Goal: Entertainment & Leisure: Consume media (video, audio)

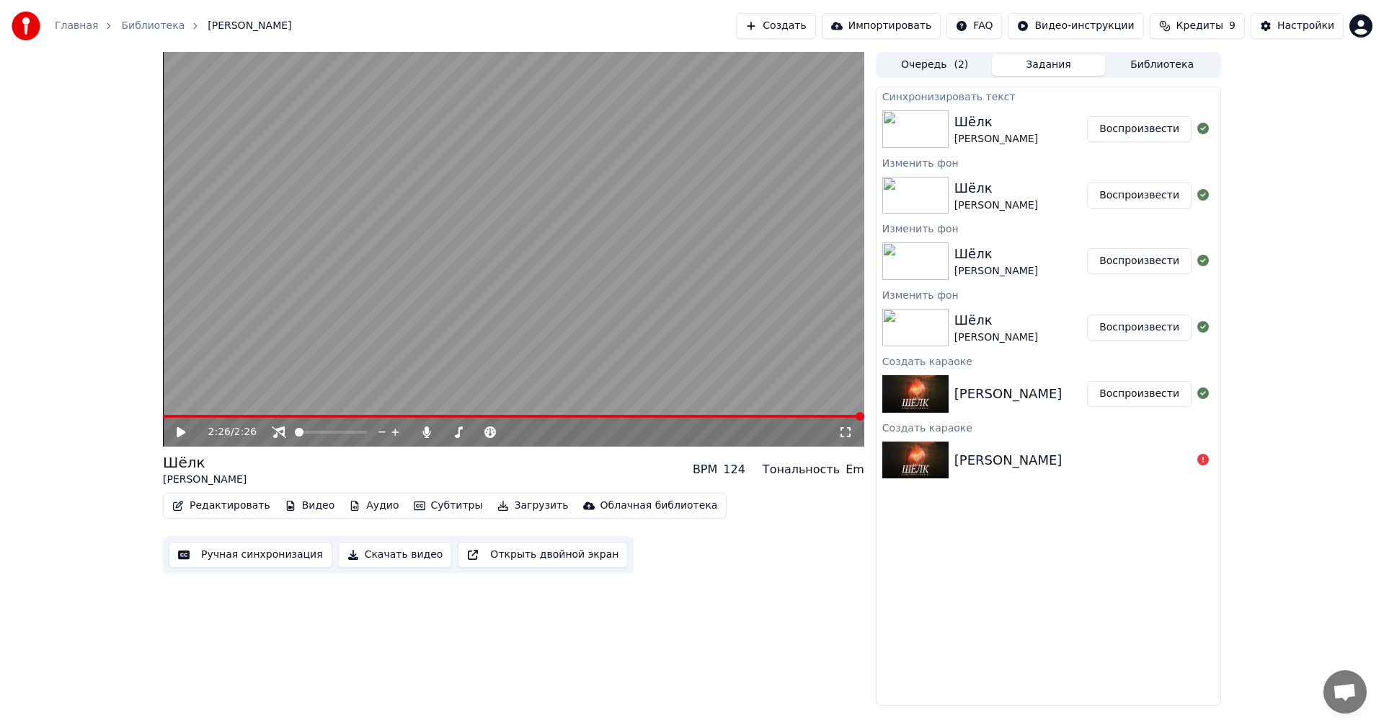
click at [511, 253] on video at bounding box center [514, 249] width 702 height 394
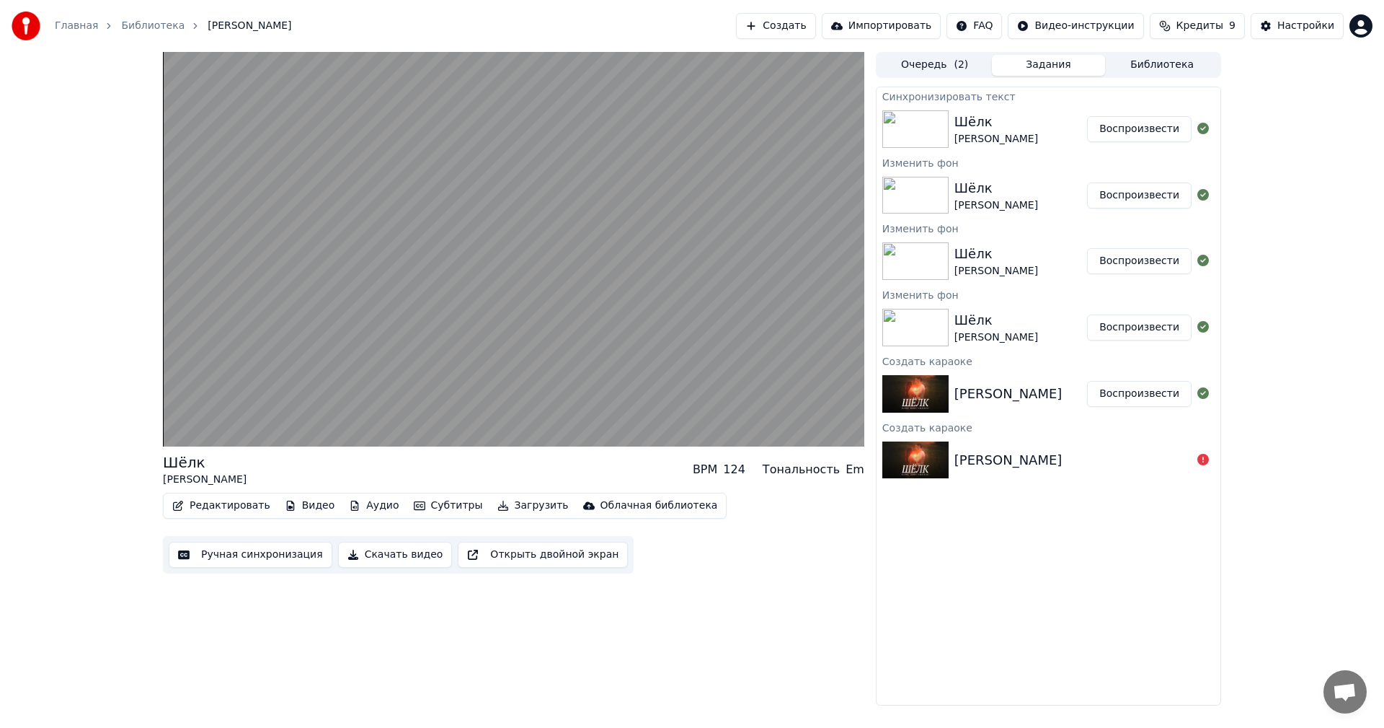
click at [982, 191] on div "Шёлк" at bounding box center [997, 188] width 84 height 20
click at [1123, 203] on button "Воспроизвести" at bounding box center [1139, 195] width 105 height 26
click at [1131, 186] on button "Воспроизвести" at bounding box center [1139, 195] width 105 height 26
click at [1138, 128] on button "Воспроизвести" at bounding box center [1139, 129] width 105 height 26
click at [1138, 193] on button "Воспроизвести" at bounding box center [1139, 195] width 105 height 26
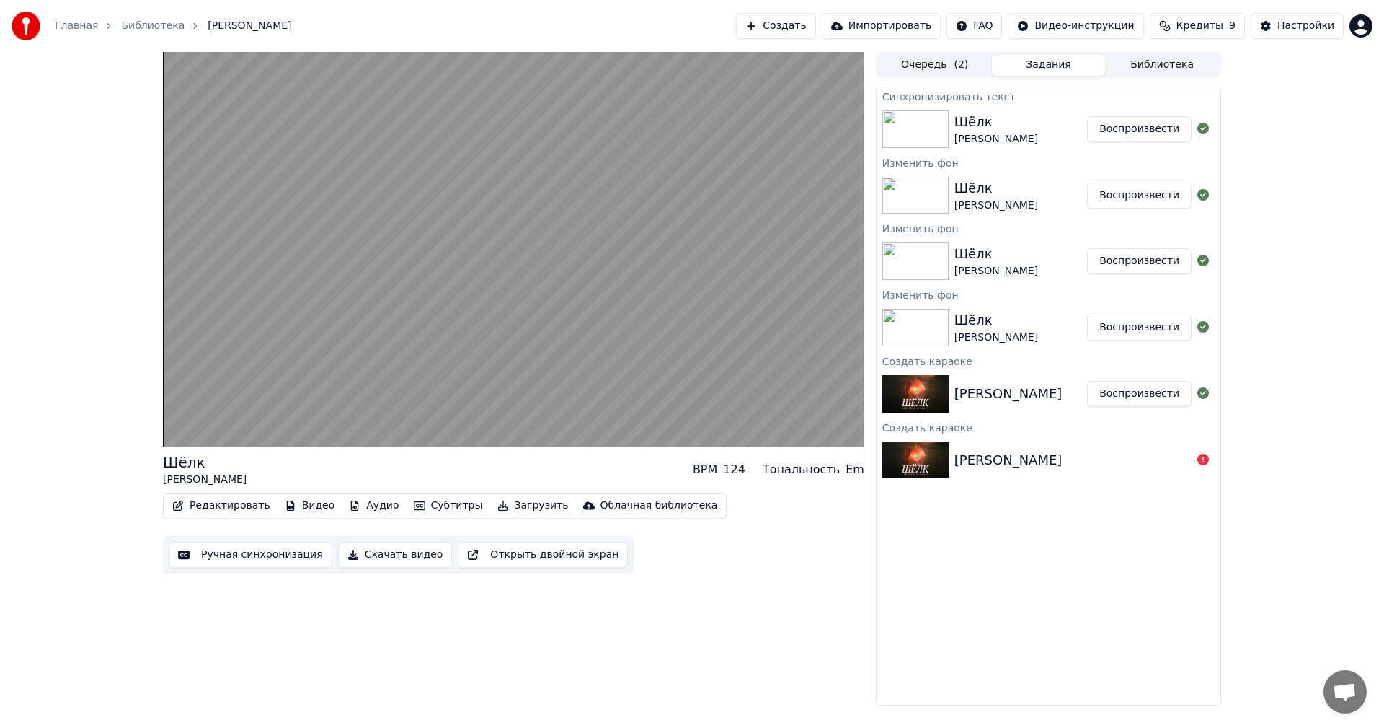
click at [1138, 267] on button "Воспроизвести" at bounding box center [1139, 261] width 105 height 26
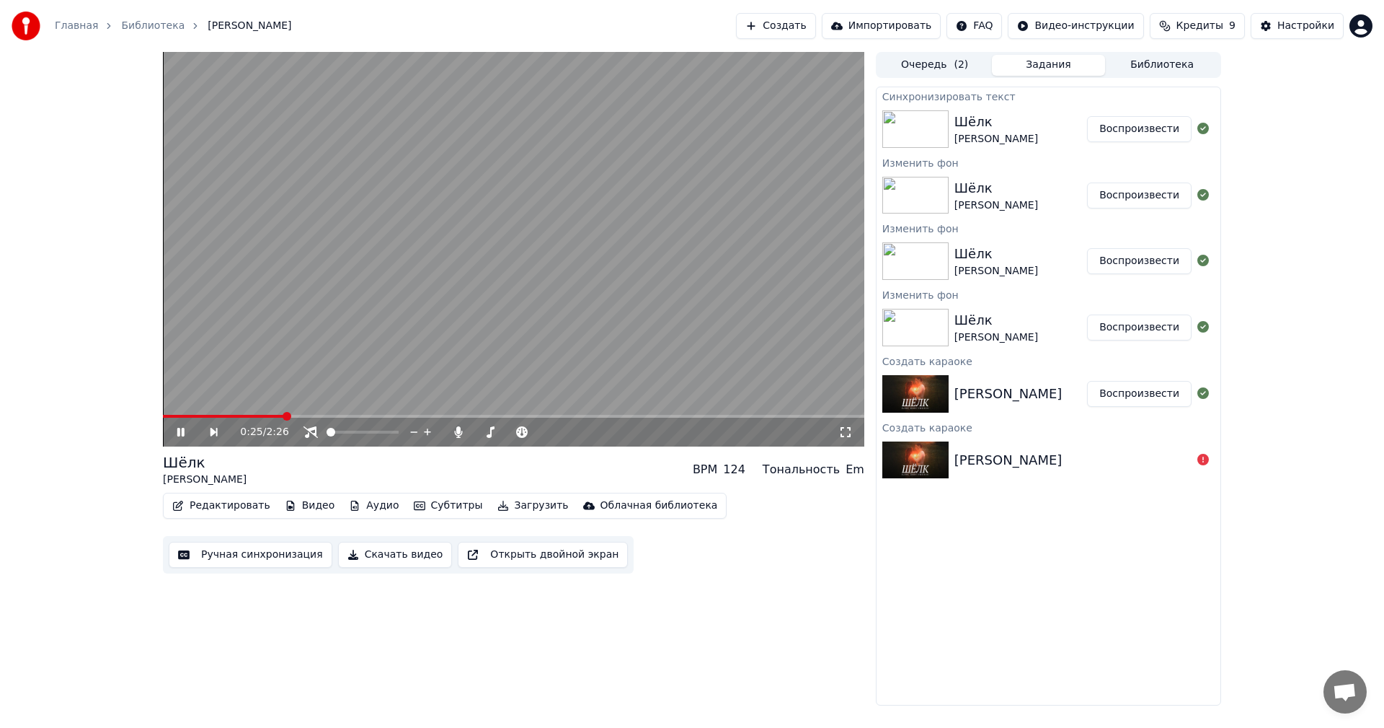
click at [500, 399] on video at bounding box center [514, 249] width 702 height 394
click at [359, 496] on button "Аудио" at bounding box center [373, 505] width 61 height 20
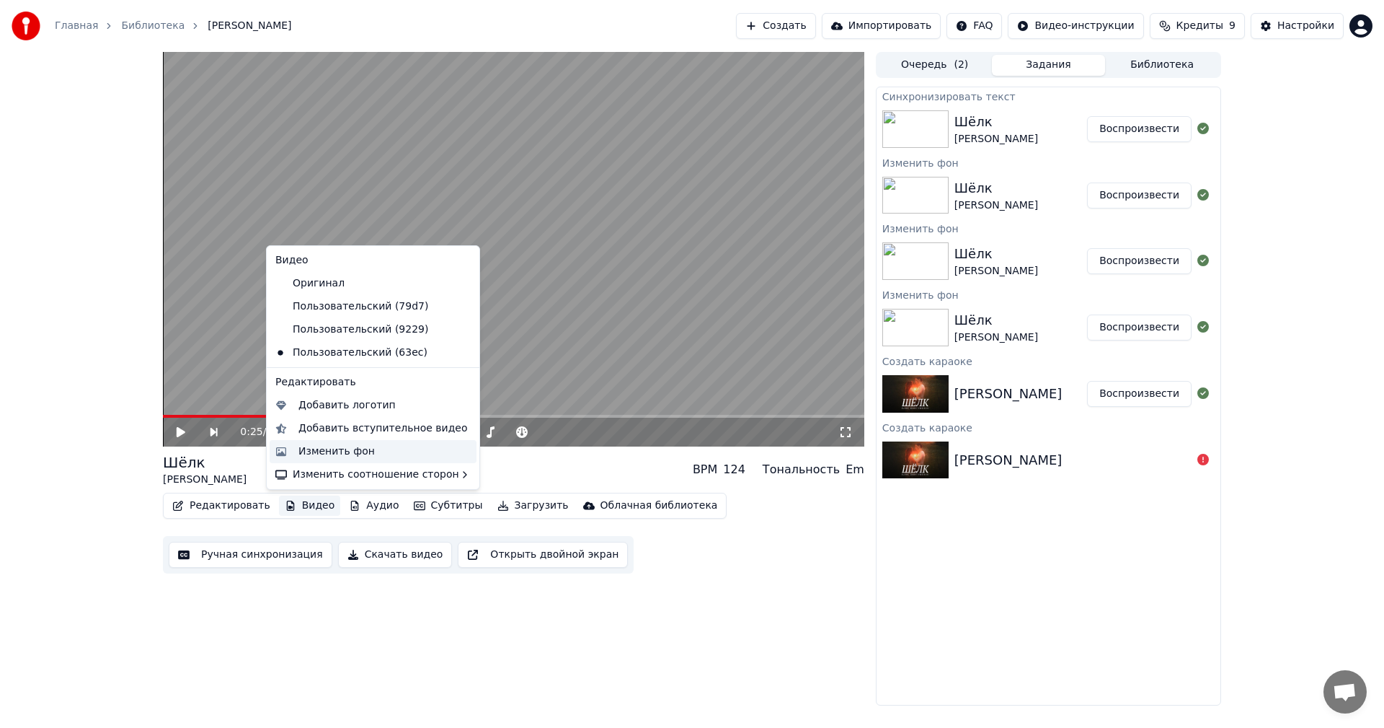
click at [332, 456] on div "Изменить фон" at bounding box center [337, 451] width 76 height 14
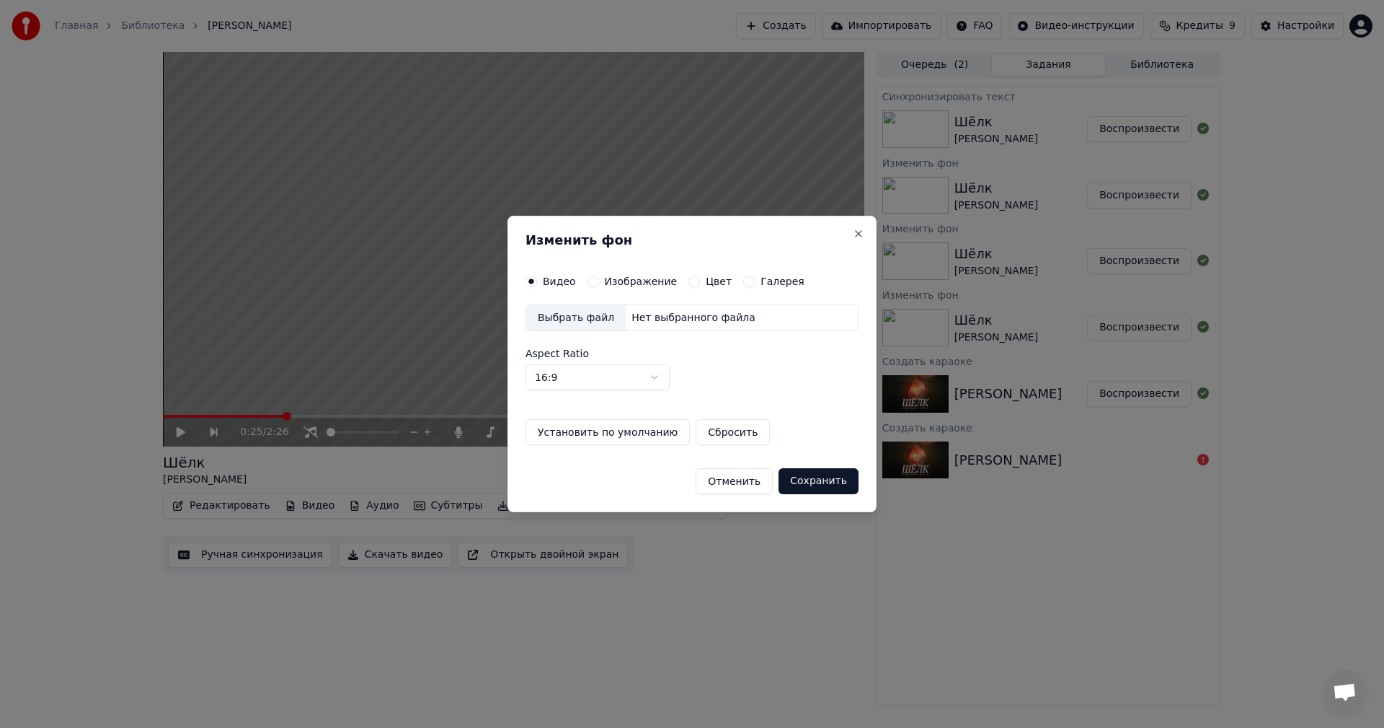
click at [617, 278] on label "Изображение" at bounding box center [641, 281] width 73 height 10
click at [599, 278] on button "Изображение" at bounding box center [594, 281] width 12 height 12
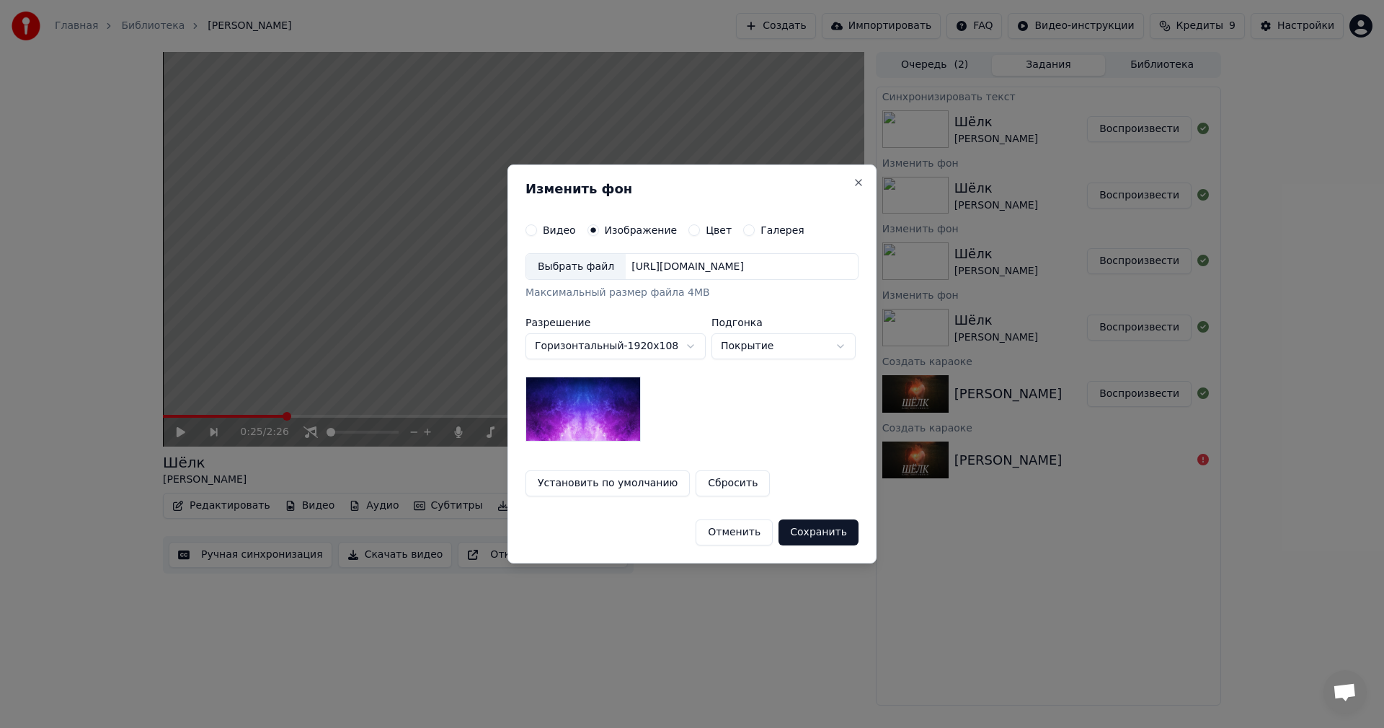
click at [565, 278] on div "Выбрать файл" at bounding box center [576, 267] width 100 height 26
click at [829, 522] on button "Сохранить" at bounding box center [819, 532] width 80 height 26
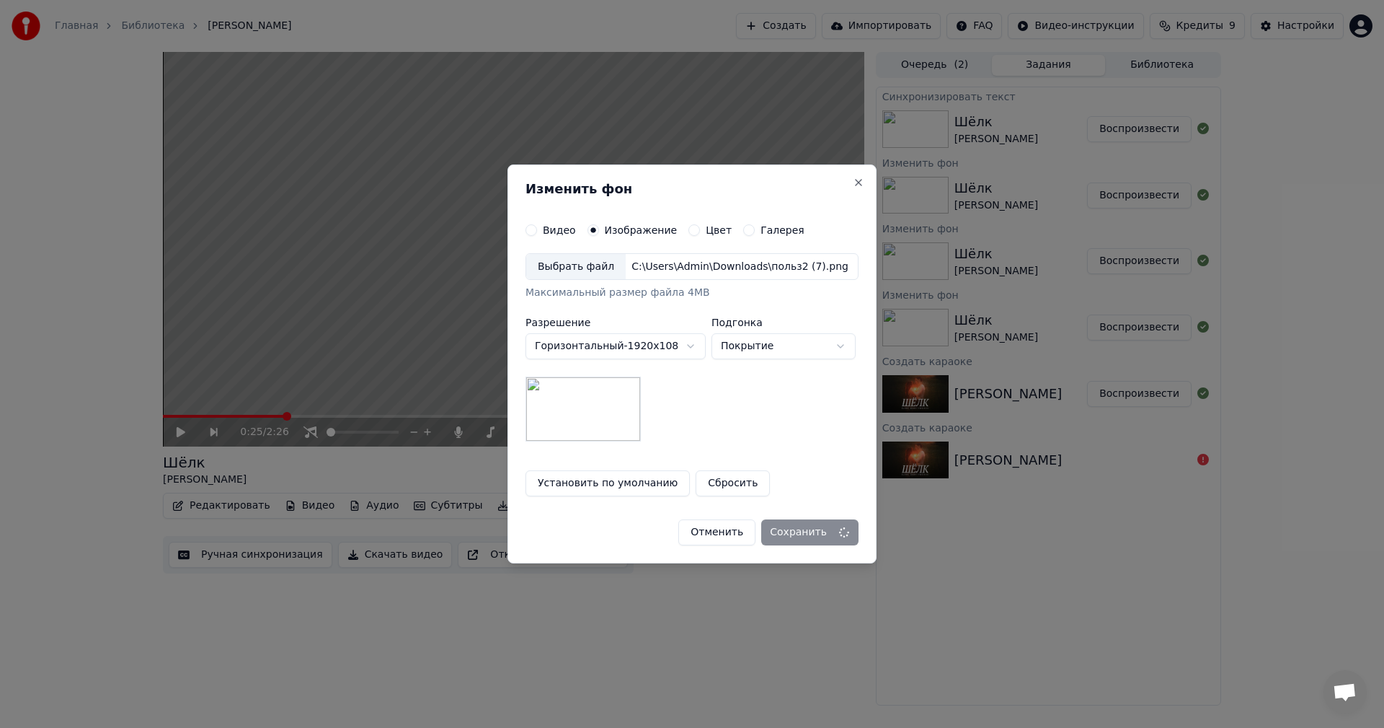
click at [828, 538] on div "Отменить Сохранить" at bounding box center [692, 526] width 333 height 37
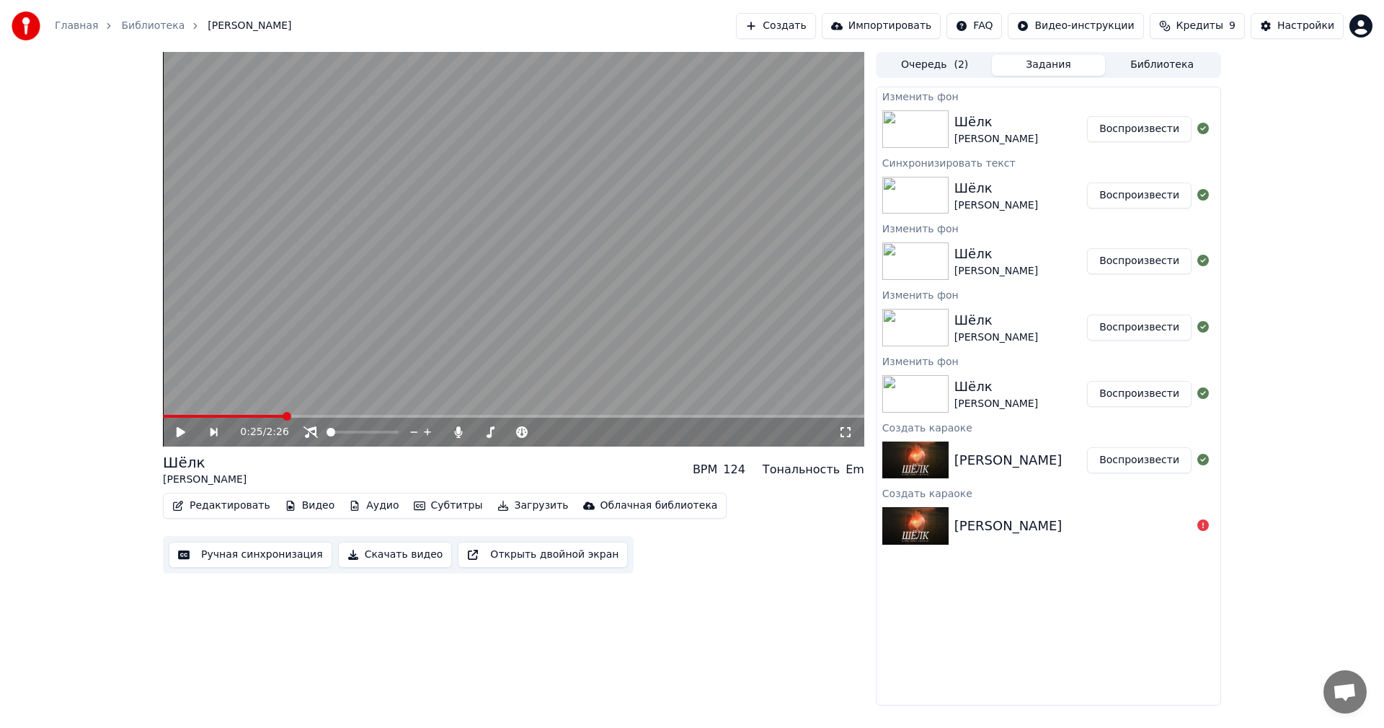
click at [1136, 123] on button "Воспроизвести" at bounding box center [1139, 129] width 105 height 26
click at [726, 152] on video at bounding box center [514, 249] width 702 height 394
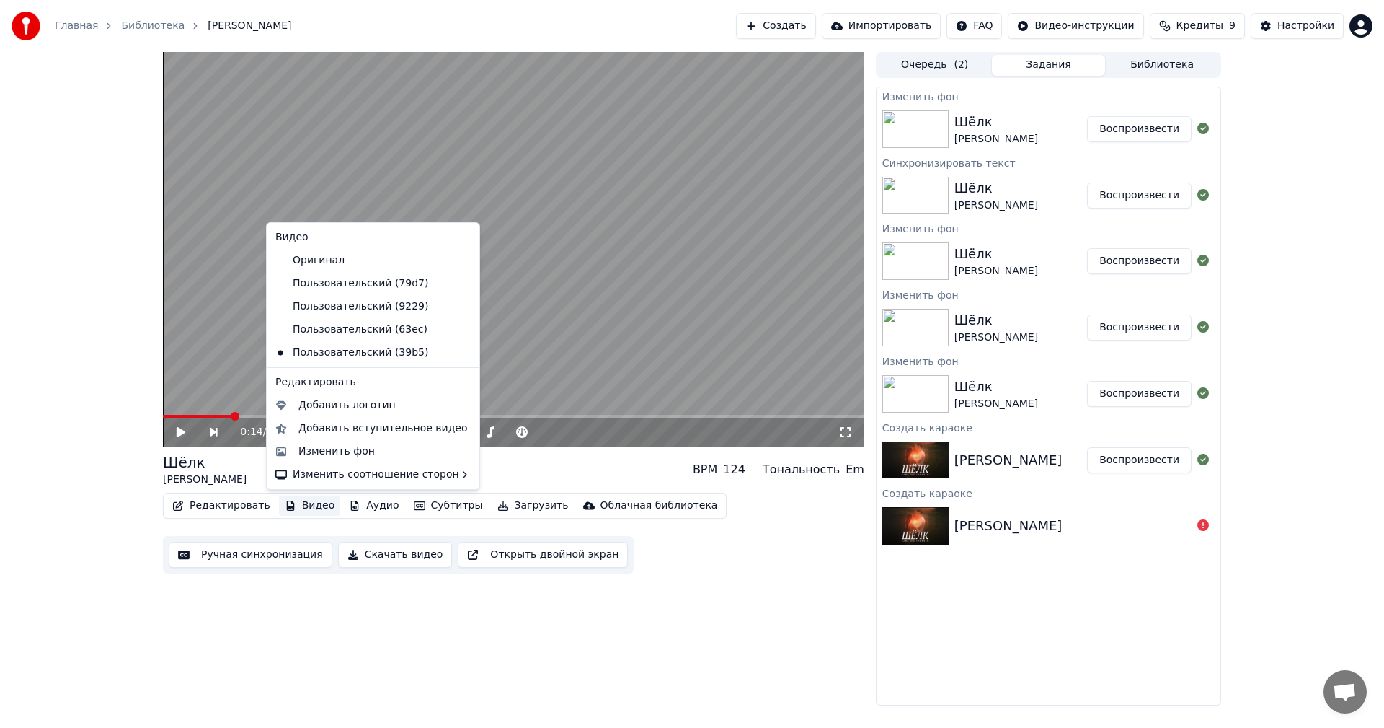
click at [297, 508] on button "Видео" at bounding box center [310, 505] width 62 height 20
click at [308, 448] on div "Изменить фон" at bounding box center [337, 451] width 76 height 14
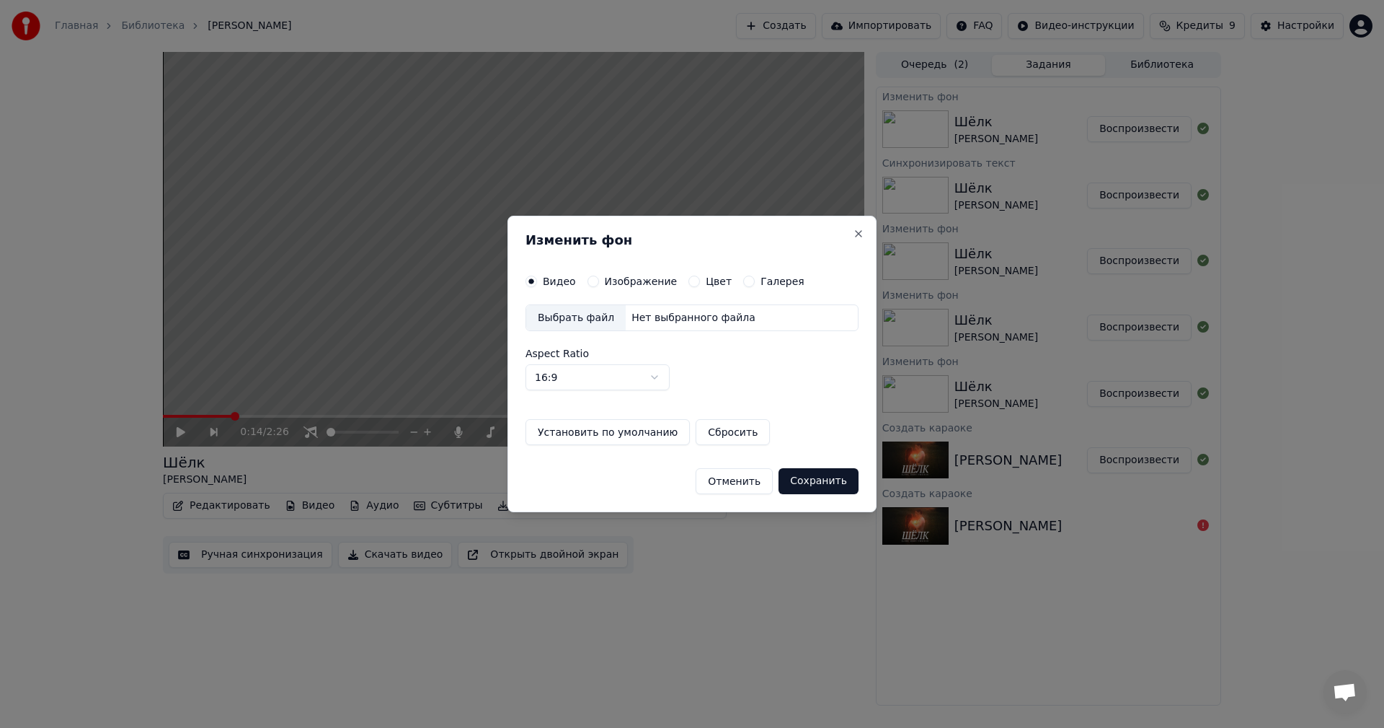
click at [647, 280] on label "Изображение" at bounding box center [641, 281] width 73 height 10
click at [599, 280] on button "Изображение" at bounding box center [594, 281] width 12 height 12
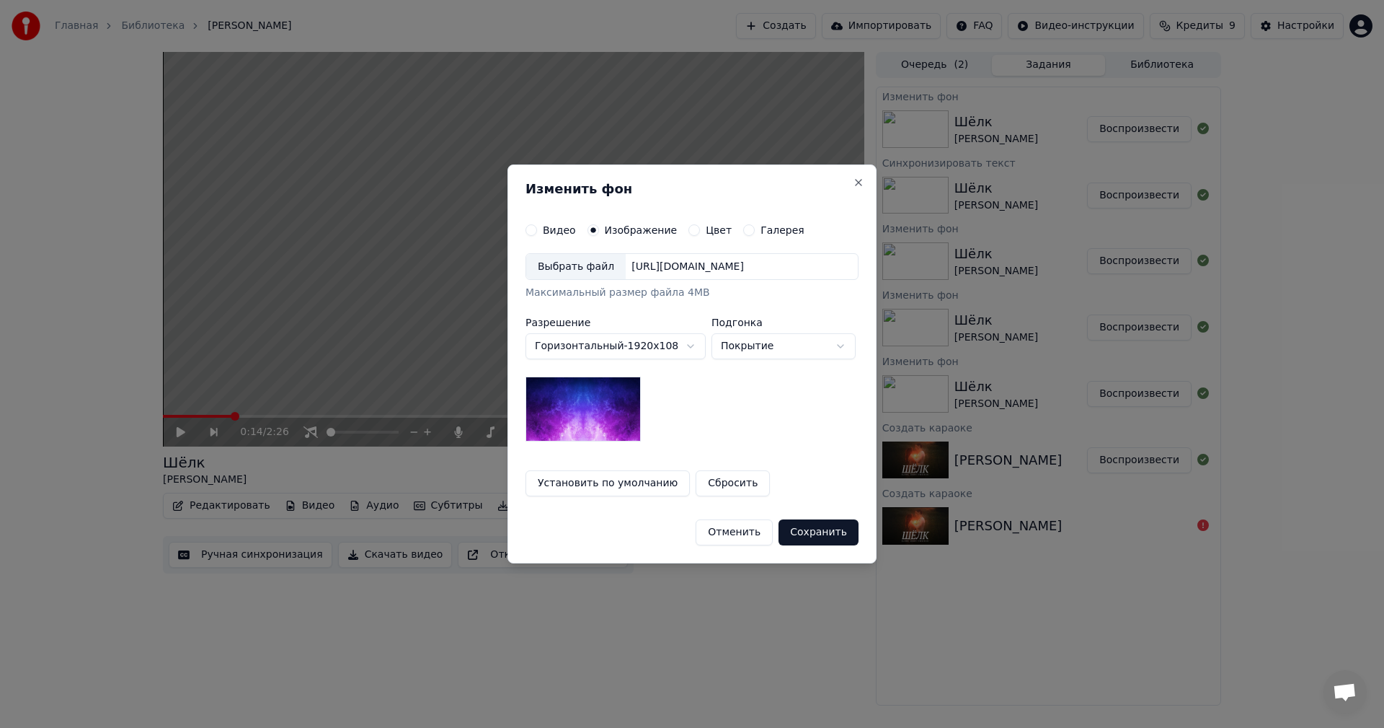
click at [580, 265] on div "Выбрать файл" at bounding box center [576, 267] width 100 height 26
click at [810, 531] on button "Сохранить" at bounding box center [819, 532] width 80 height 26
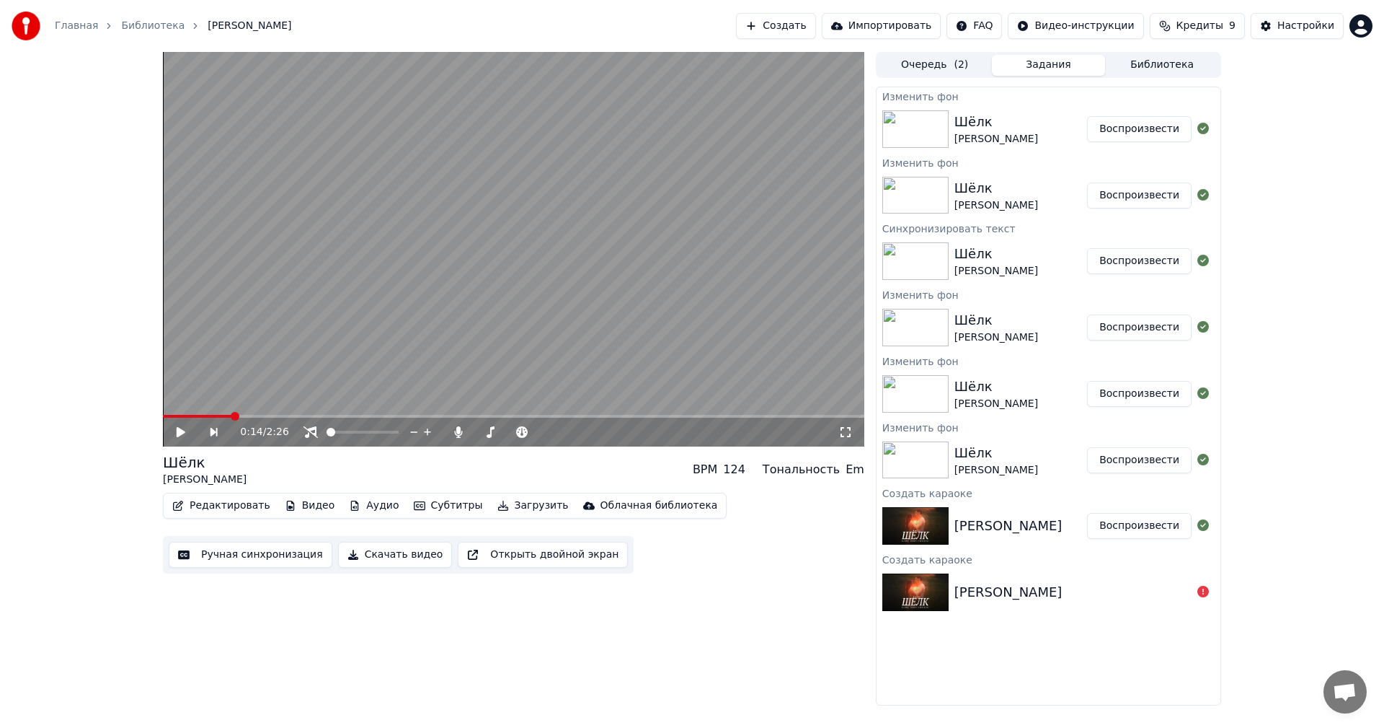
click at [1126, 124] on button "Воспроизвести" at bounding box center [1139, 129] width 105 height 26
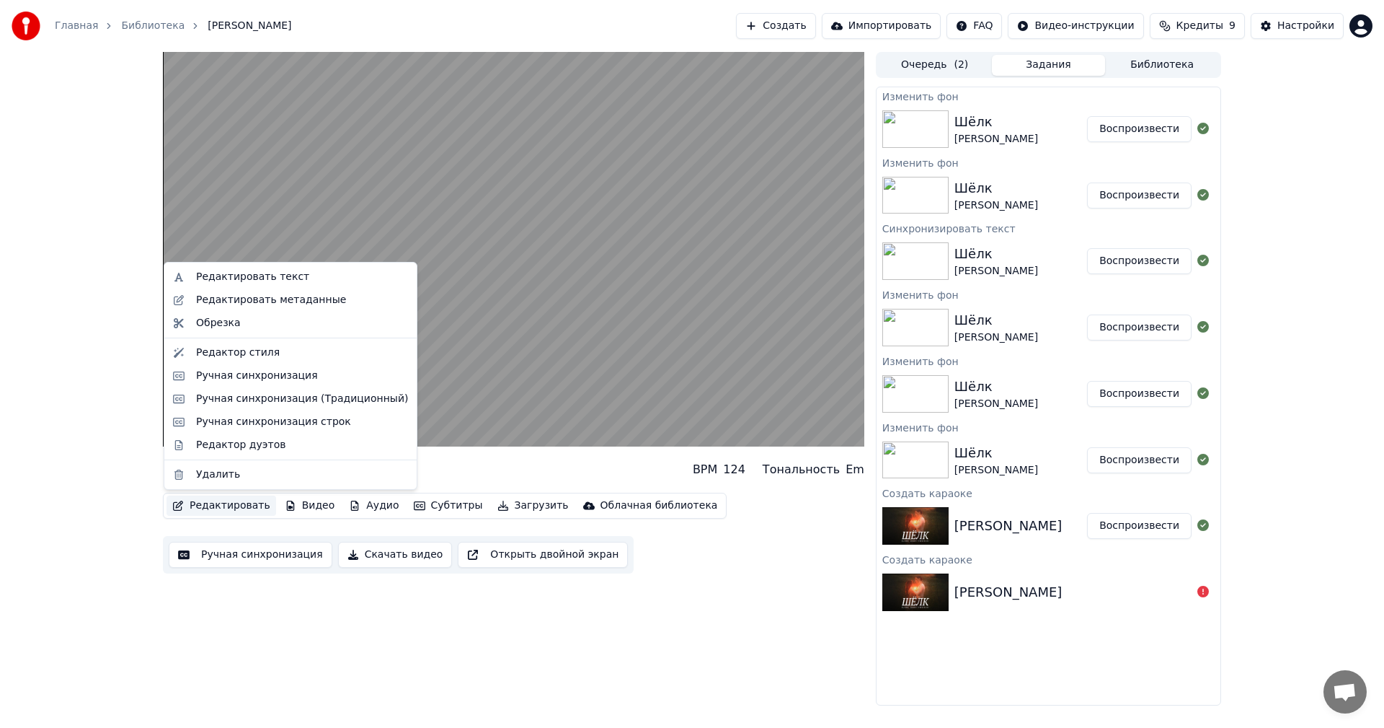
click at [213, 509] on button "Редактировать" at bounding box center [222, 505] width 110 height 20
click at [254, 306] on div "Редактировать метаданные" at bounding box center [271, 300] width 150 height 14
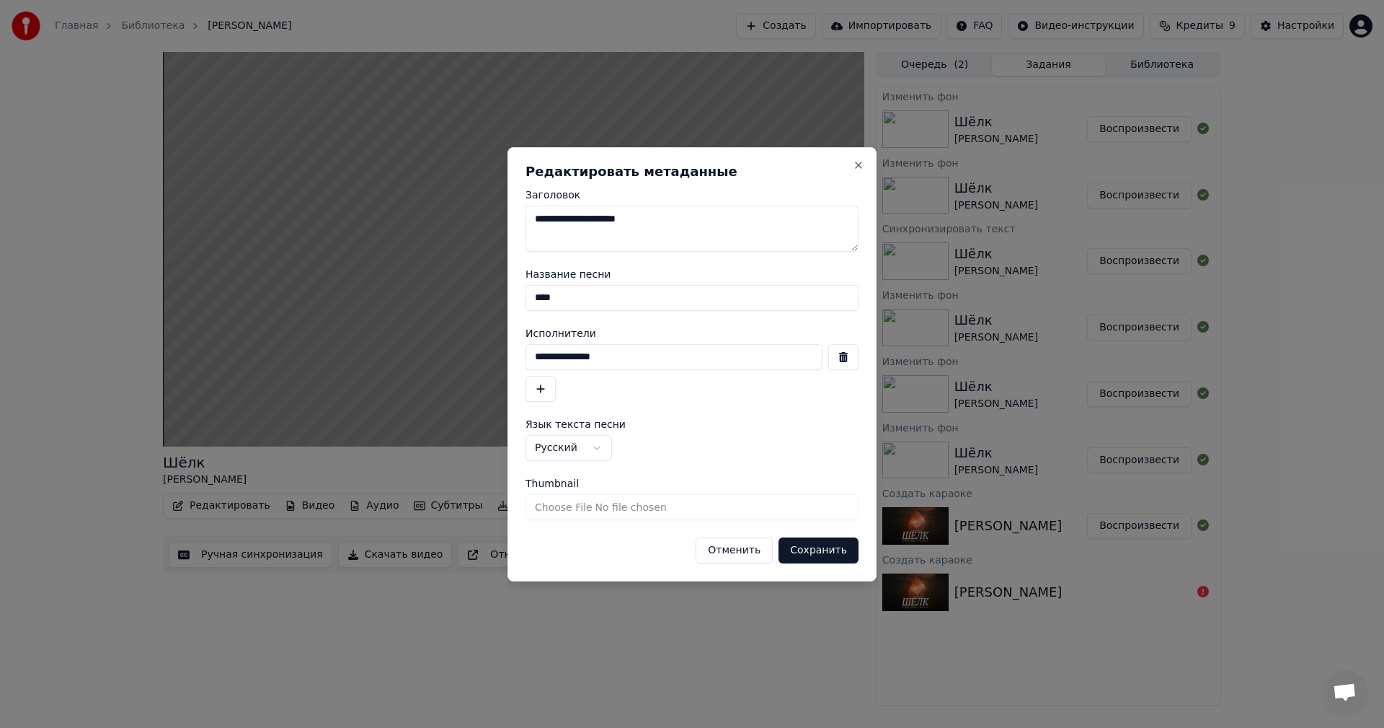
click at [845, 554] on button "Сохранить" at bounding box center [819, 550] width 80 height 26
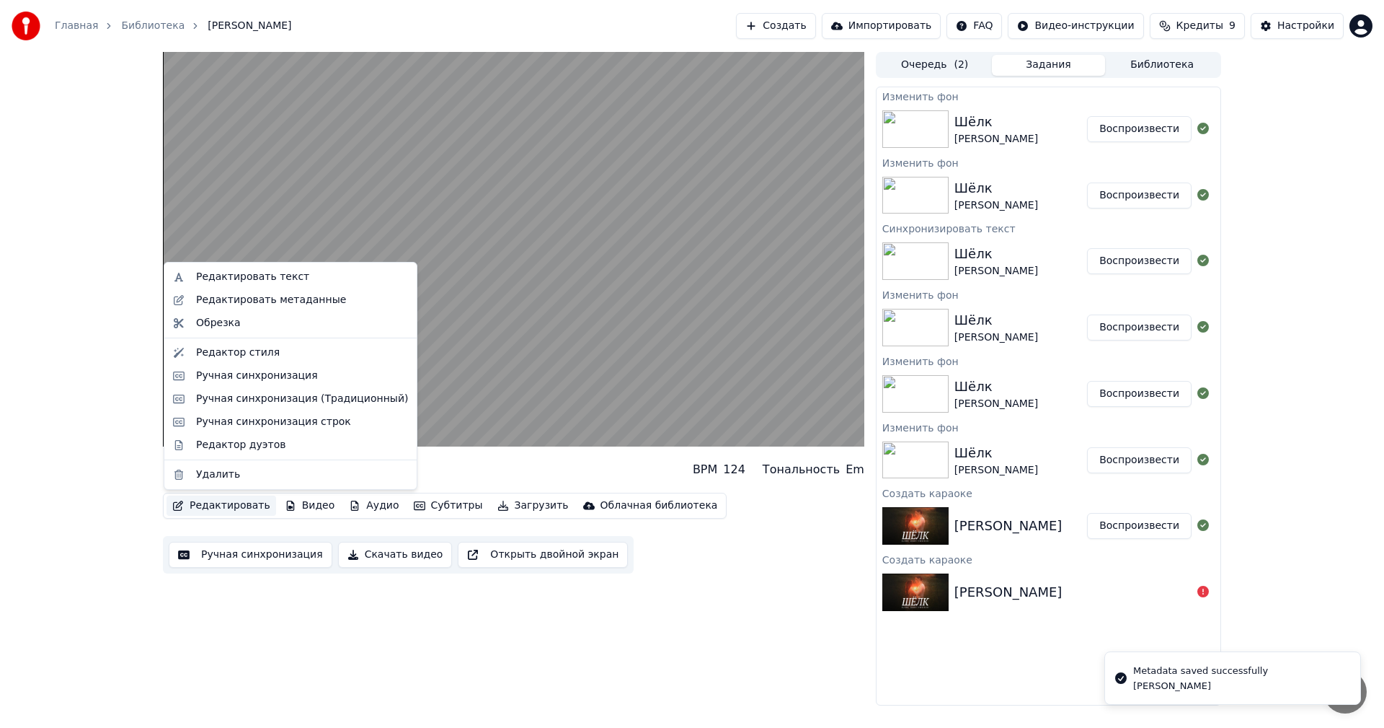
click at [215, 505] on button "Редактировать" at bounding box center [222, 505] width 110 height 20
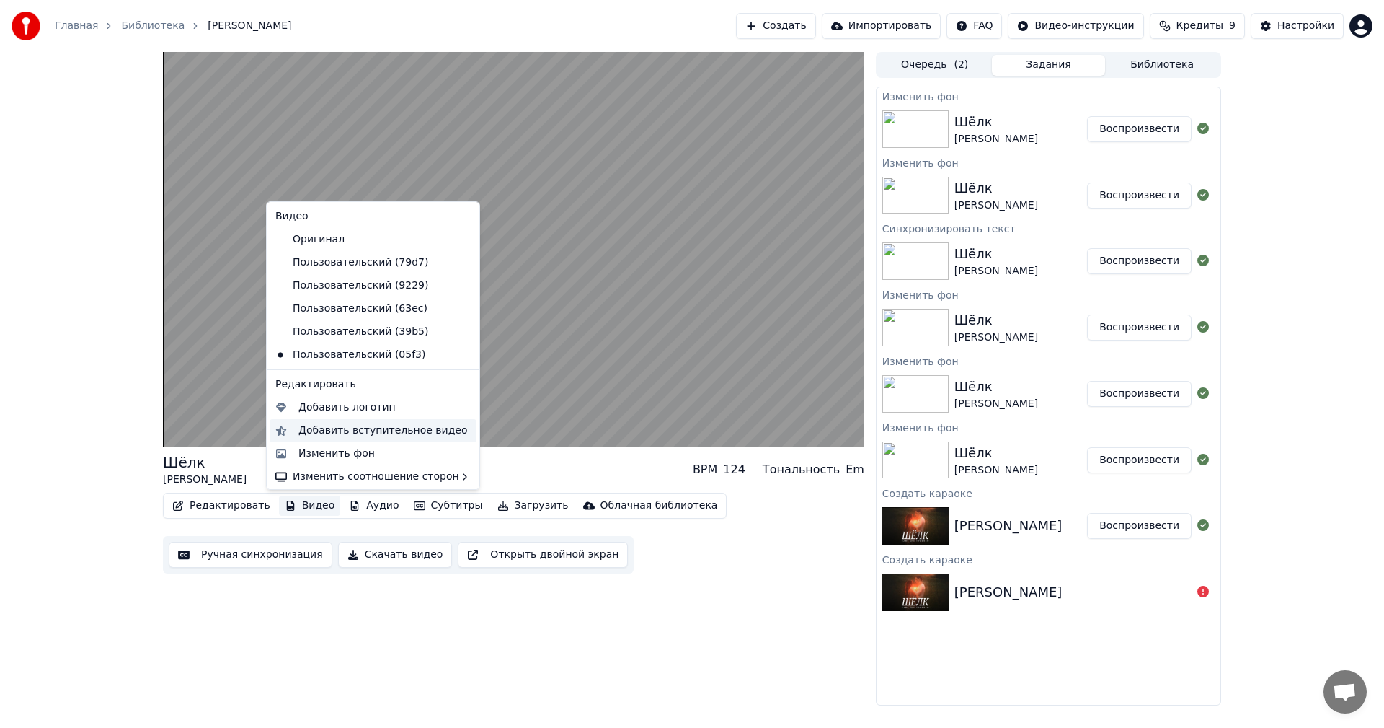
scroll to position [2, 0]
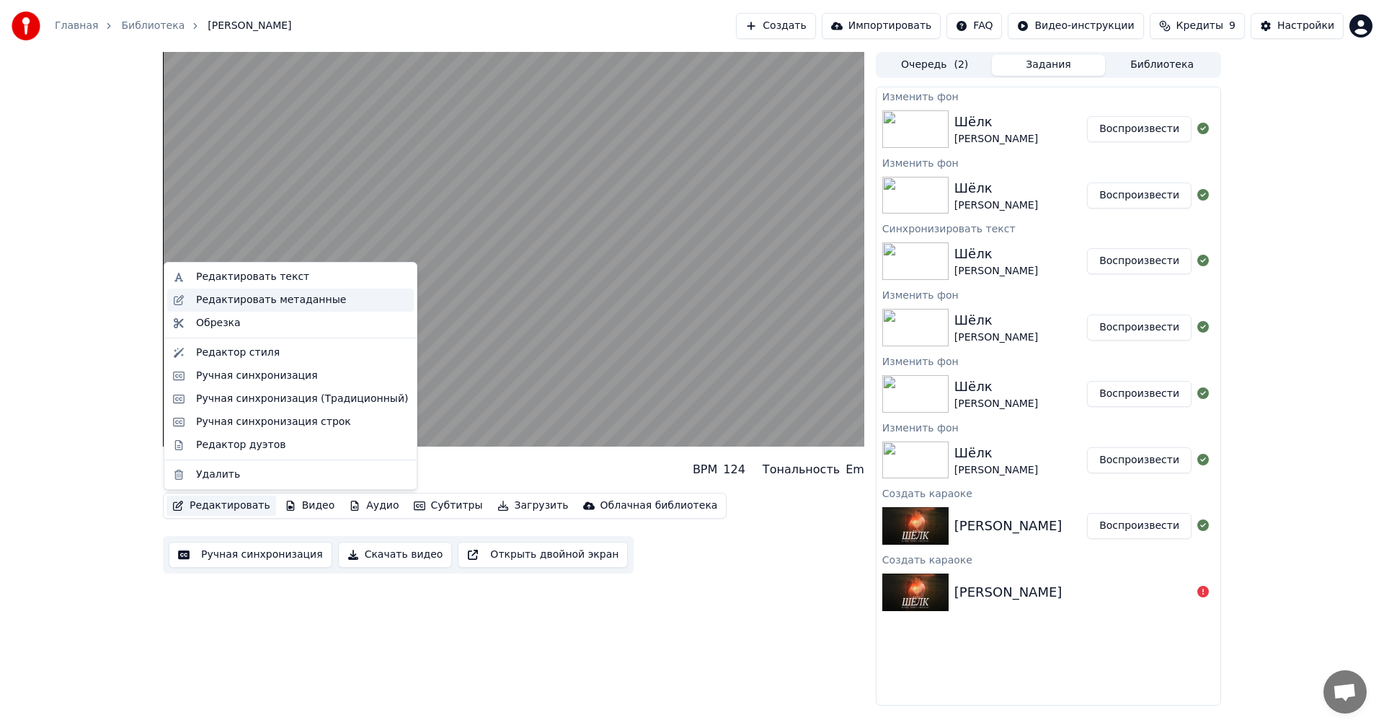
click at [307, 296] on div "Редактировать метаданные" at bounding box center [271, 300] width 150 height 14
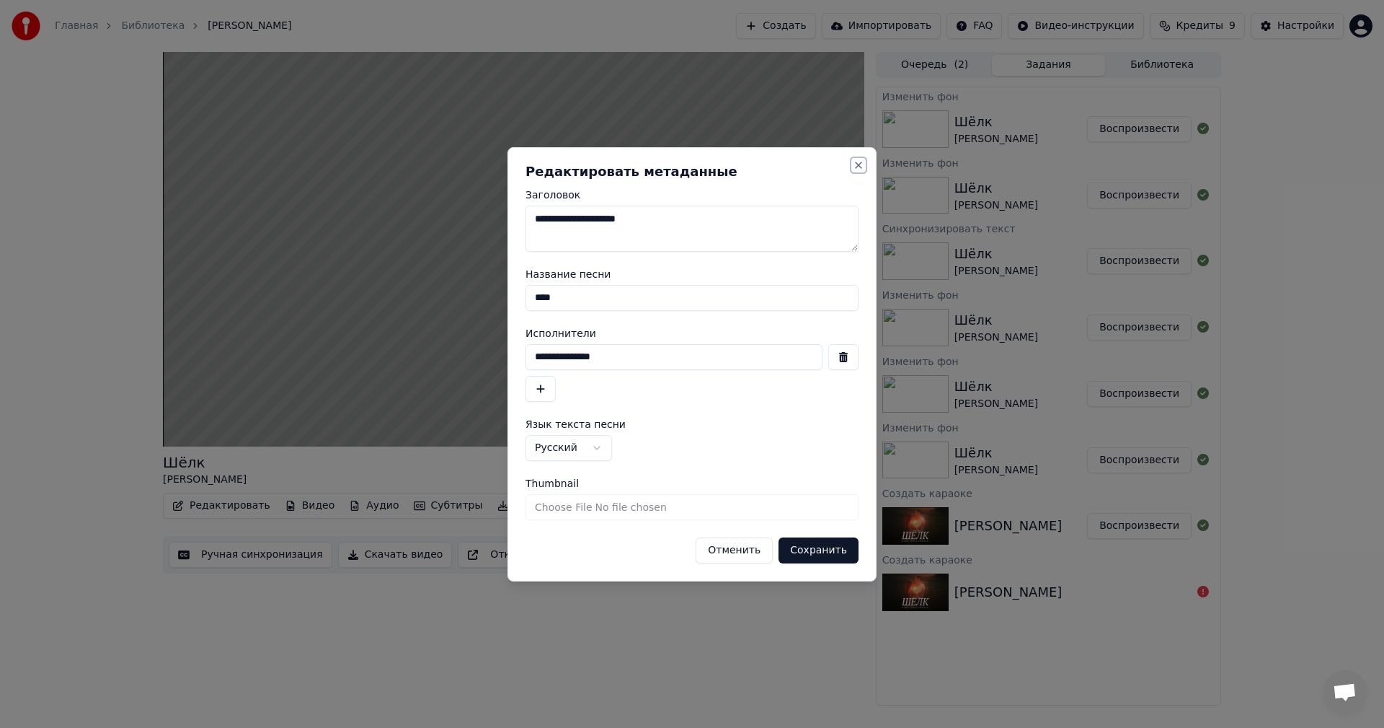
click at [862, 161] on button "Close" at bounding box center [859, 165] width 12 height 12
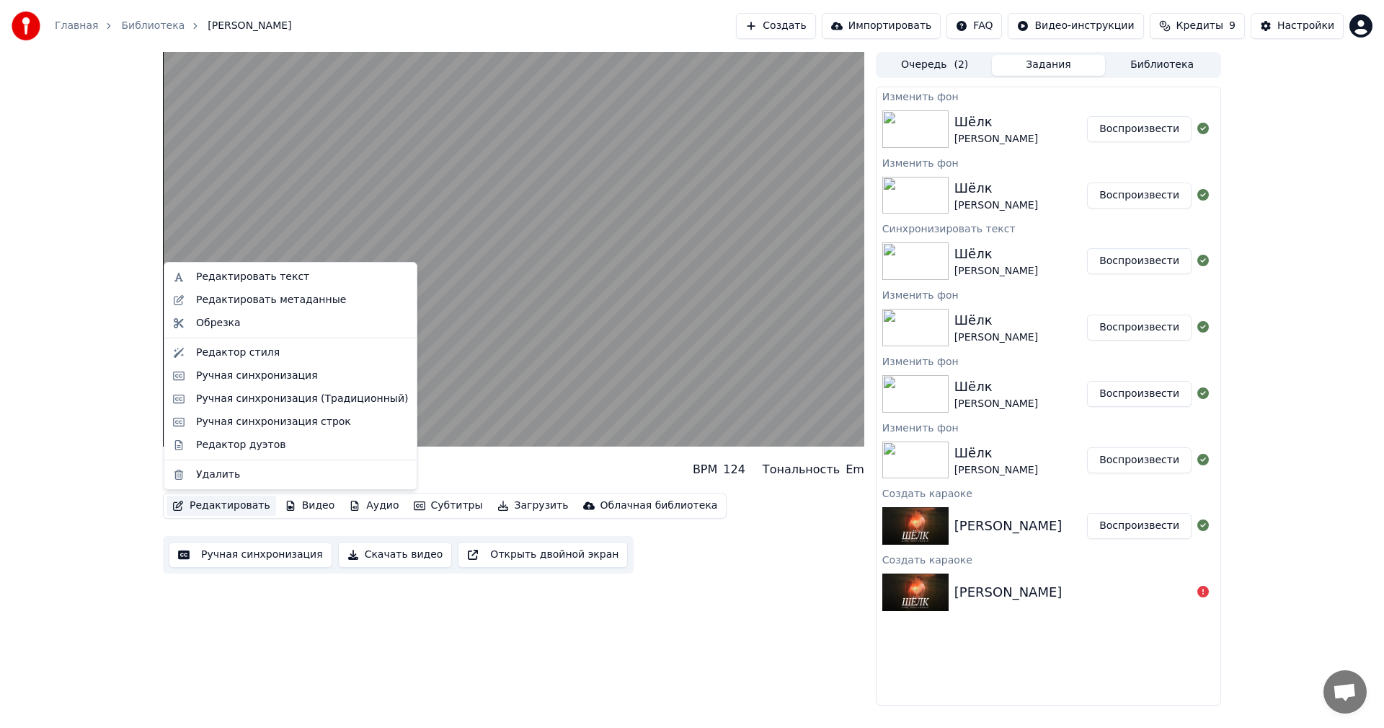
click at [189, 510] on button "Редактировать" at bounding box center [222, 505] width 110 height 20
click at [226, 351] on div "Редактор стиля" at bounding box center [238, 352] width 84 height 14
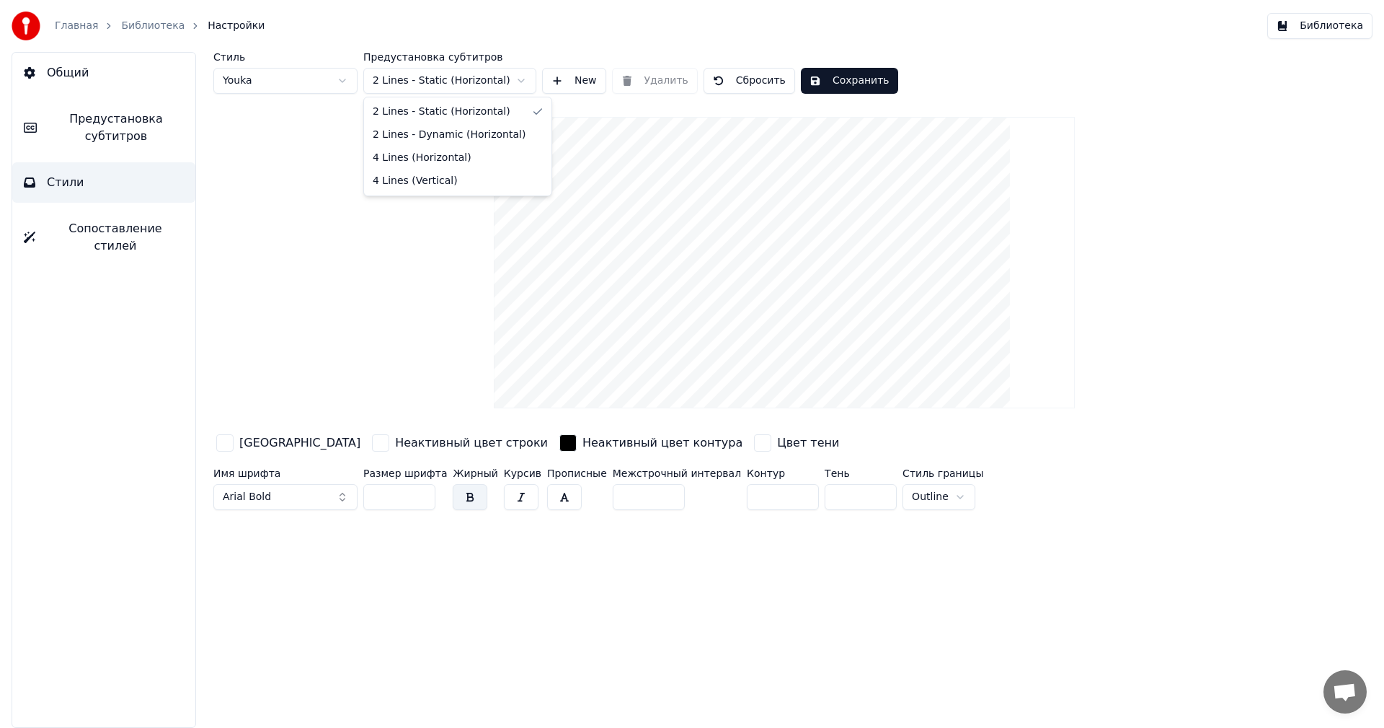
click at [512, 87] on html "Главная Библиотека Настройки Библиотека Общий Предустановка субтитров Стили Соп…" at bounding box center [692, 364] width 1384 height 728
click at [503, 80] on html "Главная Библиотека Настройки Библиотека Общий Предустановка субтитров Стили Соп…" at bounding box center [692, 364] width 1384 height 728
click at [526, 87] on html "Главная Библиотека Настройки Библиотека Общий Предустановка субтитров Стили Соп…" at bounding box center [692, 364] width 1384 height 728
click at [324, 74] on html "Главная Библиотека Настройки Библиотека Общий Предустановка субтитров Стили Соп…" at bounding box center [692, 364] width 1384 height 728
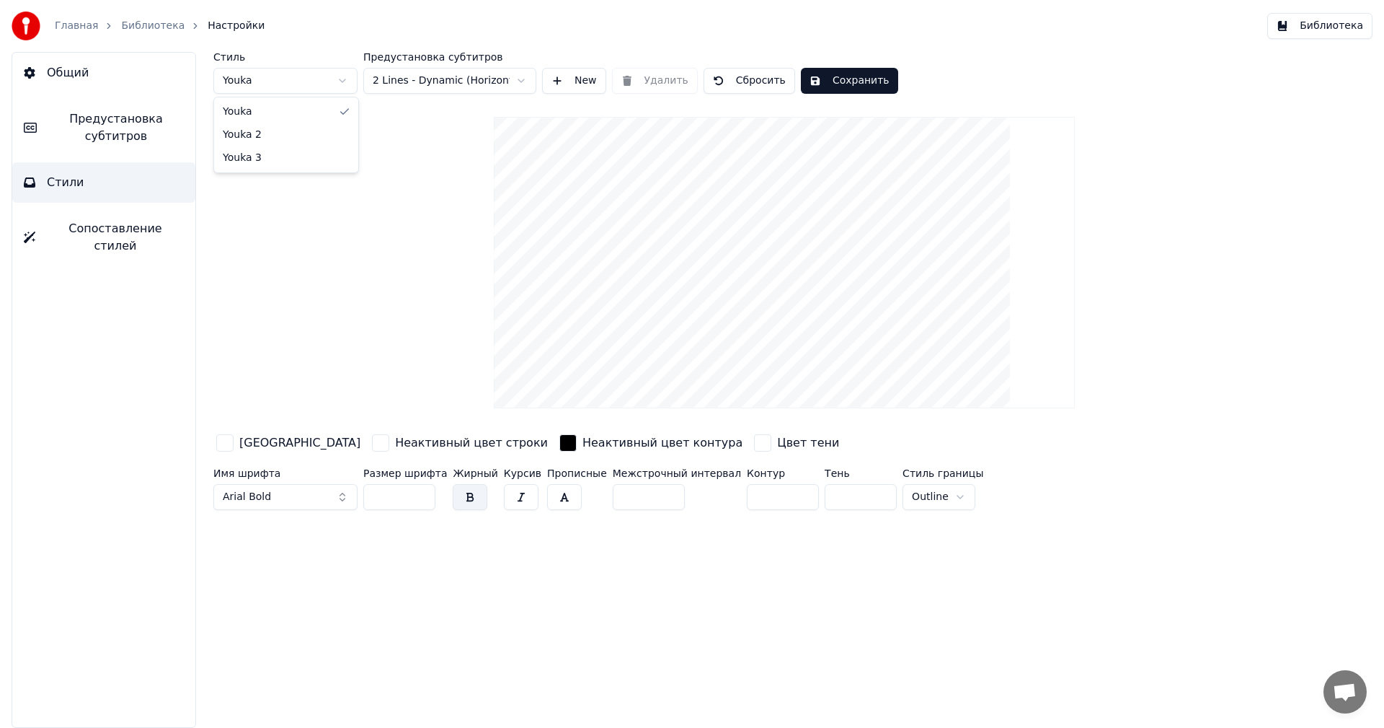
click at [324, 74] on html "Главная Библиотека Настройки Библиотека Общий Предустановка субтитров Стили Соп…" at bounding box center [692, 364] width 1384 height 728
type input "**"
type input "*"
click at [314, 91] on html "Главная Библиотека Настройки Библиотека Общий Предустановка субтитров Стили Соп…" at bounding box center [692, 364] width 1384 height 728
click at [520, 79] on html "Главная Библиотека Настройки Библиотека Общий Предустановка субтитров Стили Соп…" at bounding box center [692, 364] width 1384 height 728
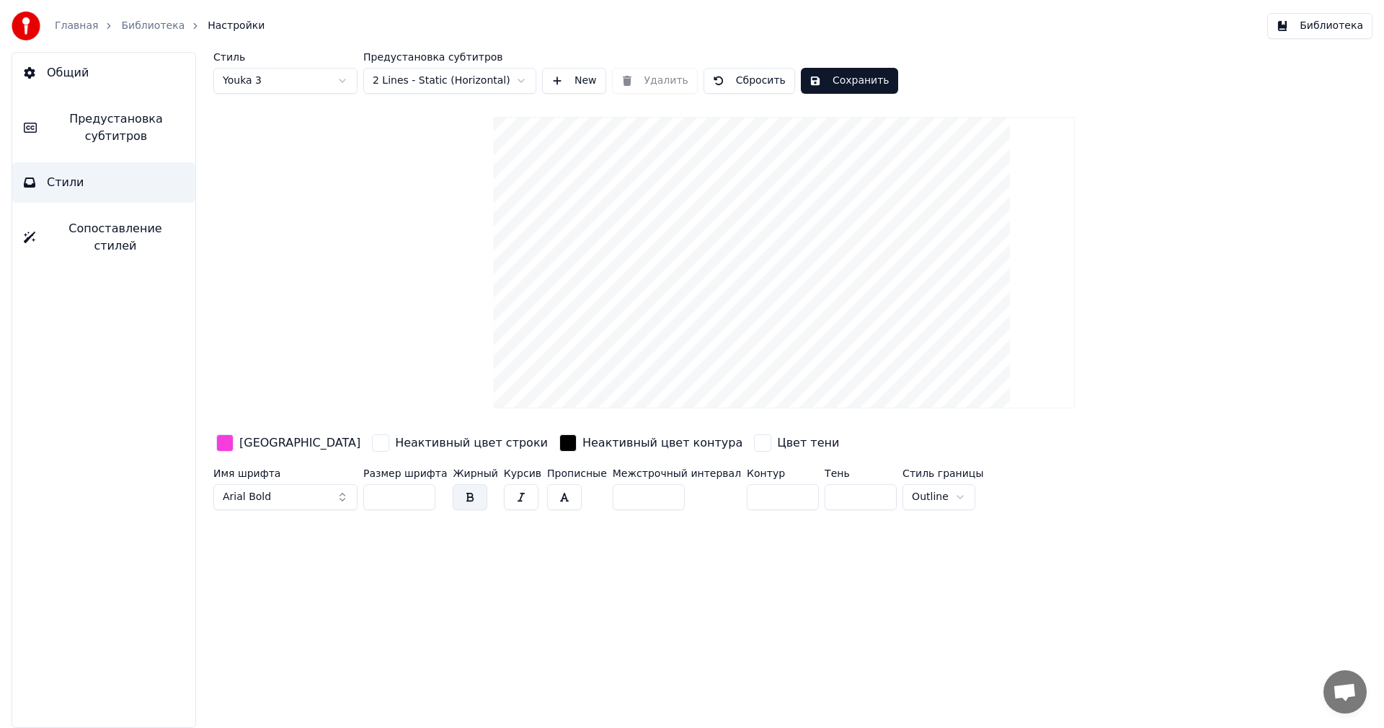
click at [568, 79] on button "New" at bounding box center [574, 81] width 64 height 26
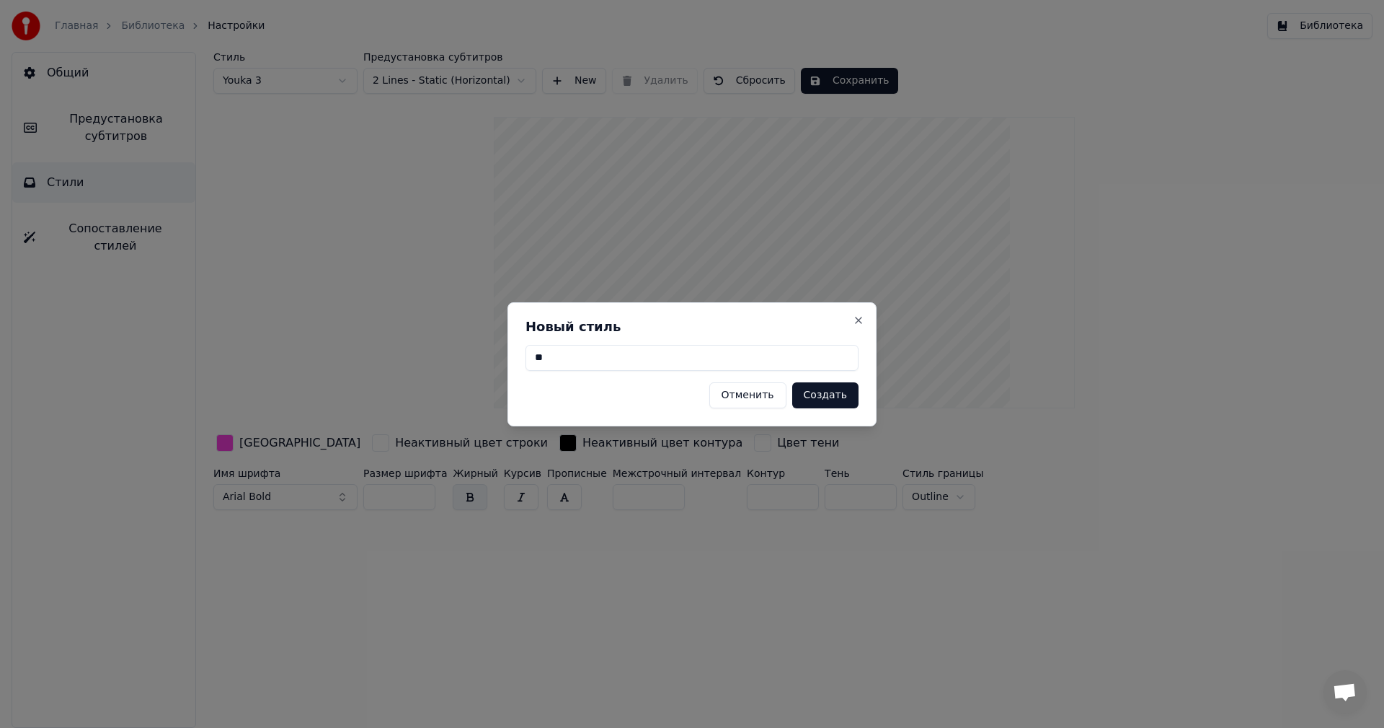
type input "*"
type input "*******"
click at [828, 392] on button "Создать" at bounding box center [825, 395] width 66 height 26
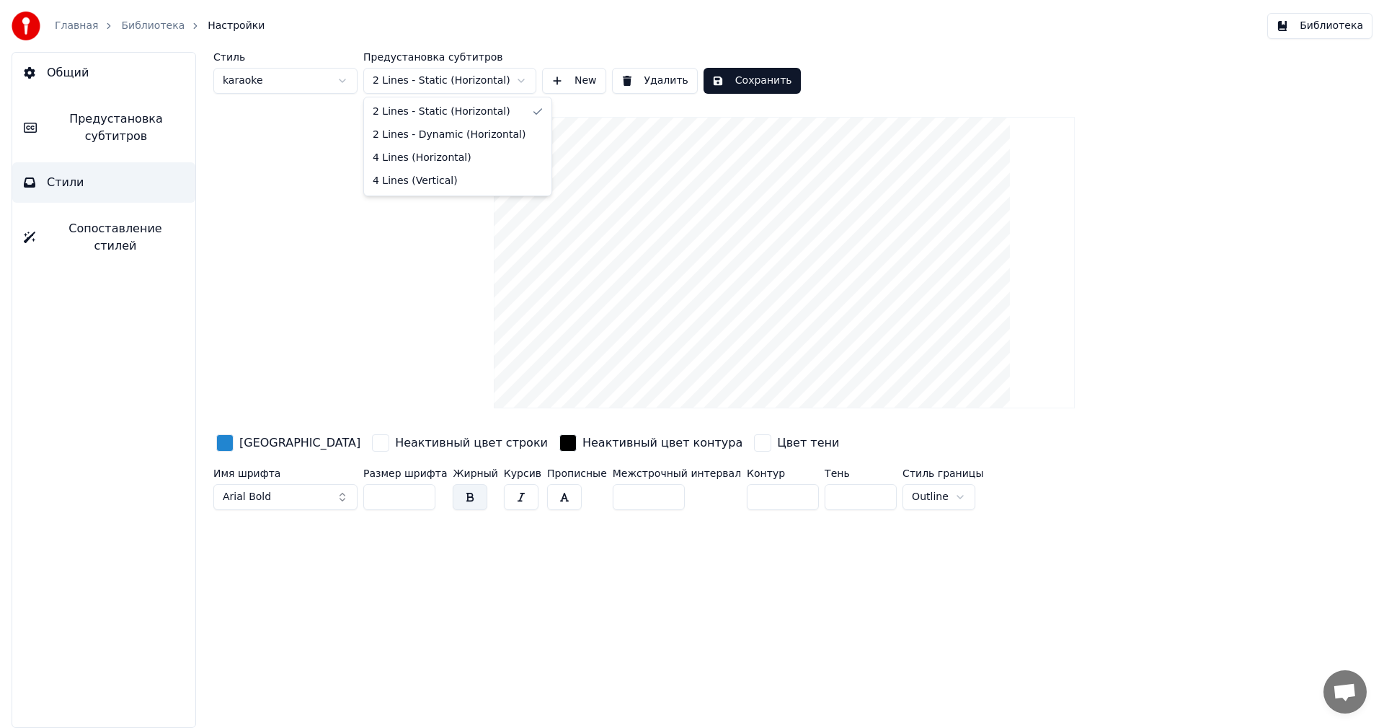
click at [523, 78] on html "Главная Библиотека Настройки Библиотека Общий Предустановка субтитров Стили Соп…" at bounding box center [692, 364] width 1384 height 728
click at [514, 84] on html "Главная Библиотека Настройки Библиотека Общий Предустановка субтитров Стили Соп…" at bounding box center [692, 364] width 1384 height 728
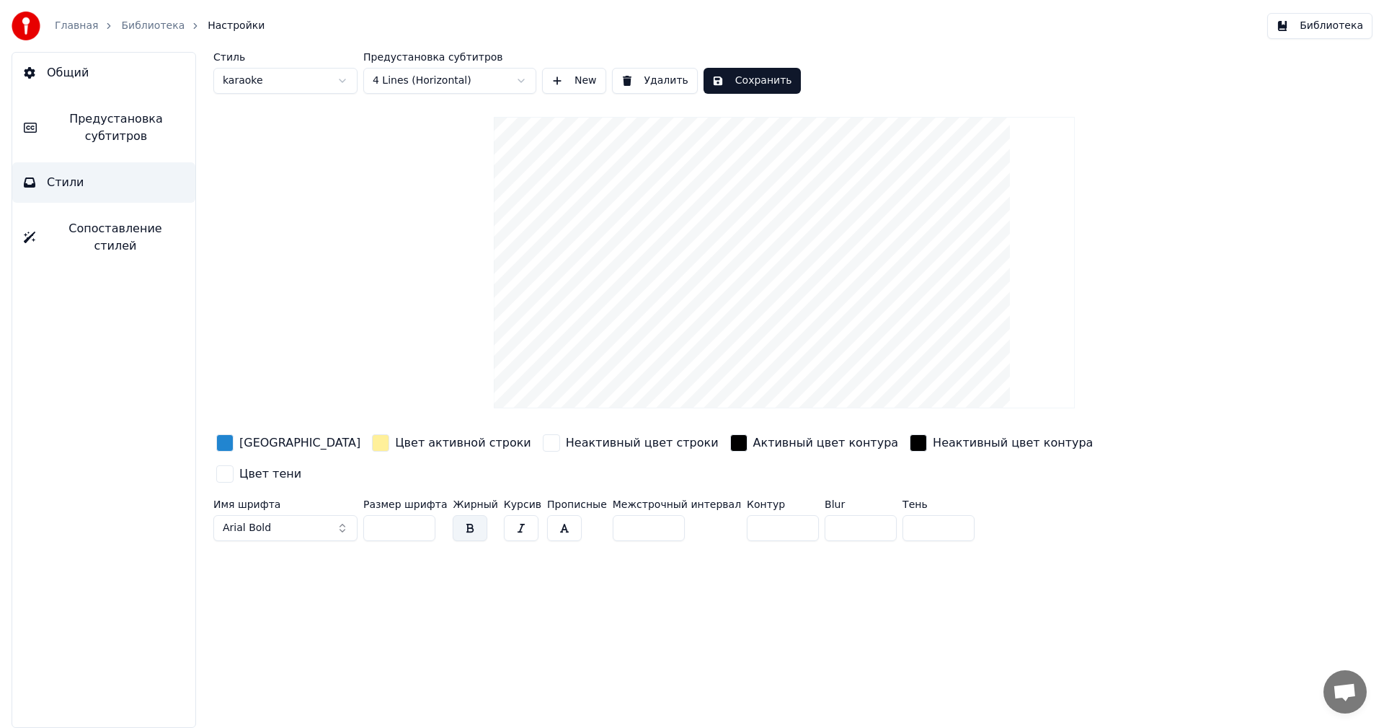
click at [218, 446] on div "button" at bounding box center [224, 442] width 17 height 17
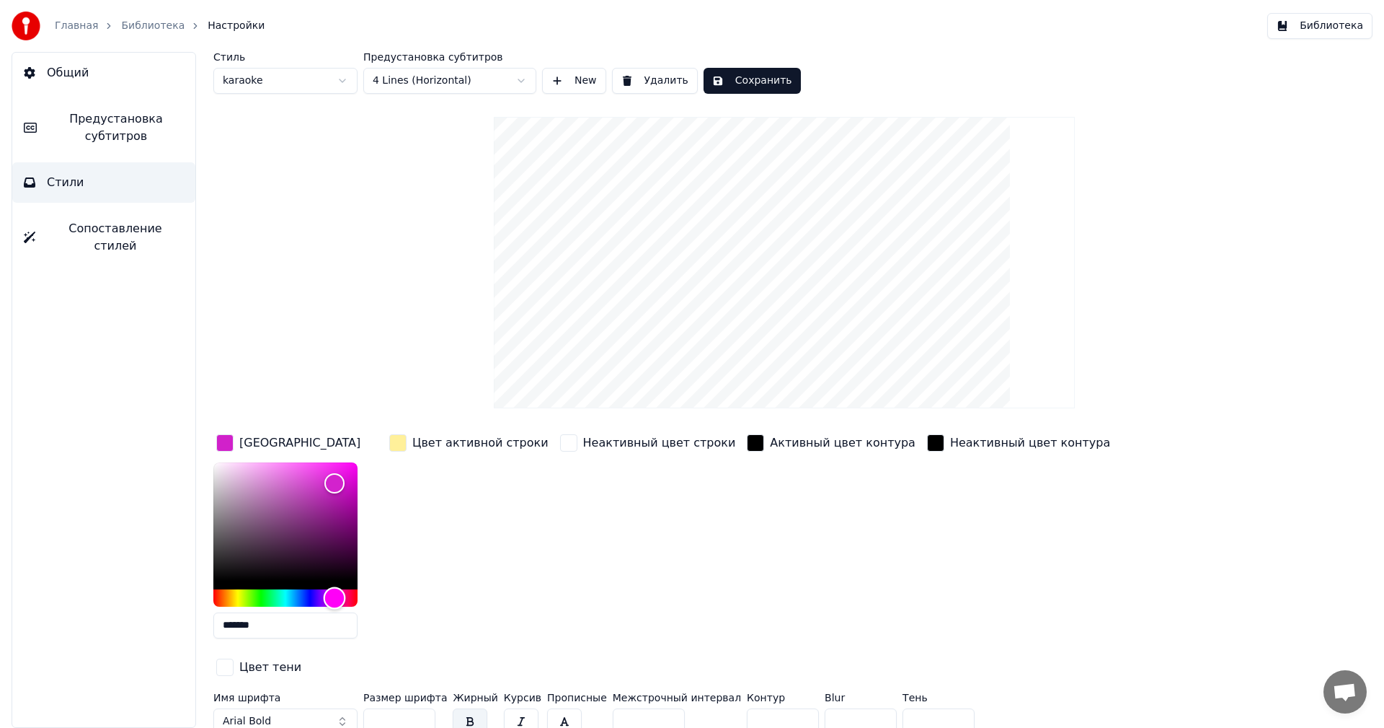
type input "*******"
drag, startPoint x: 318, startPoint y: 598, endPoint x: 335, endPoint y: 599, distance: 17.3
click at [335, 599] on div "Hue" at bounding box center [285, 597] width 144 height 17
click at [428, 442] on div "Цвет активной строки" at bounding box center [480, 442] width 136 height 17
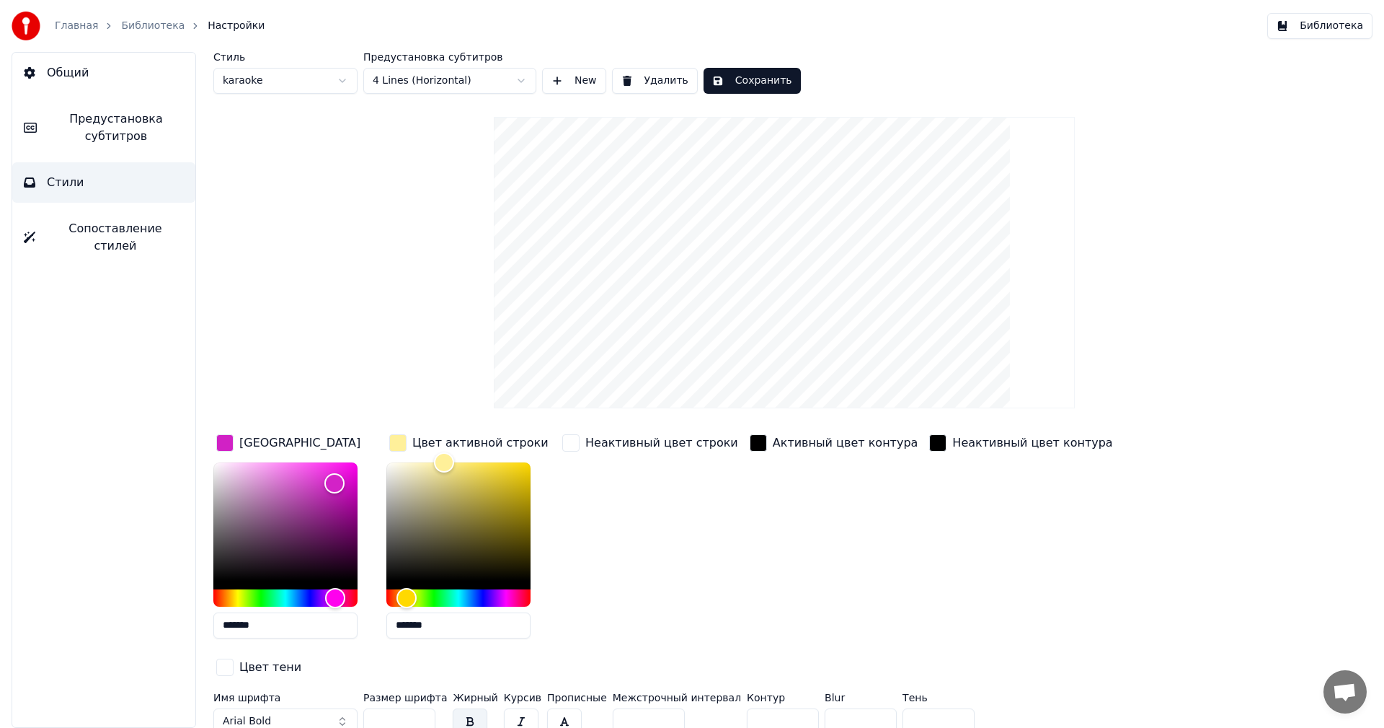
click at [388, 434] on div "Цвет активной строки" at bounding box center [468, 442] width 165 height 23
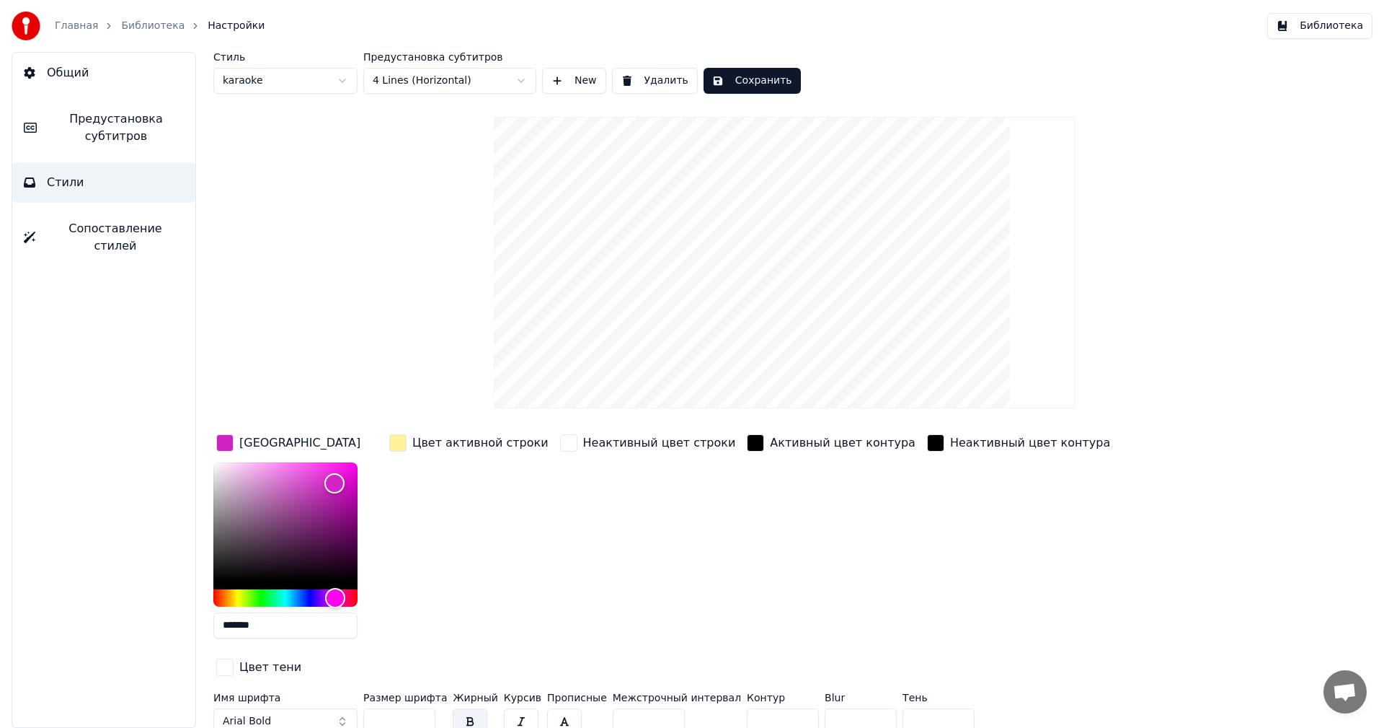
click at [391, 440] on div "button" at bounding box center [397, 442] width 17 height 17
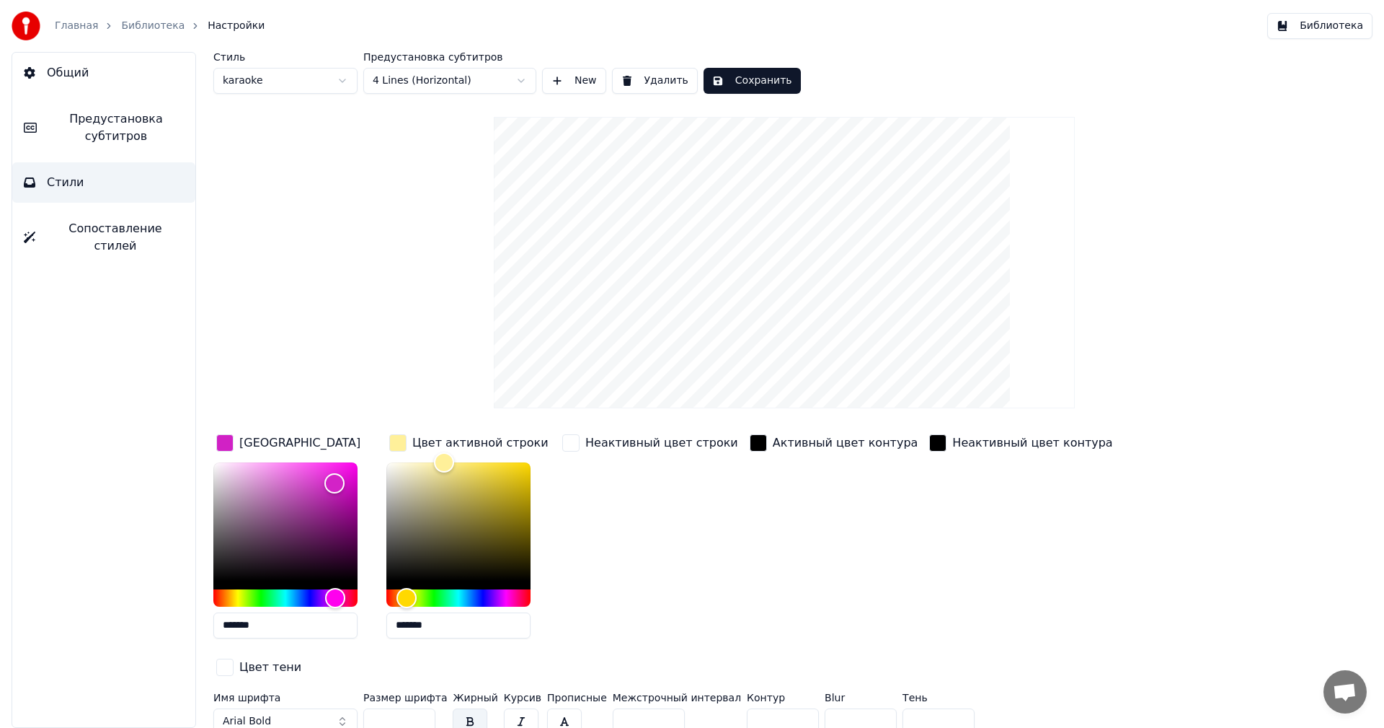
click at [391, 440] on div "button" at bounding box center [397, 442] width 17 height 17
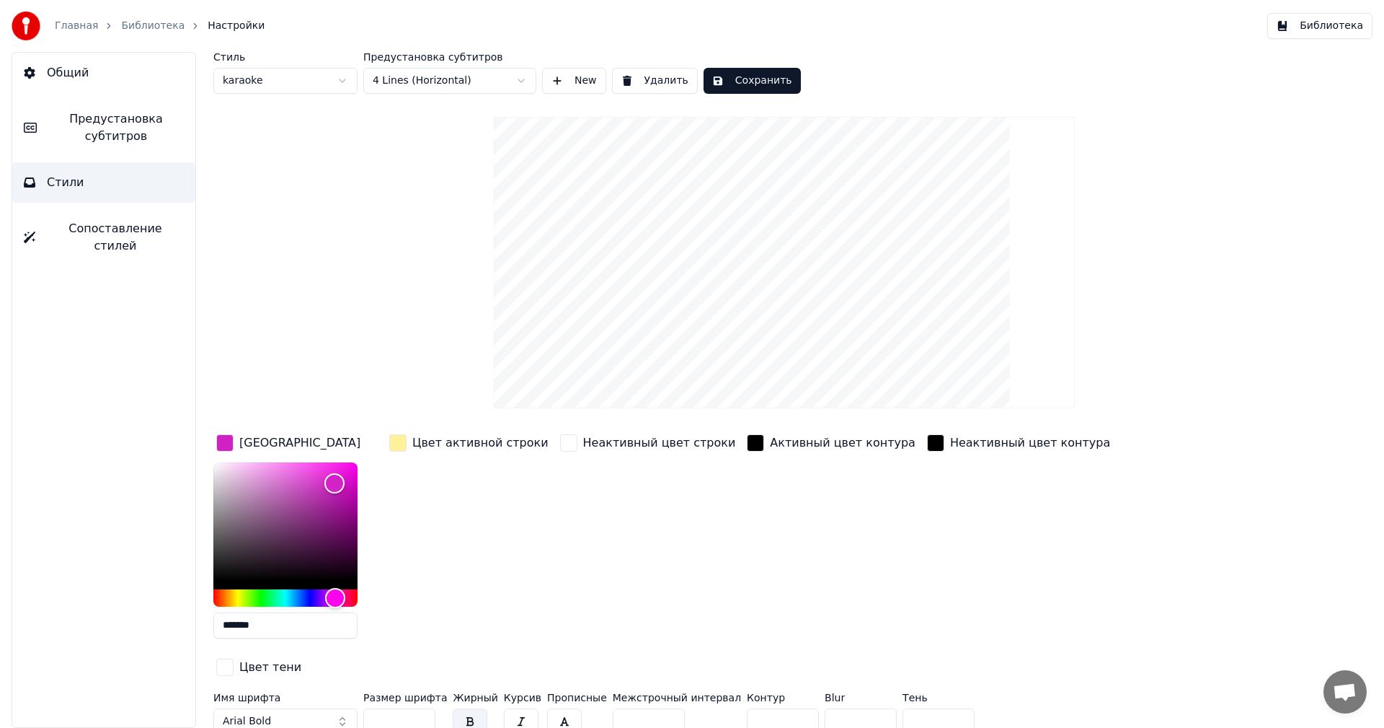
click at [392, 444] on div "button" at bounding box center [397, 442] width 17 height 17
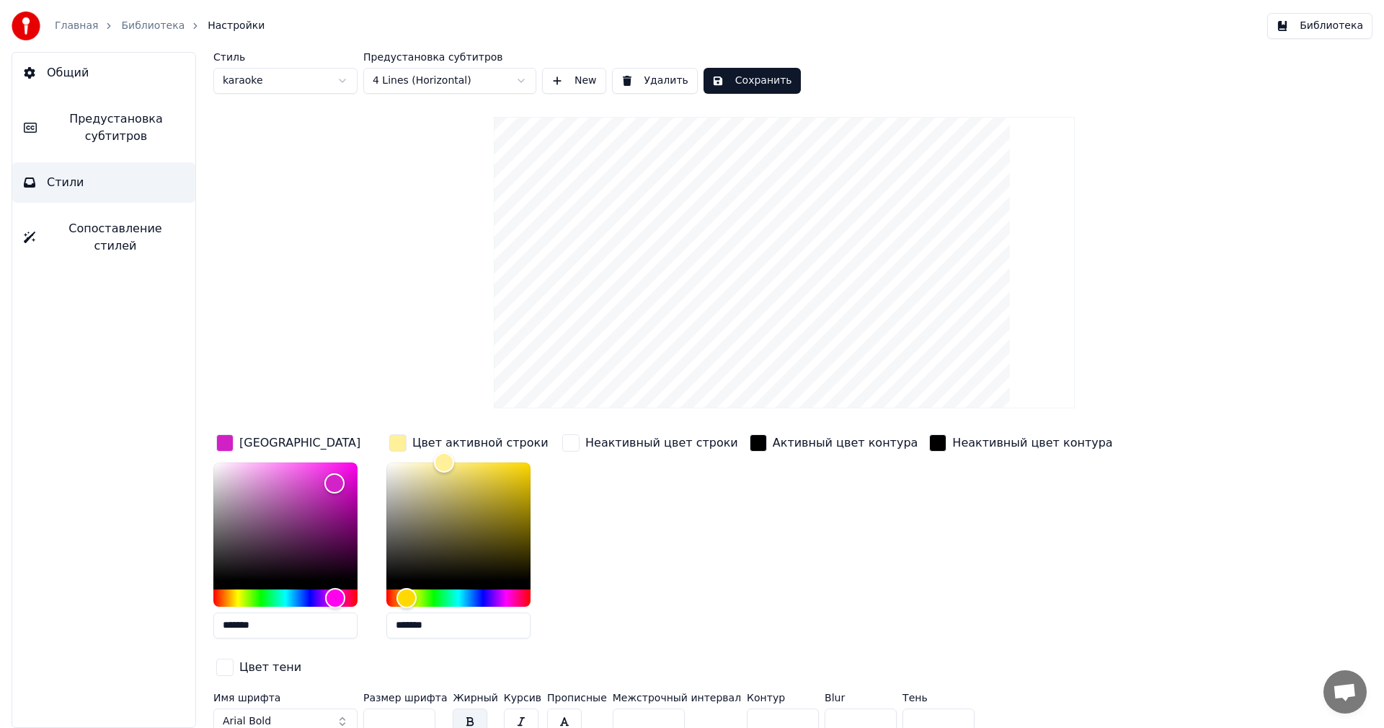
click at [577, 441] on div "button" at bounding box center [570, 442] width 17 height 17
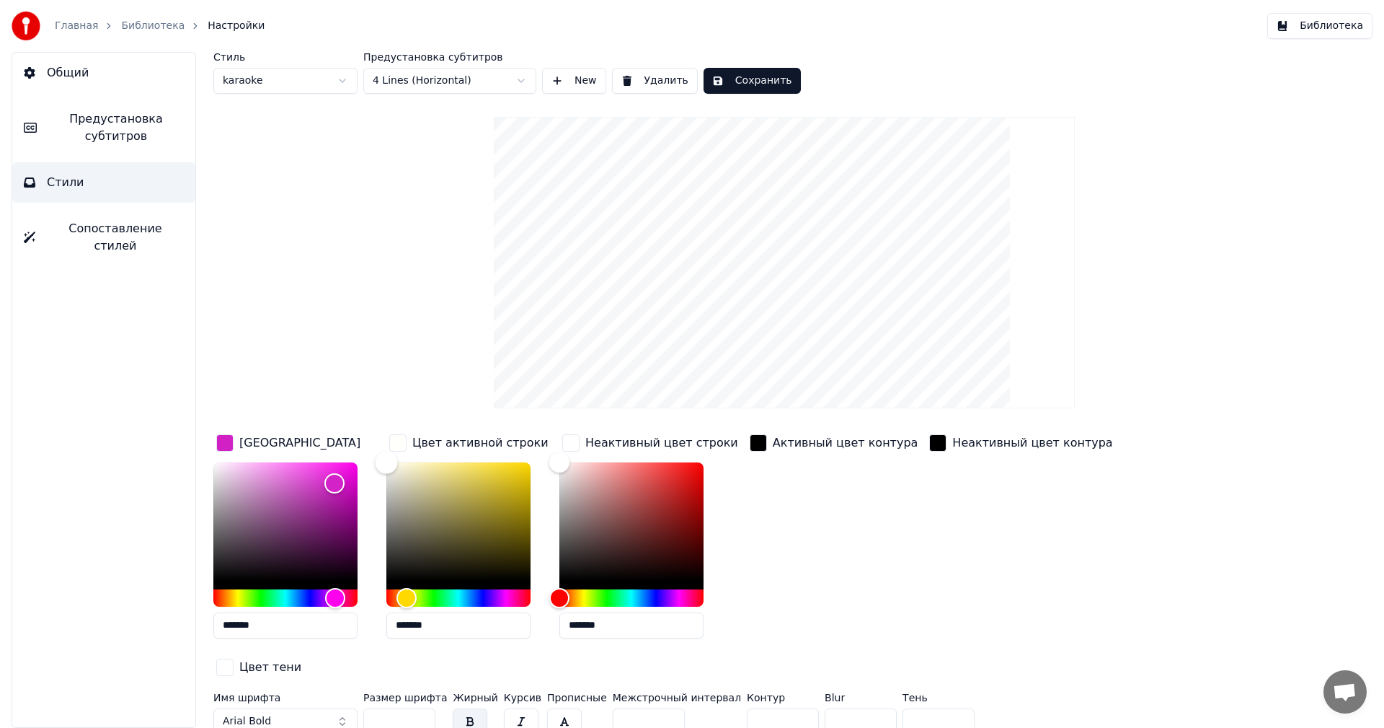
type input "*******"
drag, startPoint x: 446, startPoint y: 455, endPoint x: 378, endPoint y: 456, distance: 68.5
click at [378, 456] on div "Color" at bounding box center [387, 462] width 22 height 22
drag, startPoint x: 403, startPoint y: 689, endPoint x: 358, endPoint y: 698, distance: 46.2
click at [358, 698] on div "Имя шрифта Arial Bold Размер шрифта ** Жирный Курсив Прописные Межстрочный инте…" at bounding box center [697, 716] width 969 height 48
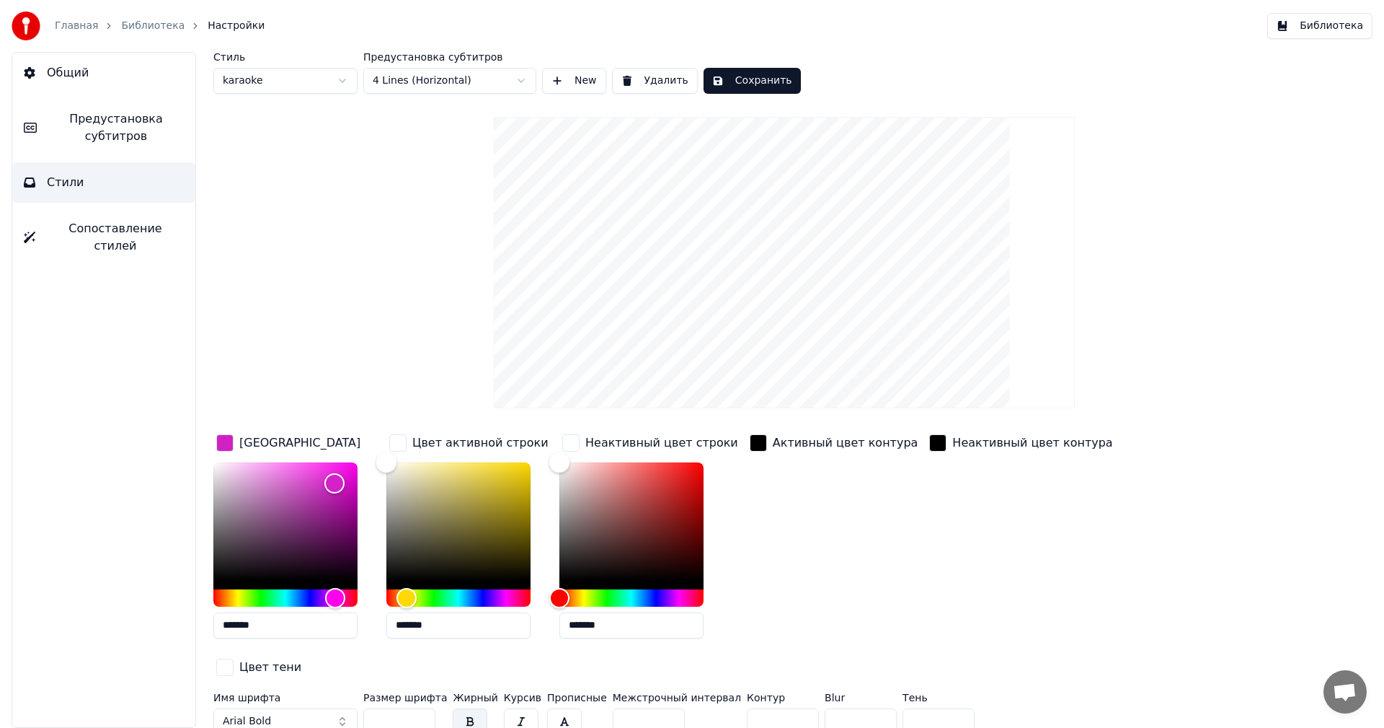
type input "**"
click at [333, 708] on button "Arial Bold" at bounding box center [285, 721] width 144 height 26
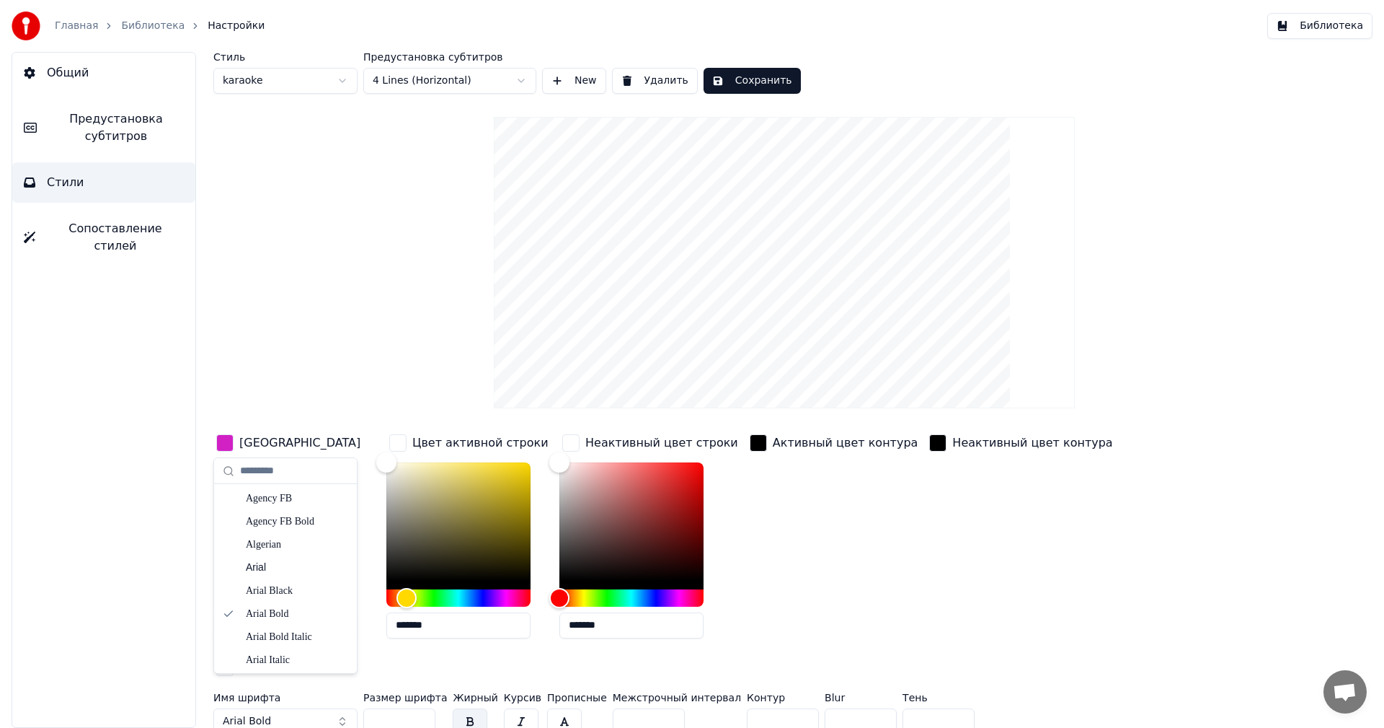
click at [345, 708] on button "Arial Bold" at bounding box center [285, 721] width 144 height 26
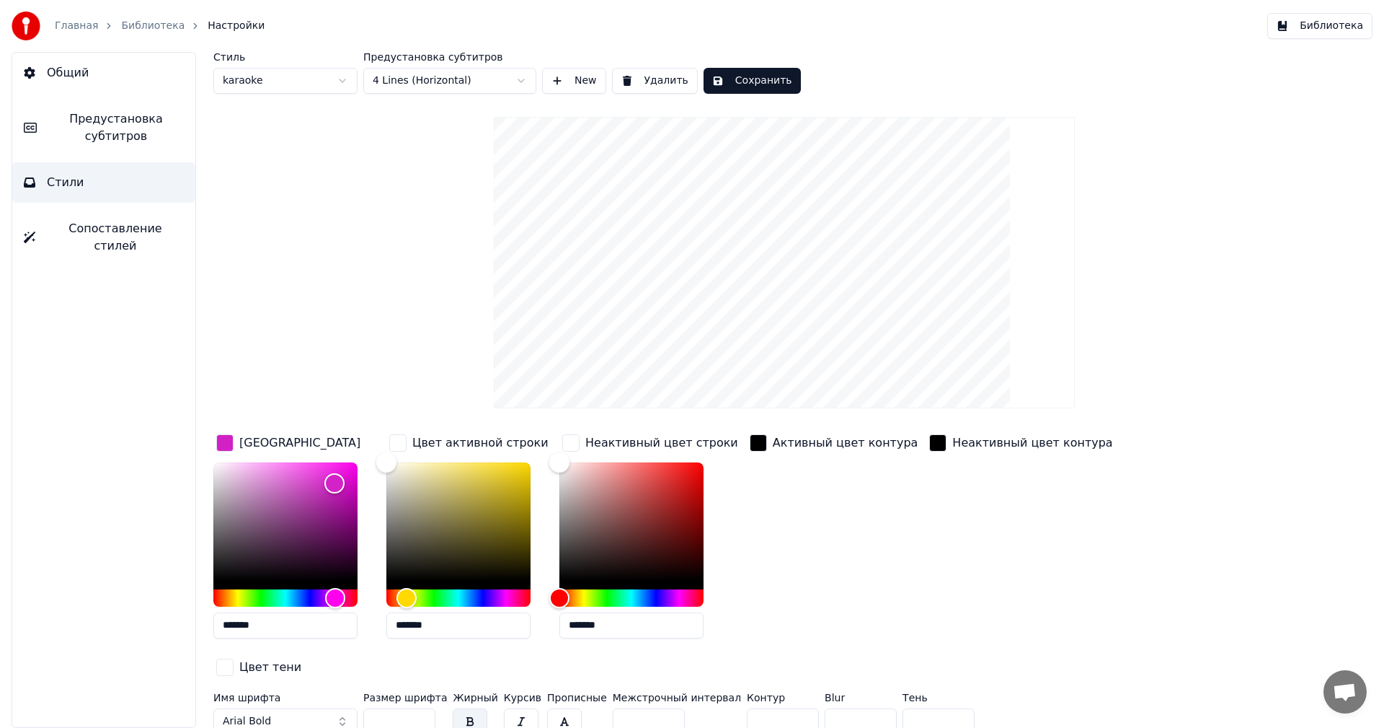
click at [339, 708] on button "Arial Bold" at bounding box center [285, 721] width 144 height 26
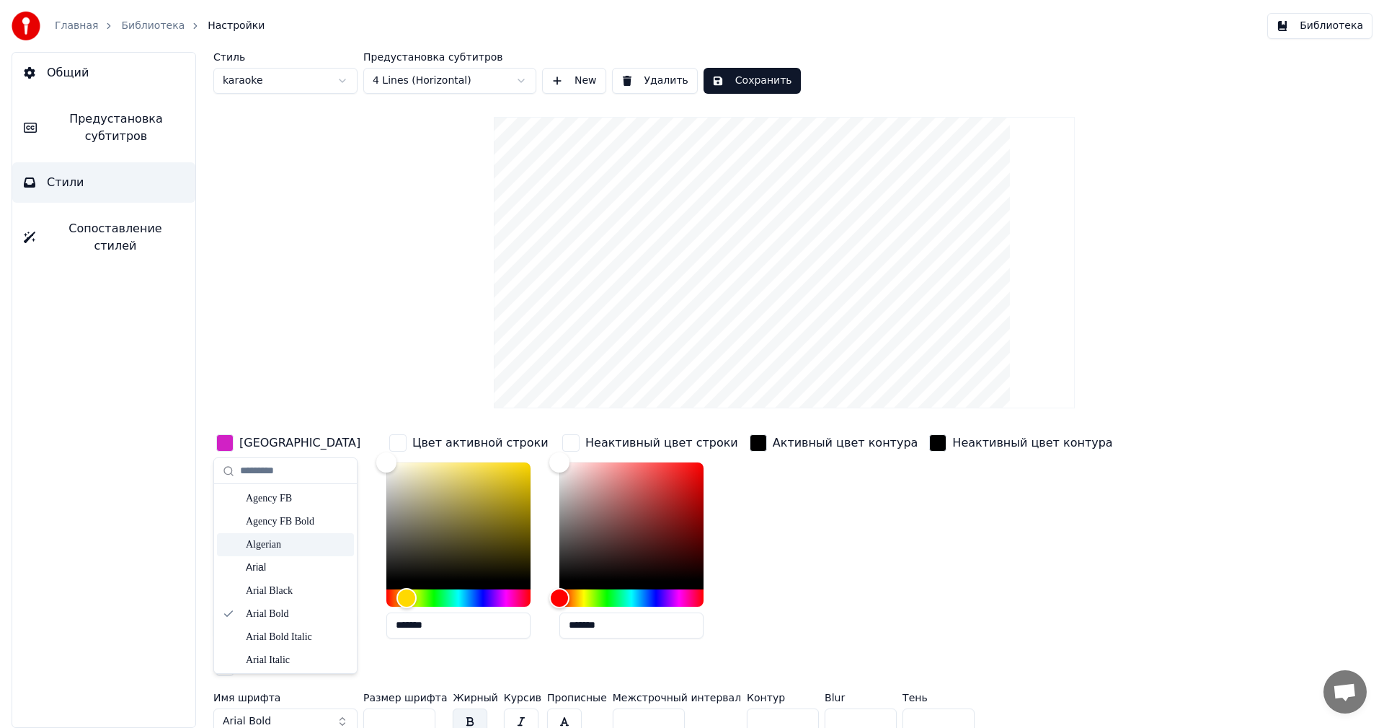
click at [1007, 574] on div "Неактивный цвет контура" at bounding box center [1021, 540] width 189 height 218
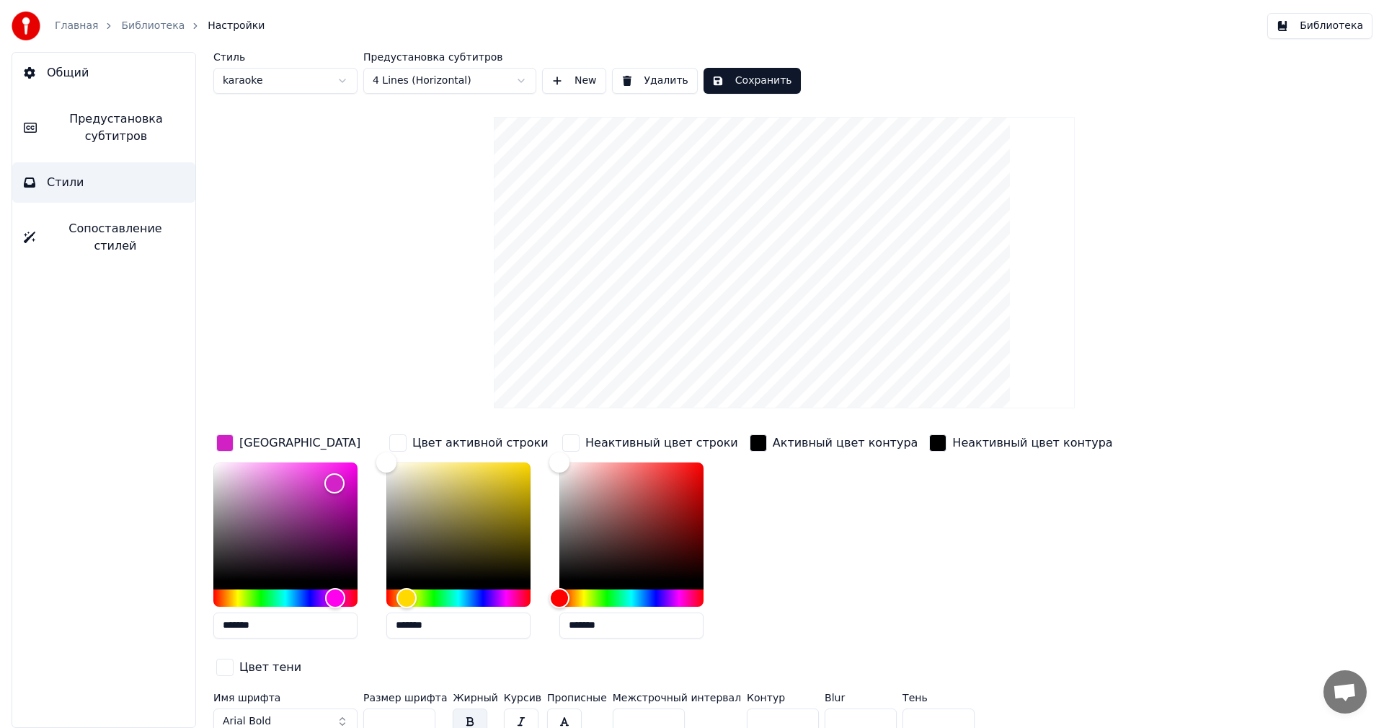
click at [756, 78] on button "Сохранить" at bounding box center [752, 81] width 97 height 26
click at [81, 31] on link "Главная" at bounding box center [76, 26] width 43 height 14
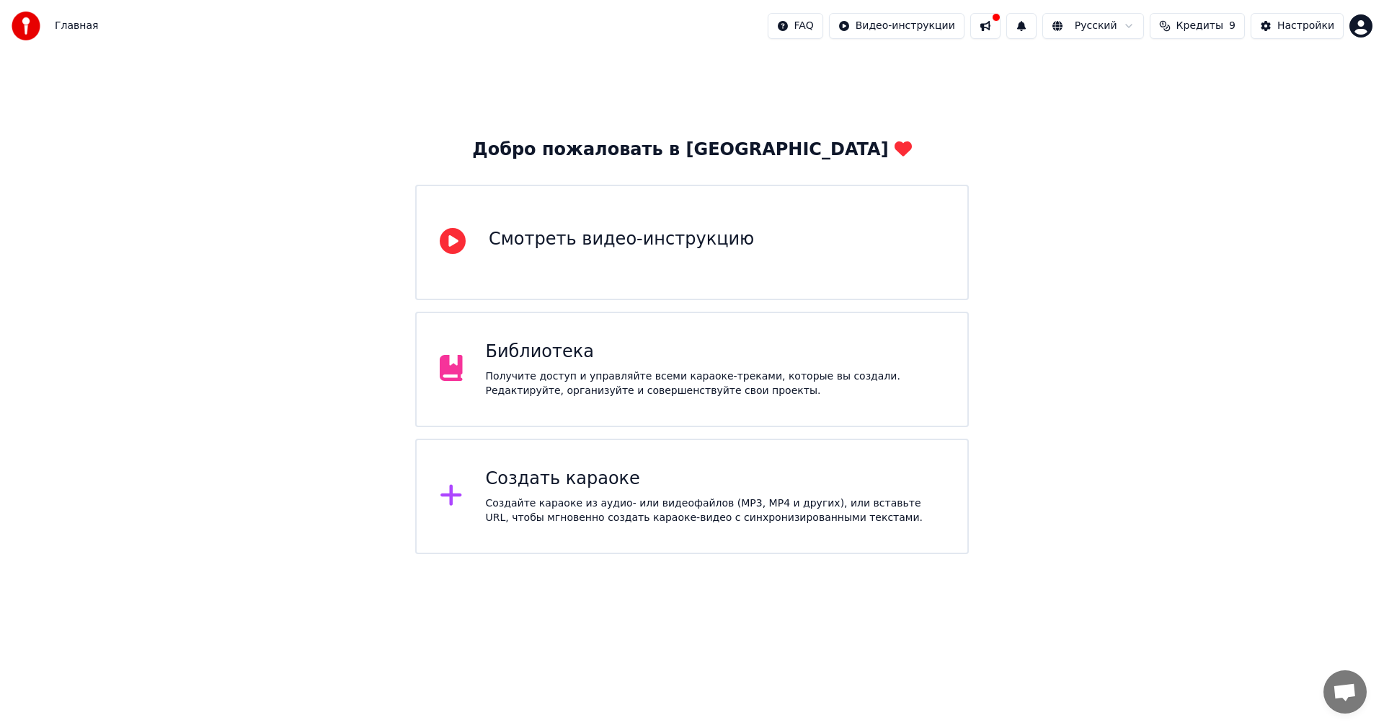
click at [559, 363] on div "Библиотека Получите доступ и управляйте всеми караоке-треками, которые вы созда…" at bounding box center [715, 369] width 459 height 58
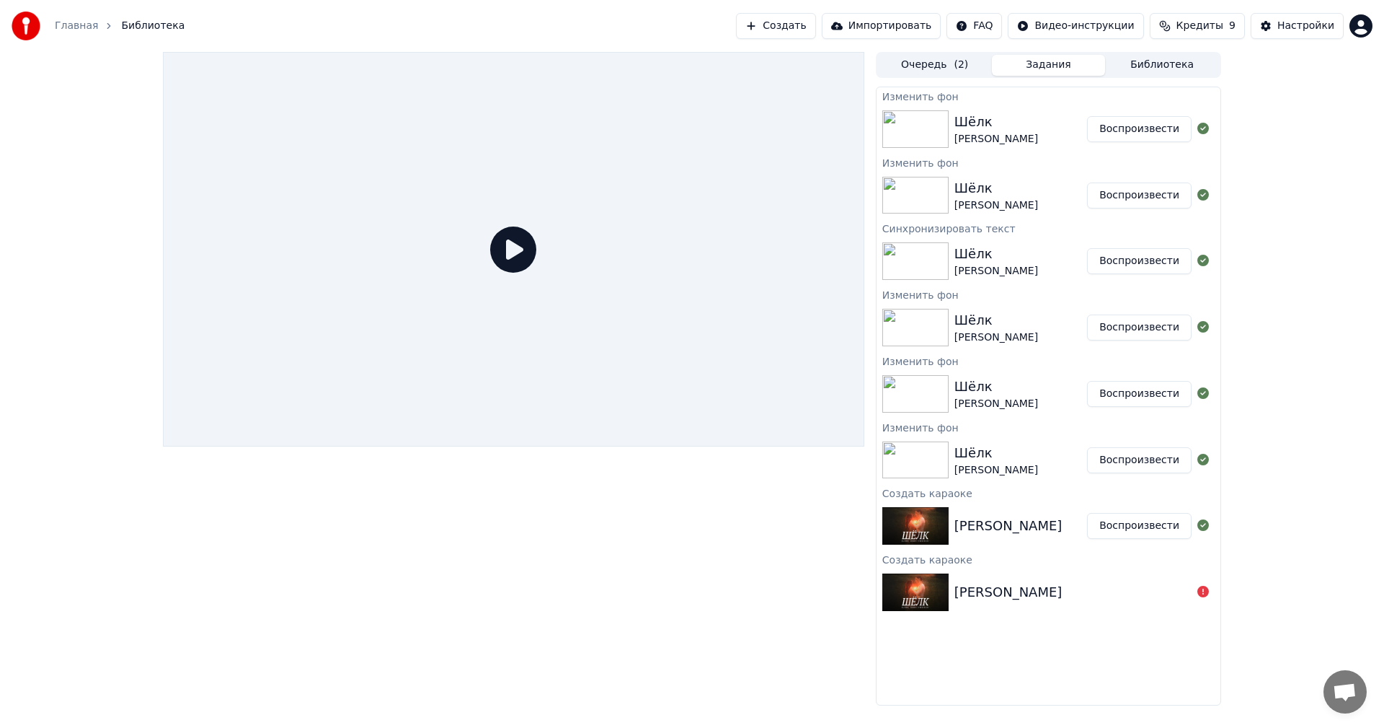
click at [1005, 133] on div "[PERSON_NAME]" at bounding box center [997, 139] width 84 height 14
click at [1157, 132] on button "Воспроизвести" at bounding box center [1139, 129] width 105 height 26
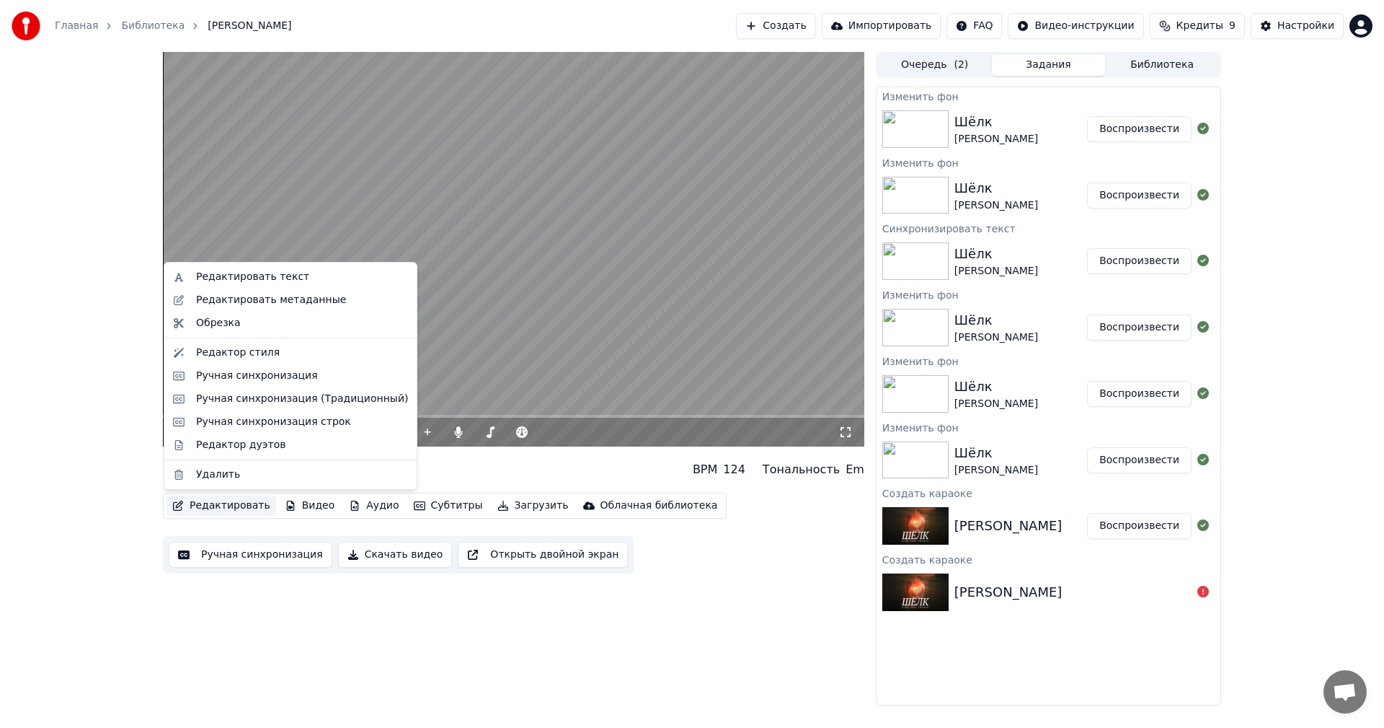
click at [205, 511] on button "Редактировать" at bounding box center [222, 505] width 110 height 20
click at [220, 361] on div "Редактор стиля" at bounding box center [290, 352] width 247 height 23
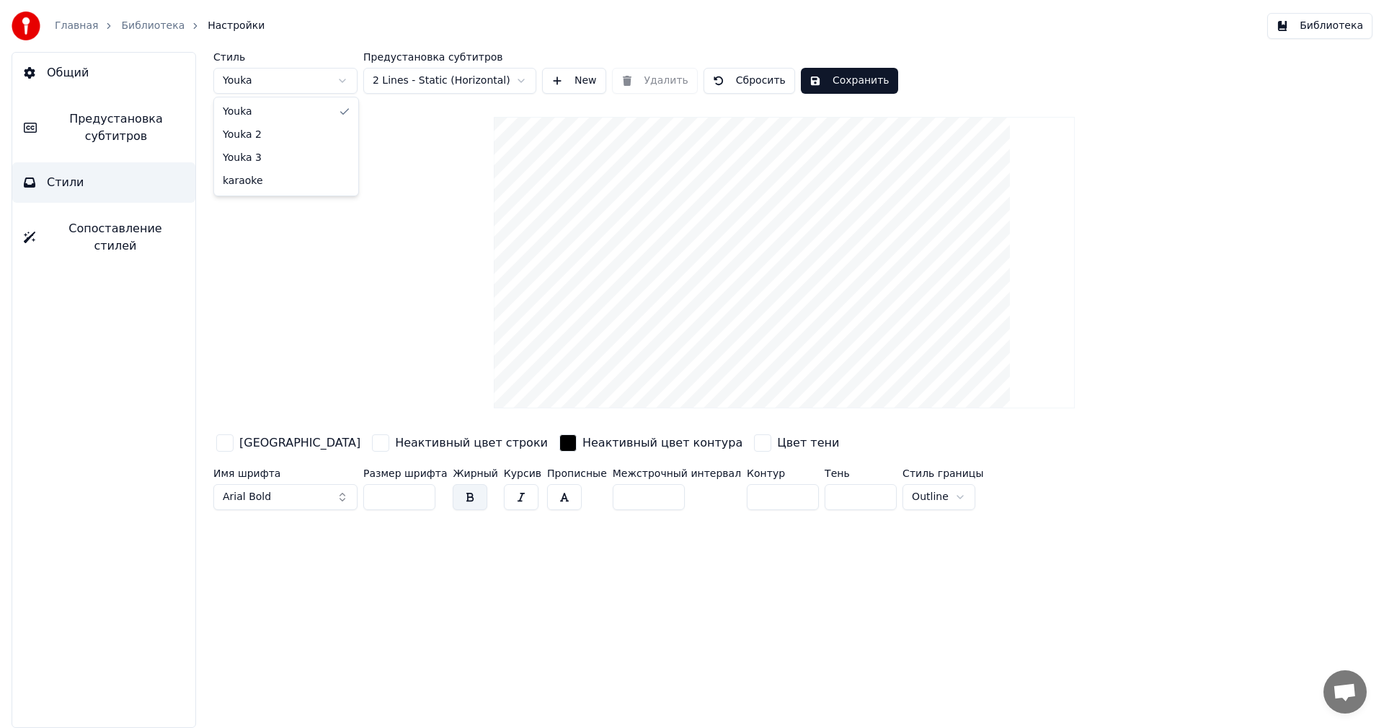
click at [335, 79] on html "Главная Библиотека Настройки Библиотека Общий Предустановка субтитров Стили Соп…" at bounding box center [692, 364] width 1384 height 728
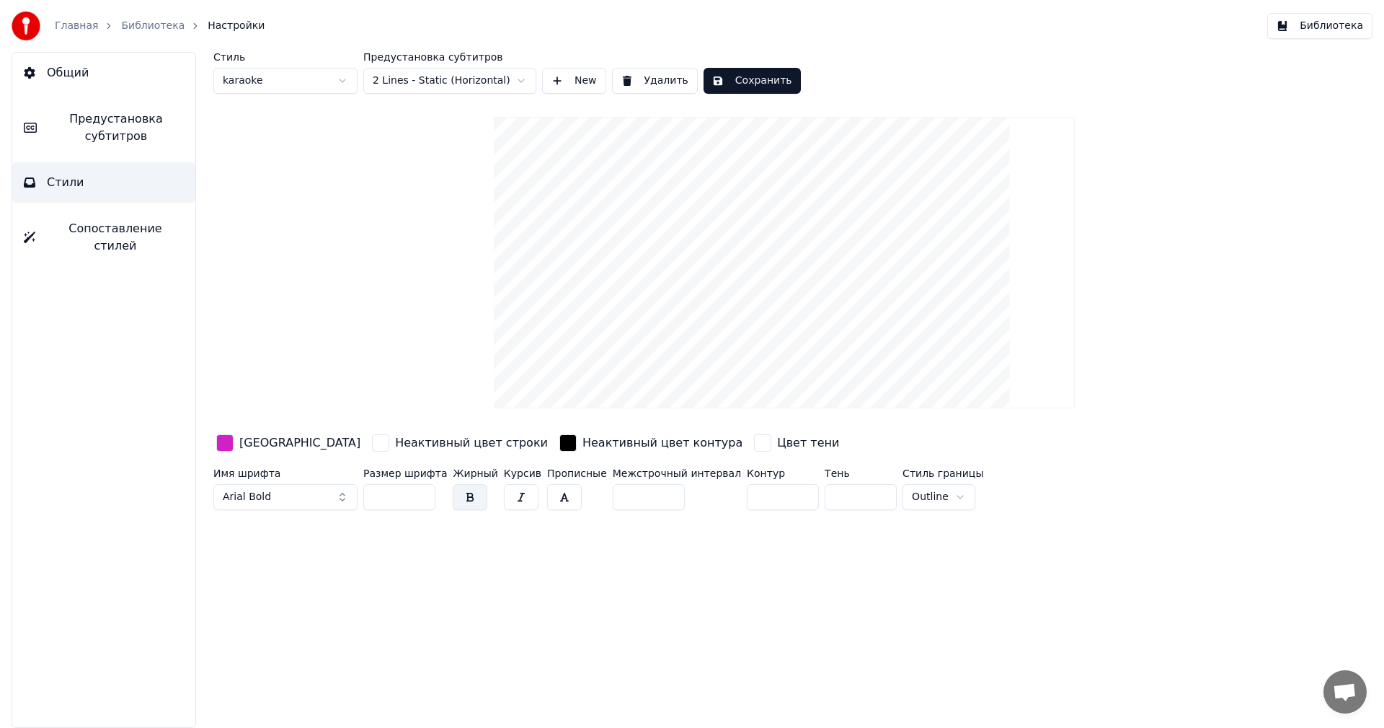
type input "*"
click at [731, 86] on button "Сохранить" at bounding box center [752, 81] width 97 height 26
click at [498, 74] on html "Главная Библиотека Настройки Библиотека Общий Предустановка субтитров Стили Соп…" at bounding box center [692, 364] width 1384 height 728
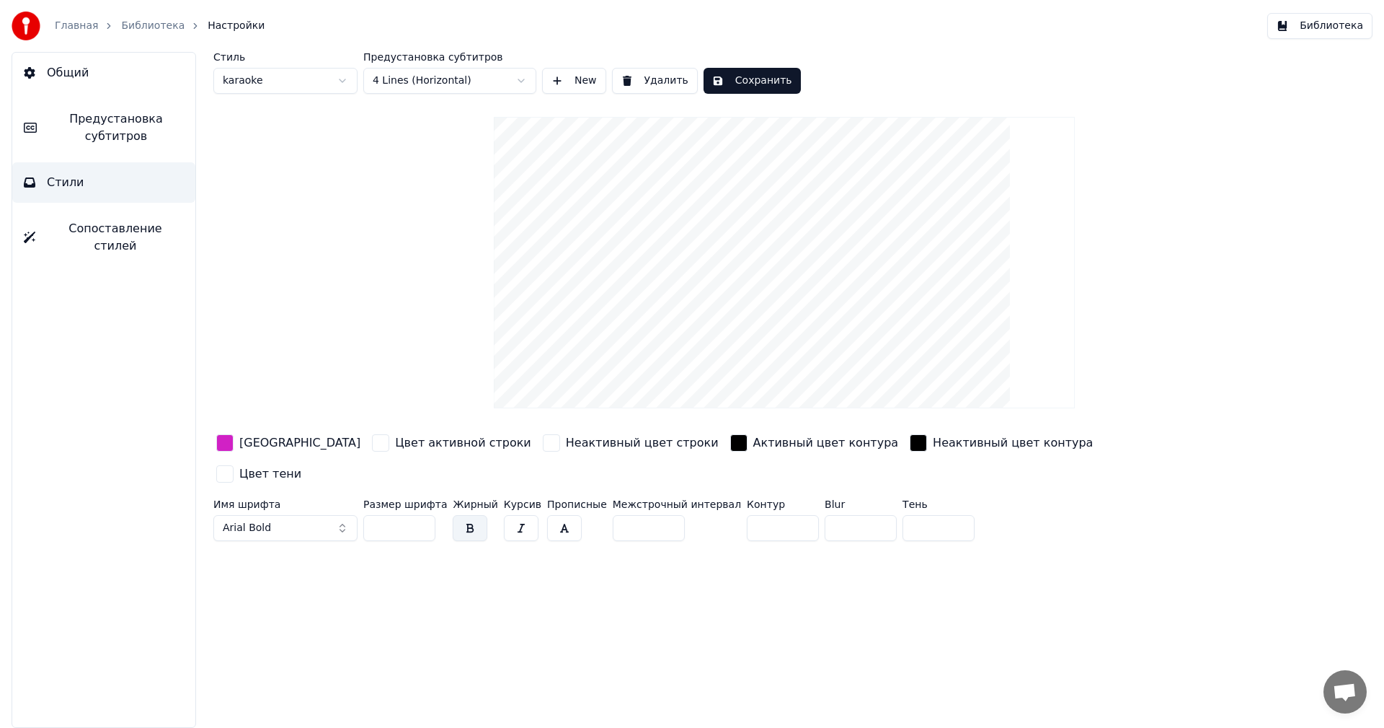
click at [756, 82] on button "Сохранить" at bounding box center [752, 81] width 97 height 26
click at [756, 82] on button "Готово" at bounding box center [742, 81] width 77 height 26
click at [1335, 34] on button "Библиотека" at bounding box center [1320, 26] width 105 height 26
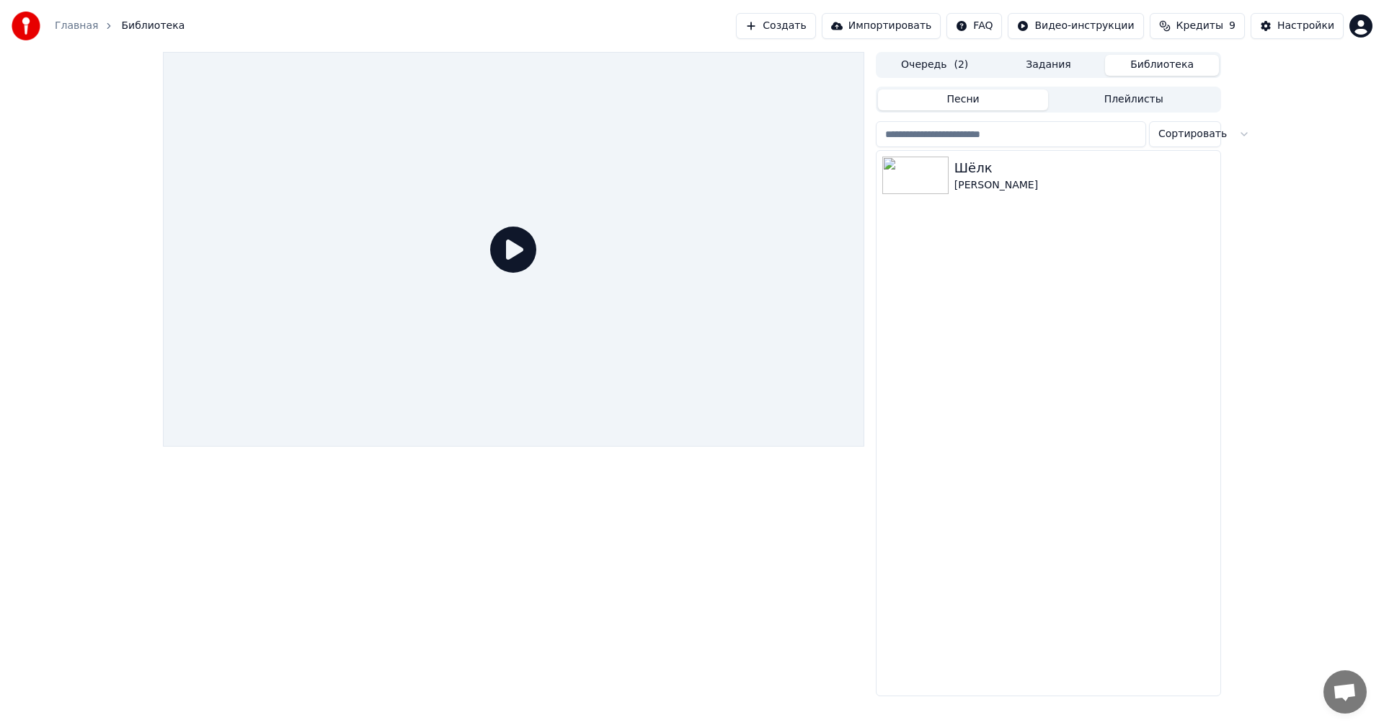
click at [526, 257] on icon at bounding box center [513, 249] width 46 height 46
click at [1049, 179] on div "[PERSON_NAME]" at bounding box center [1078, 185] width 246 height 14
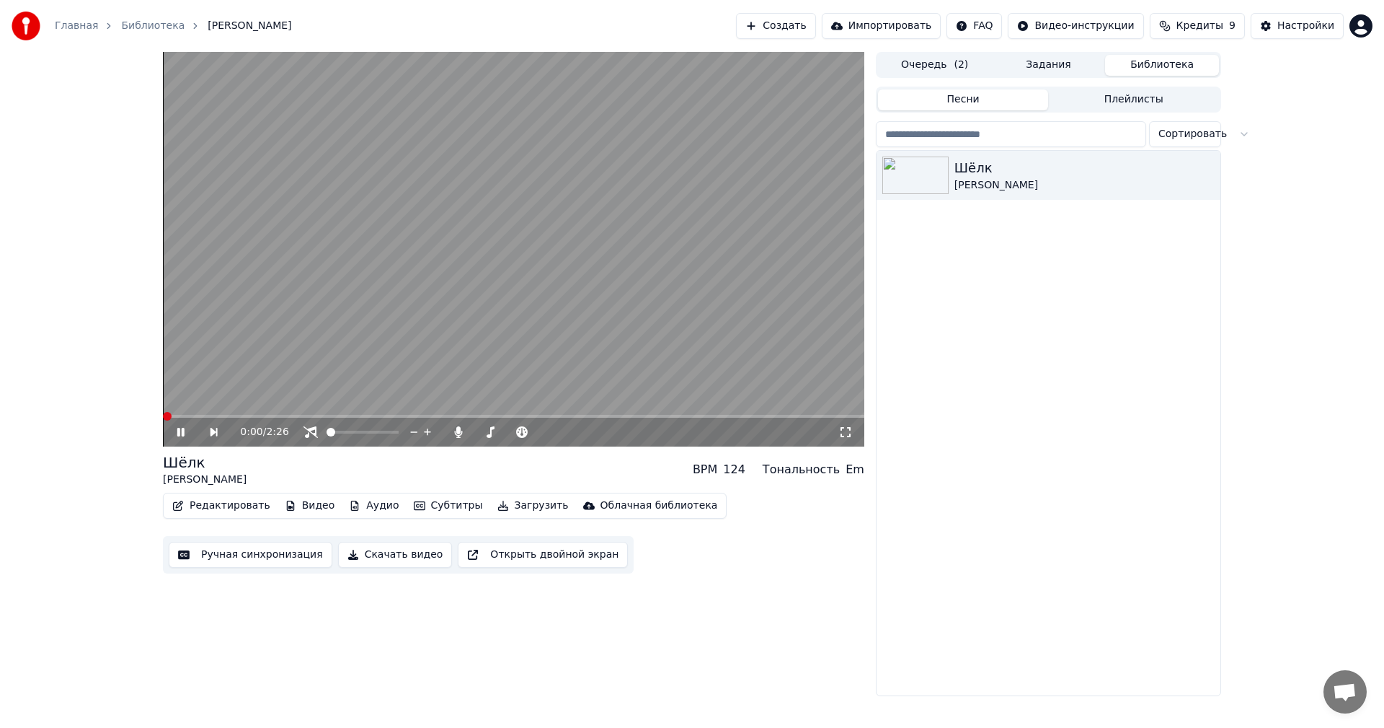
click at [634, 263] on video at bounding box center [514, 249] width 702 height 394
click at [74, 23] on link "Главная" at bounding box center [76, 26] width 43 height 14
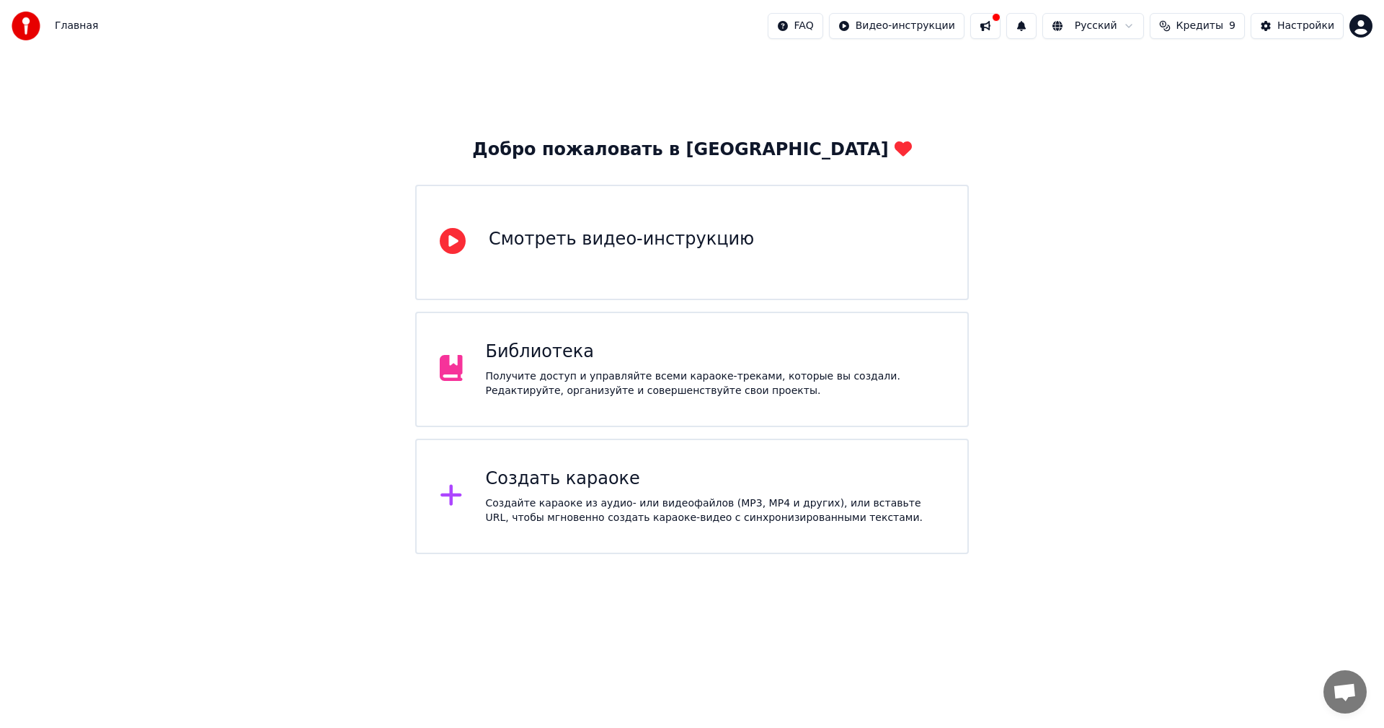
click at [498, 337] on div "Библиотека Получите доступ и управляйте всеми караоке-треками, которые вы созда…" at bounding box center [692, 368] width 554 height 115
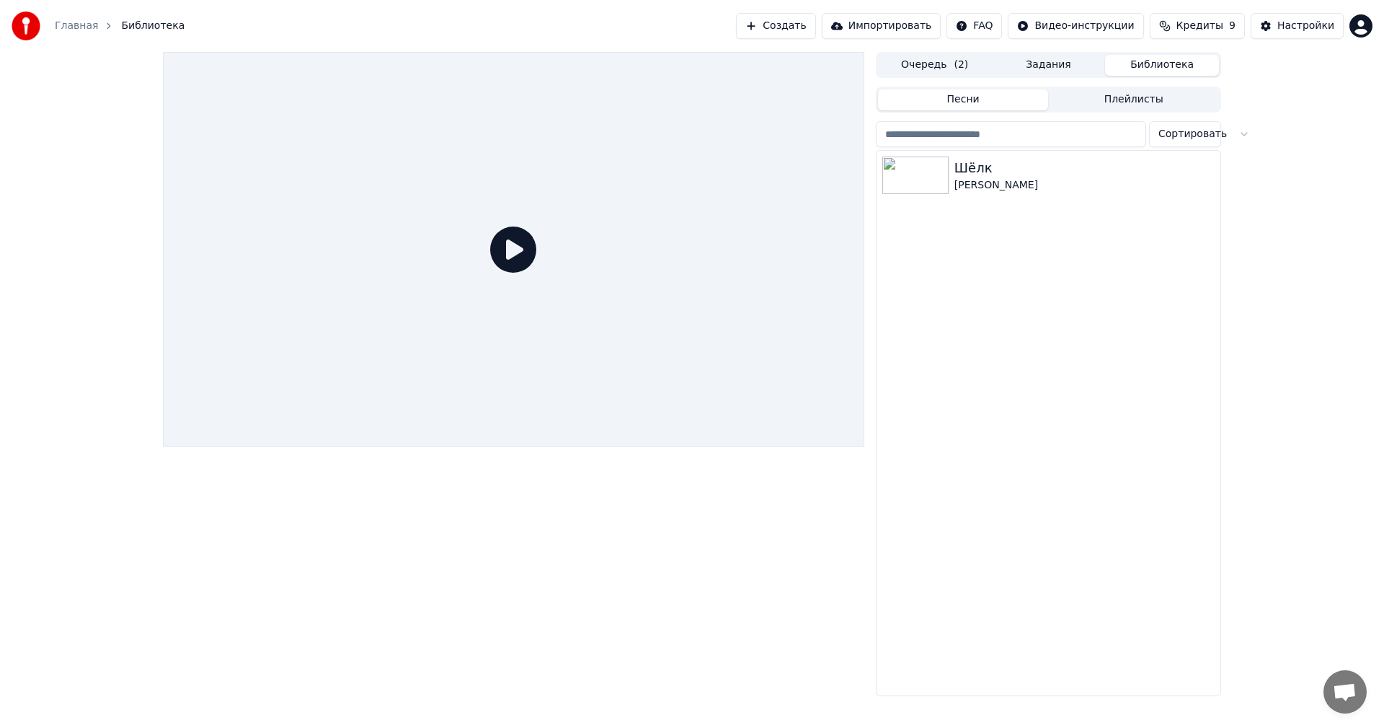
click at [135, 26] on span "Библиотека" at bounding box center [152, 26] width 63 height 14
click at [979, 199] on div "Шёлк [PERSON_NAME]" at bounding box center [1049, 175] width 344 height 49
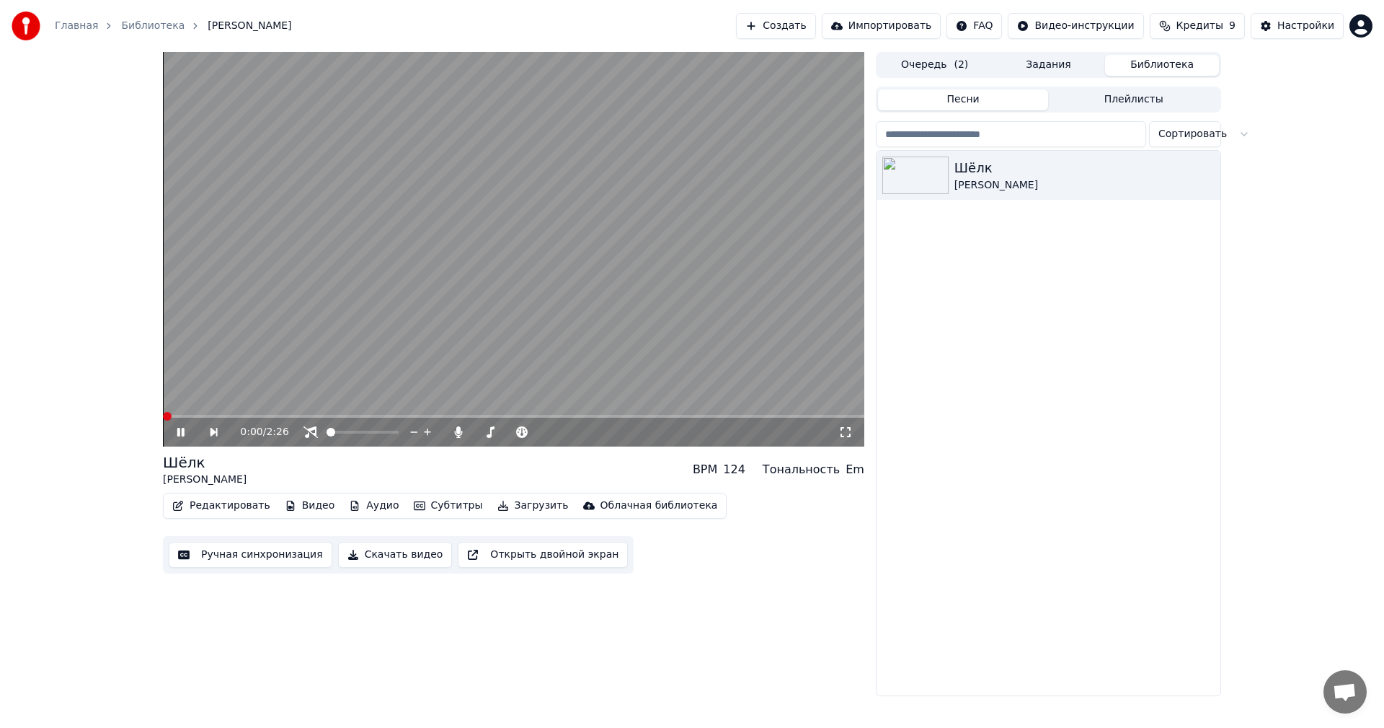
click at [942, 71] on button "Очередь ( 2 )" at bounding box center [935, 65] width 114 height 21
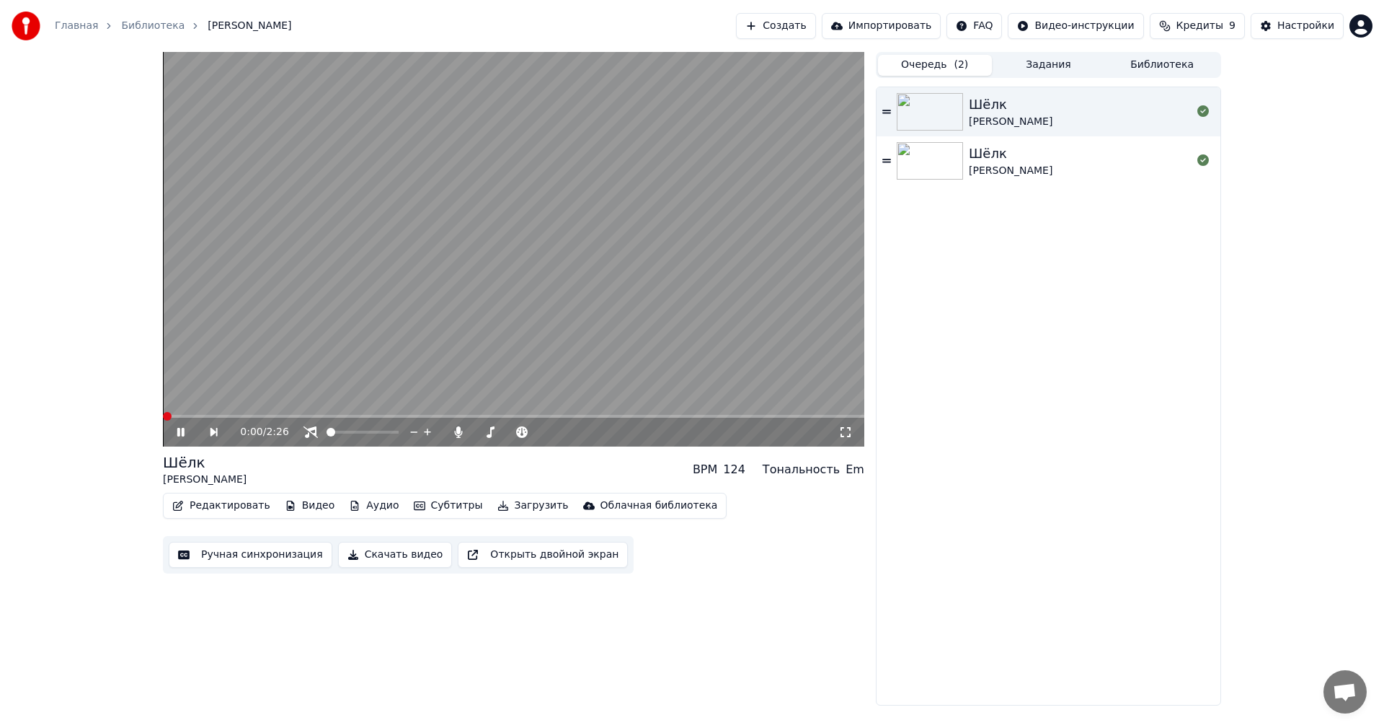
click at [1001, 119] on div "[PERSON_NAME]" at bounding box center [1011, 122] width 84 height 14
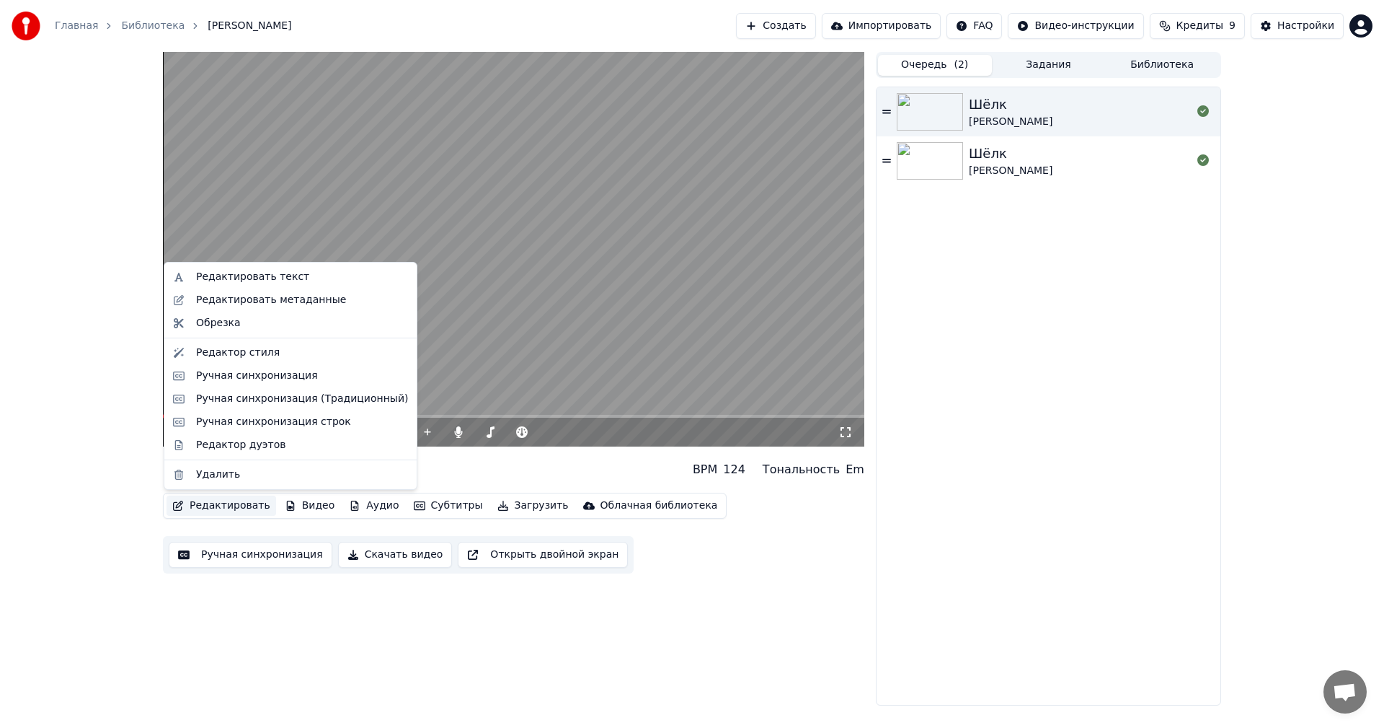
click at [203, 502] on button "Редактировать" at bounding box center [222, 505] width 110 height 20
click at [233, 350] on div "Редактор стиля" at bounding box center [238, 352] width 84 height 14
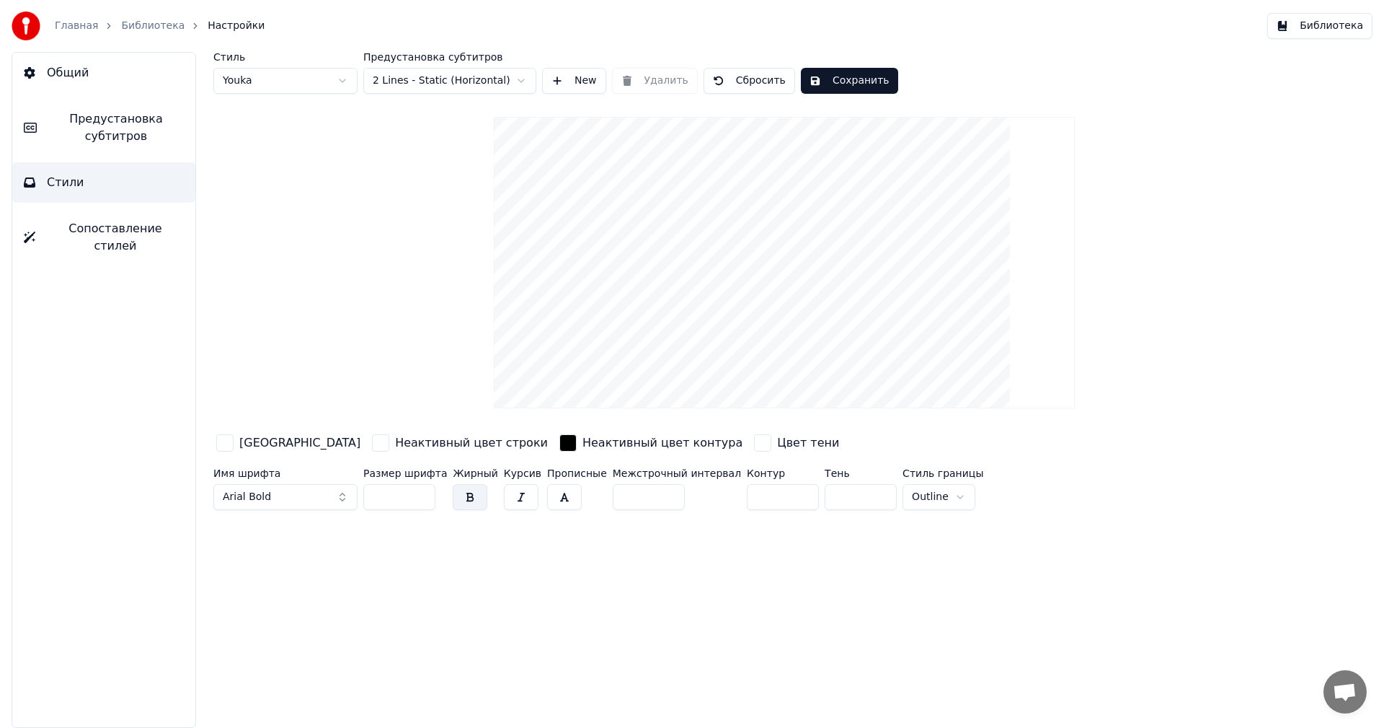
click at [271, 444] on div "[GEOGRAPHIC_DATA]" at bounding box center [299, 442] width 121 height 17
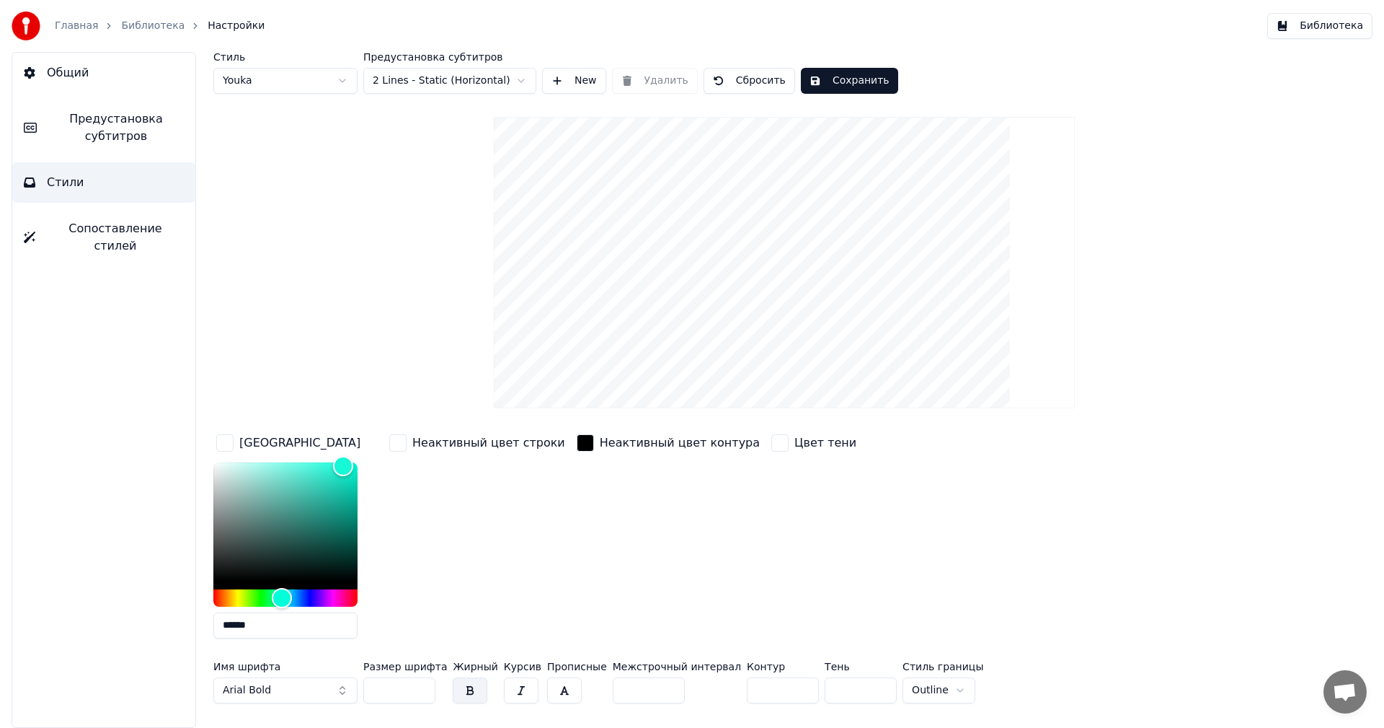
click at [270, 621] on input "******" at bounding box center [285, 625] width 144 height 26
type input "*******"
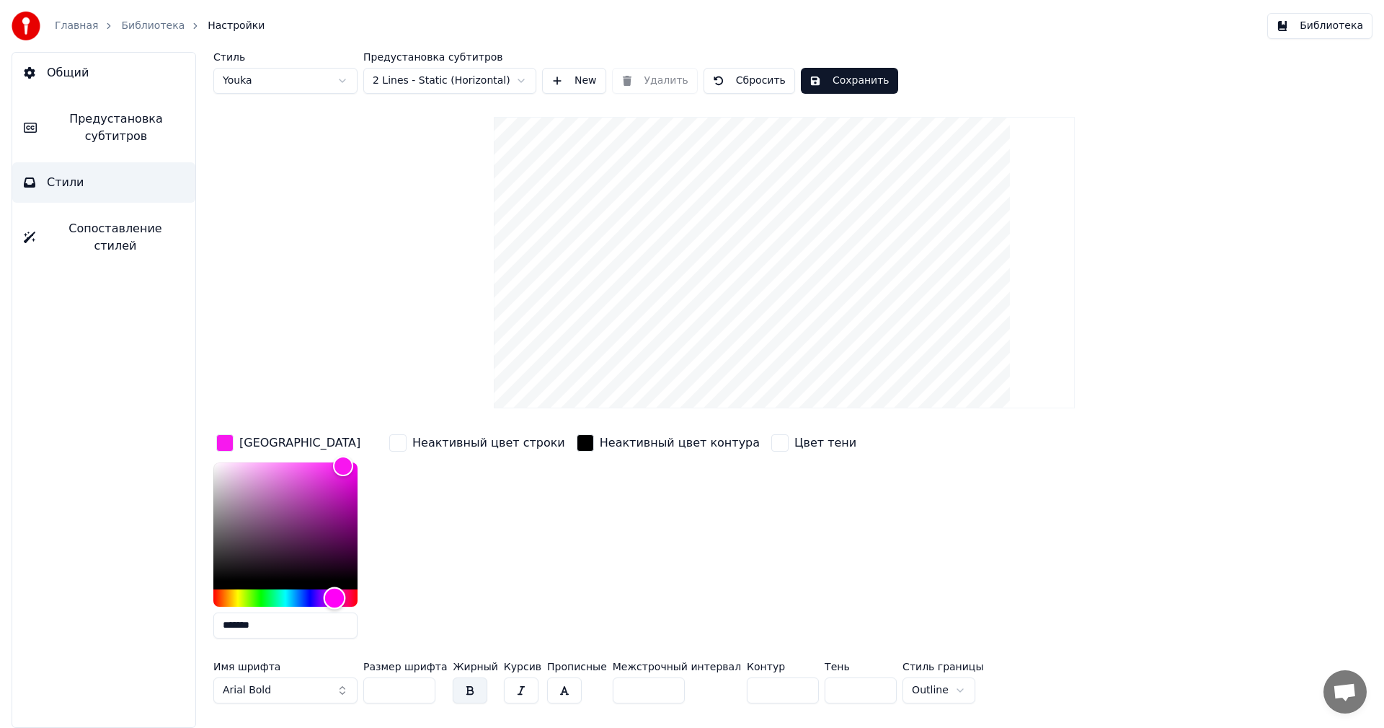
click at [335, 591] on div "Hue" at bounding box center [285, 597] width 144 height 17
click at [814, 89] on button "Сохранить" at bounding box center [849, 81] width 97 height 26
click at [63, 229] on span "Сопоставление стилей" at bounding box center [115, 237] width 137 height 35
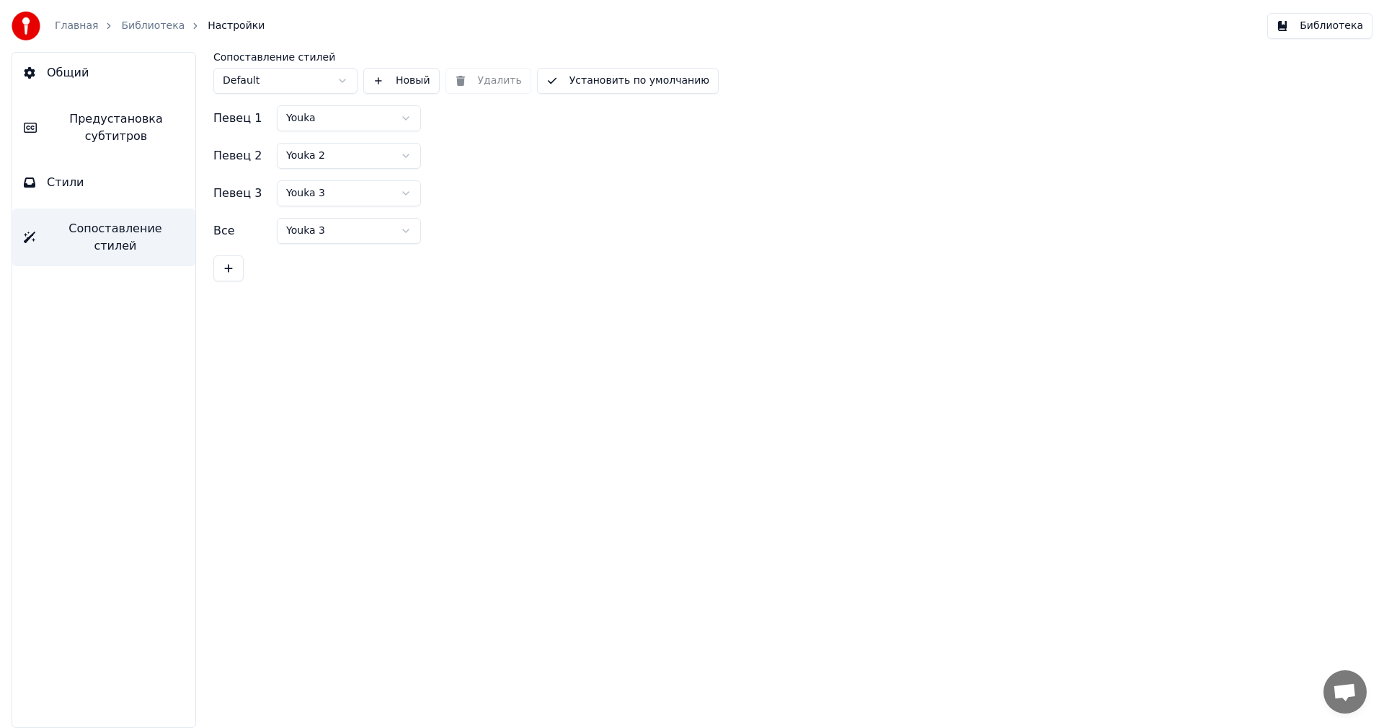
click at [119, 185] on button "Стили" at bounding box center [103, 182] width 183 height 40
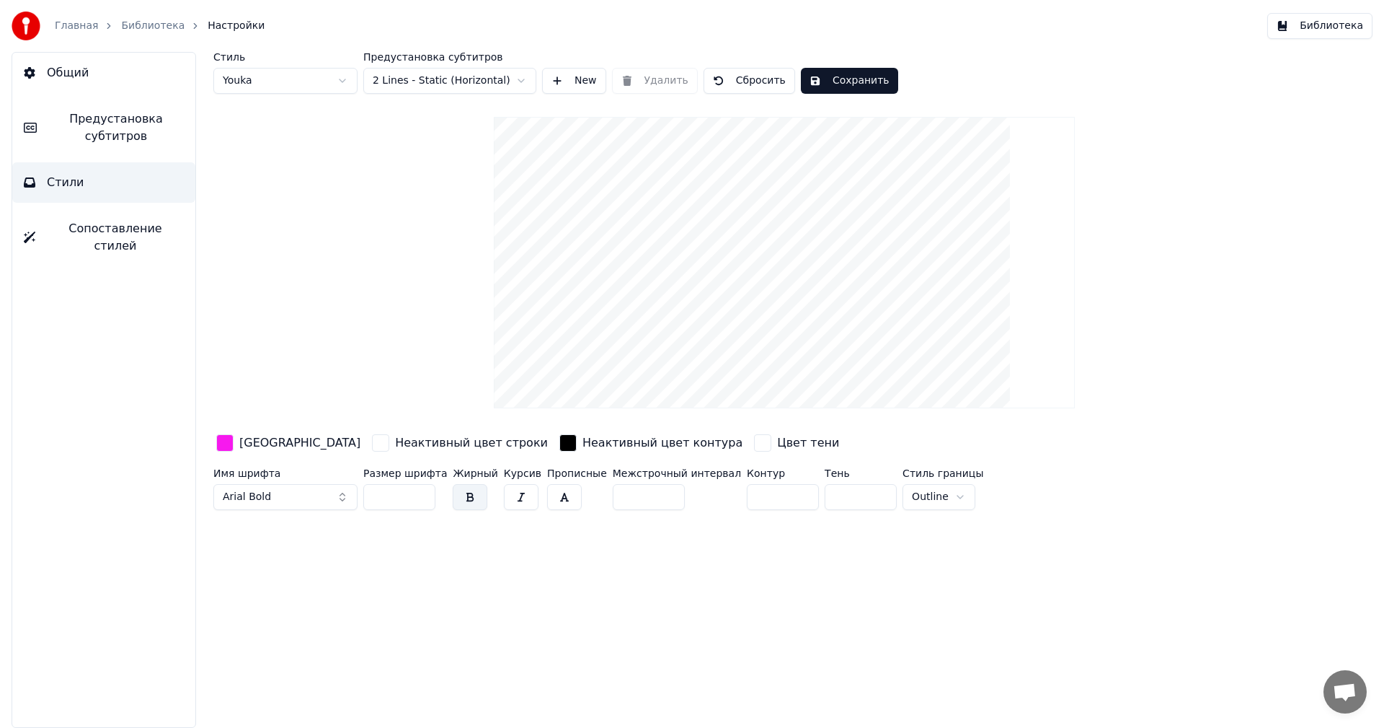
click at [81, 128] on span "Предустановка субтитров" at bounding box center [116, 127] width 136 height 35
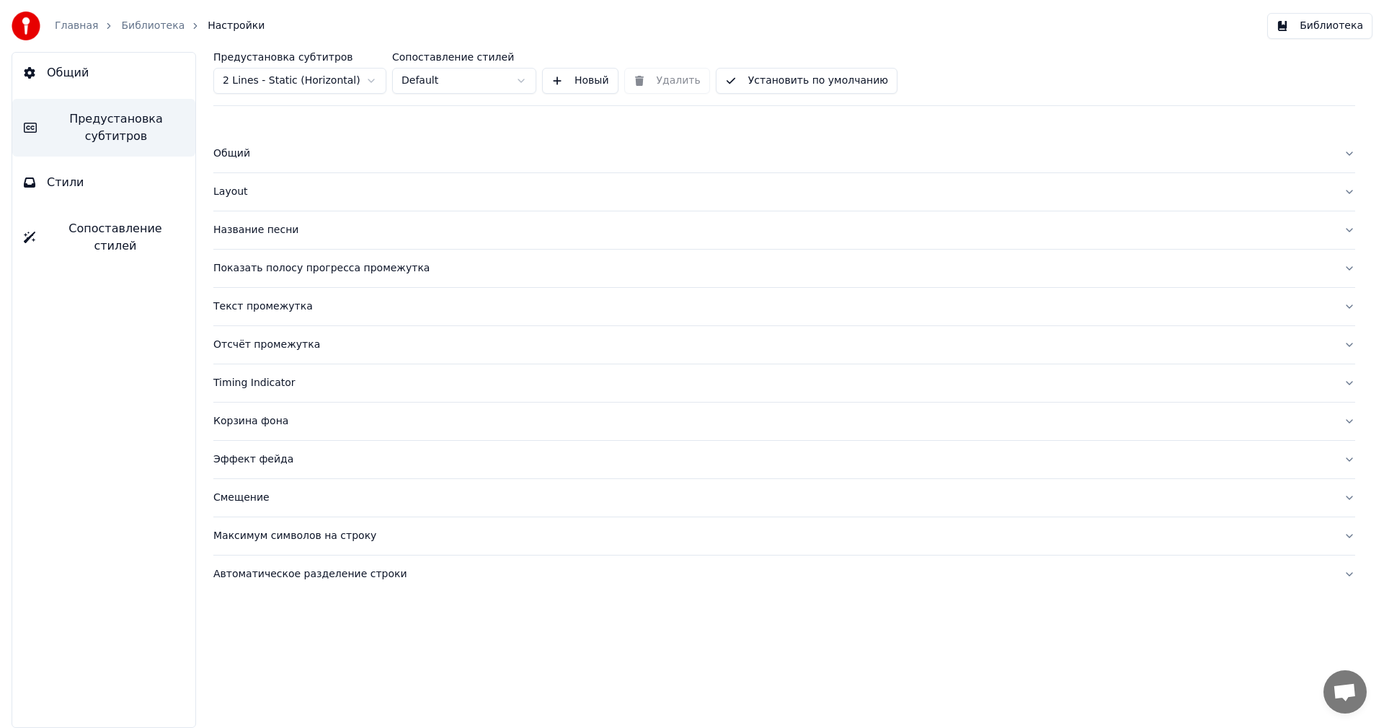
click at [223, 147] on div "Общий" at bounding box center [772, 153] width 1119 height 14
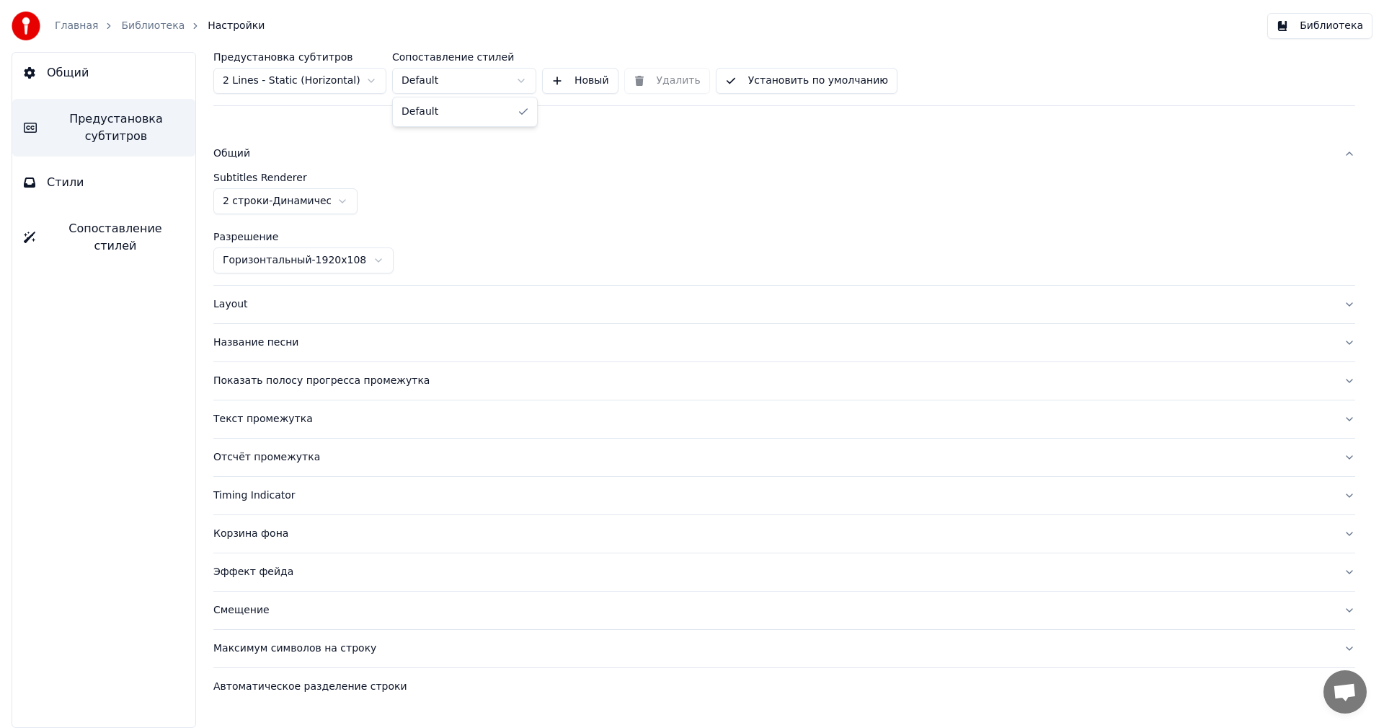
click at [482, 74] on html "Главная Библиотека Настройки Библиотека Общий Предустановка субтитров Стили Соп…" at bounding box center [692, 364] width 1384 height 728
click at [297, 317] on button "Layout" at bounding box center [784, 304] width 1142 height 37
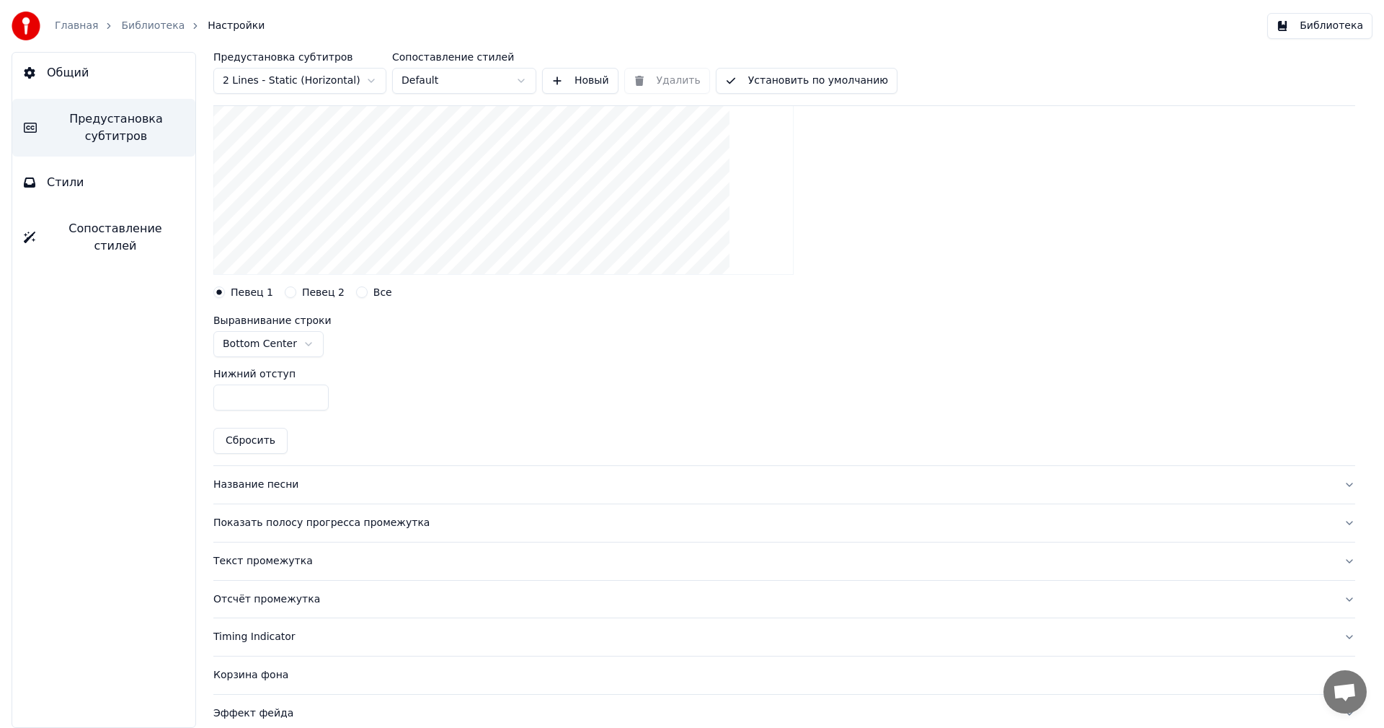
scroll to position [265, 0]
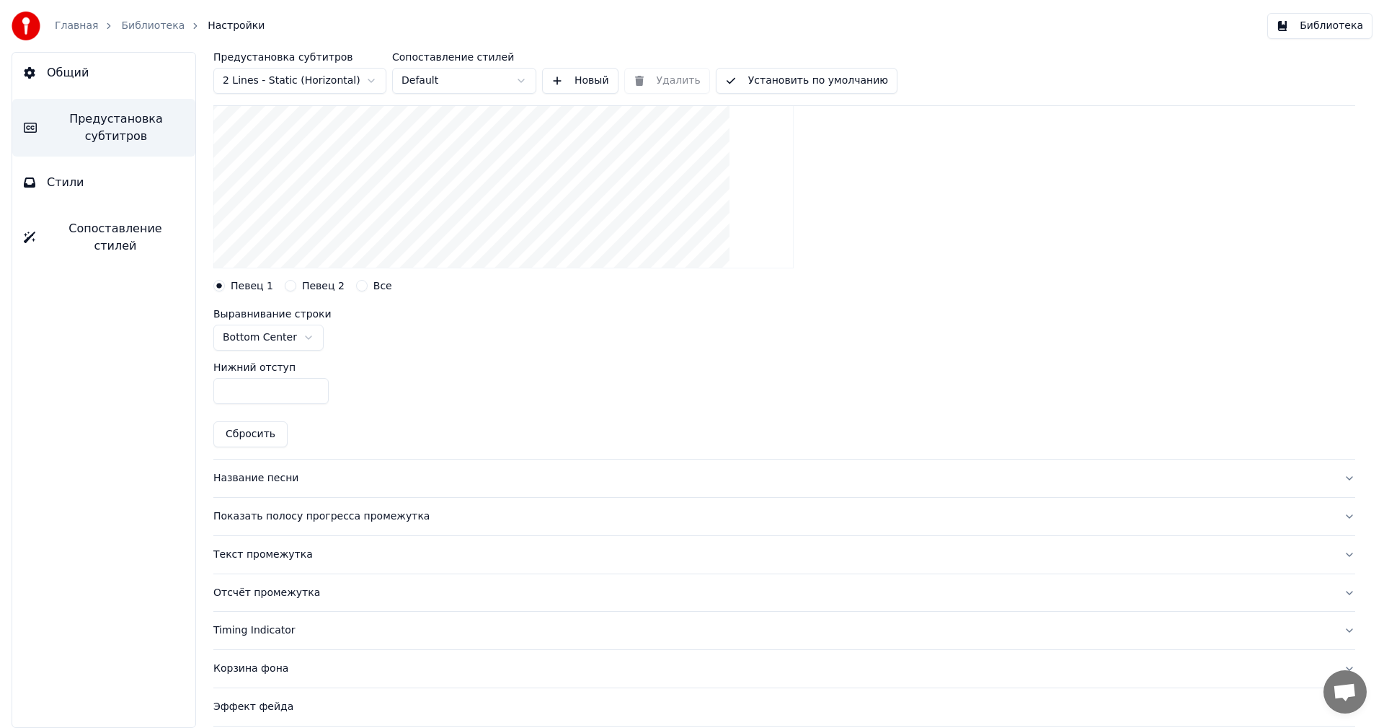
click at [356, 283] on button "Все" at bounding box center [362, 286] width 12 height 12
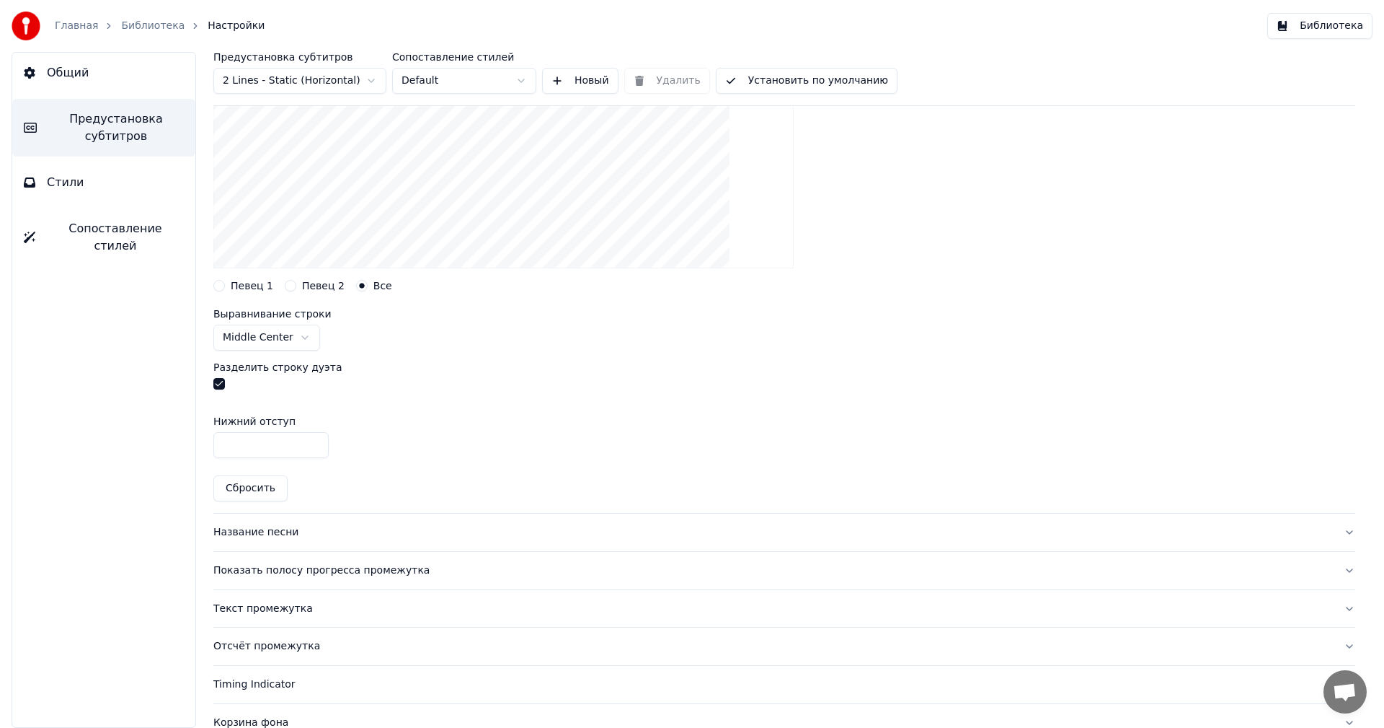
click at [221, 281] on button "Певец 1" at bounding box center [219, 286] width 12 height 12
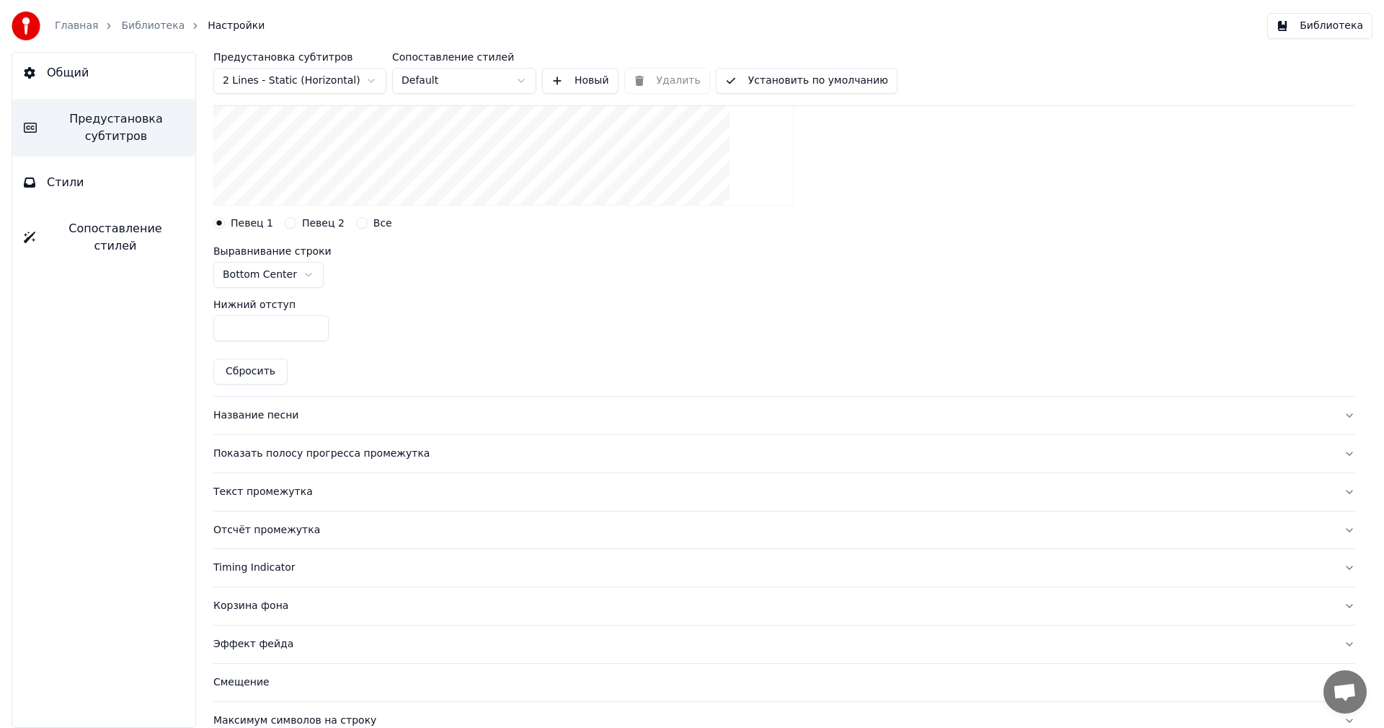
scroll to position [336, 0]
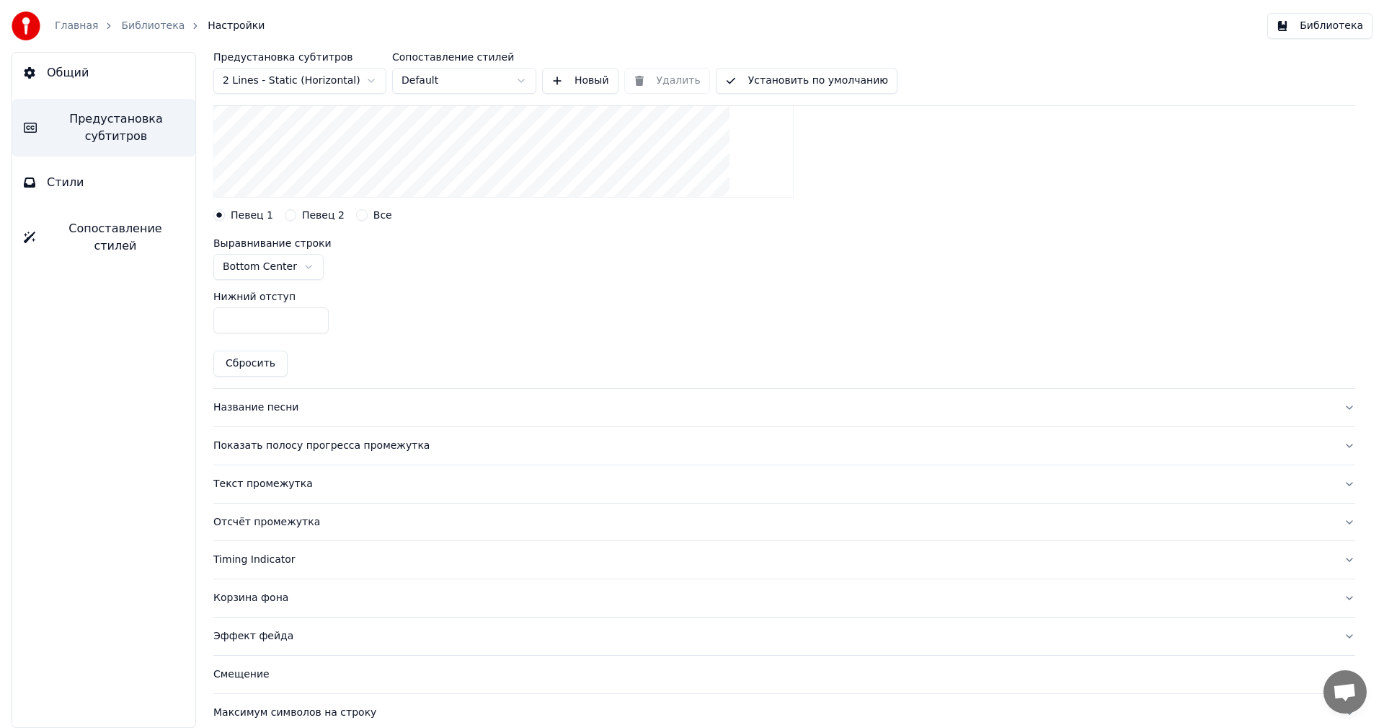
click at [337, 442] on div "Показать полосу прогресса промежутка" at bounding box center [772, 445] width 1119 height 14
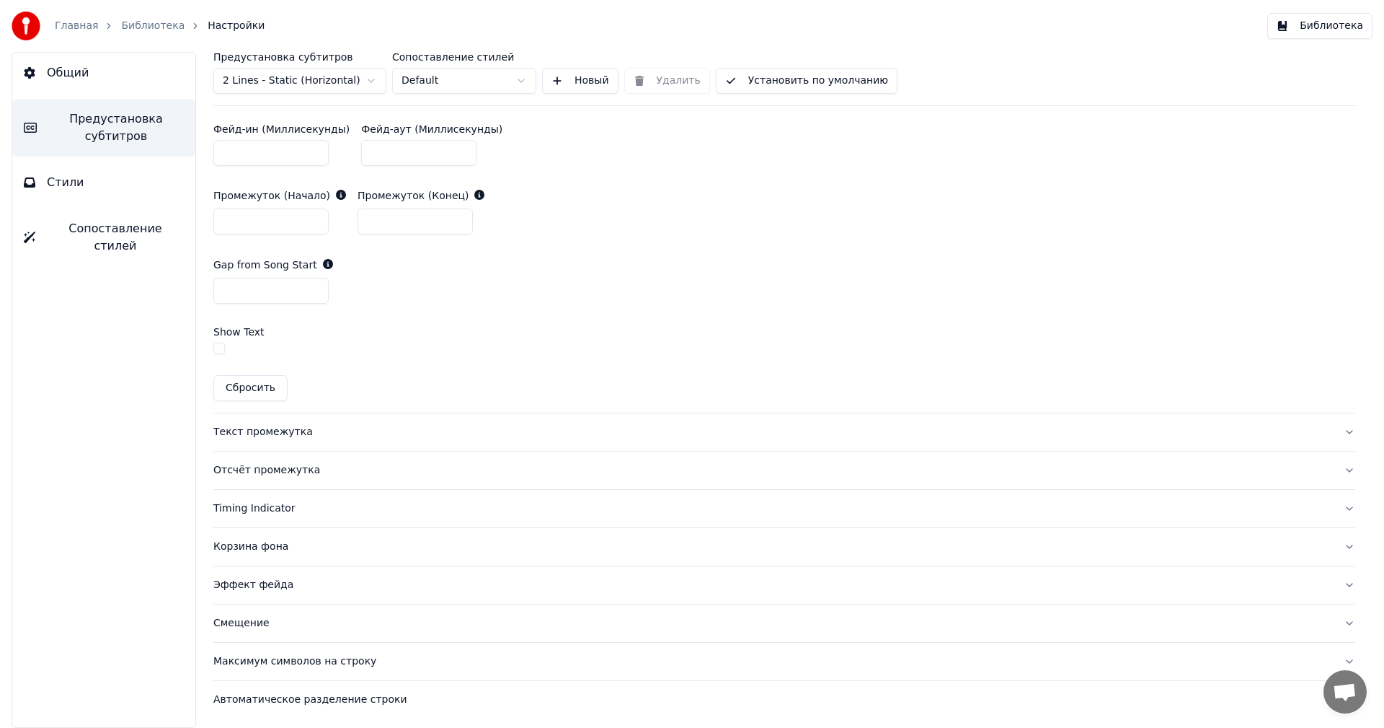
scroll to position [792, 0]
click at [280, 587] on div "Эффект фейда" at bounding box center [772, 584] width 1119 height 14
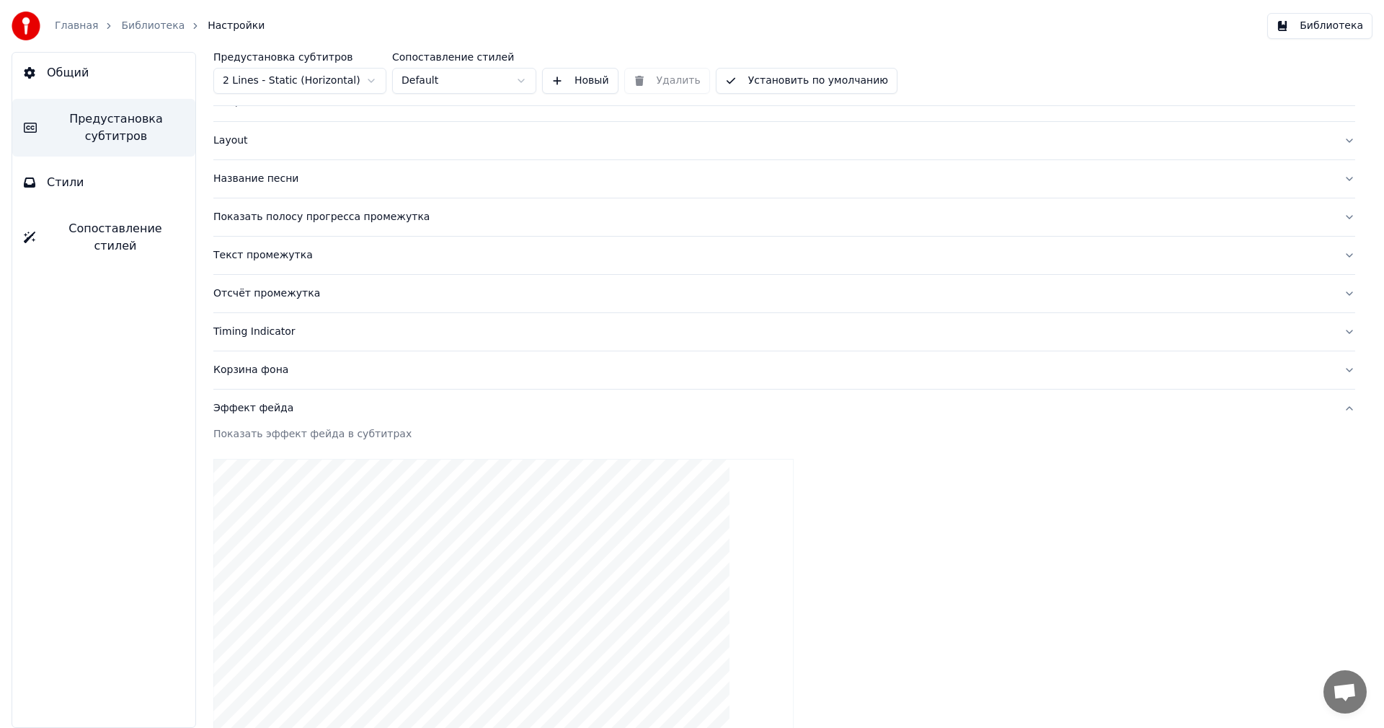
scroll to position [0, 0]
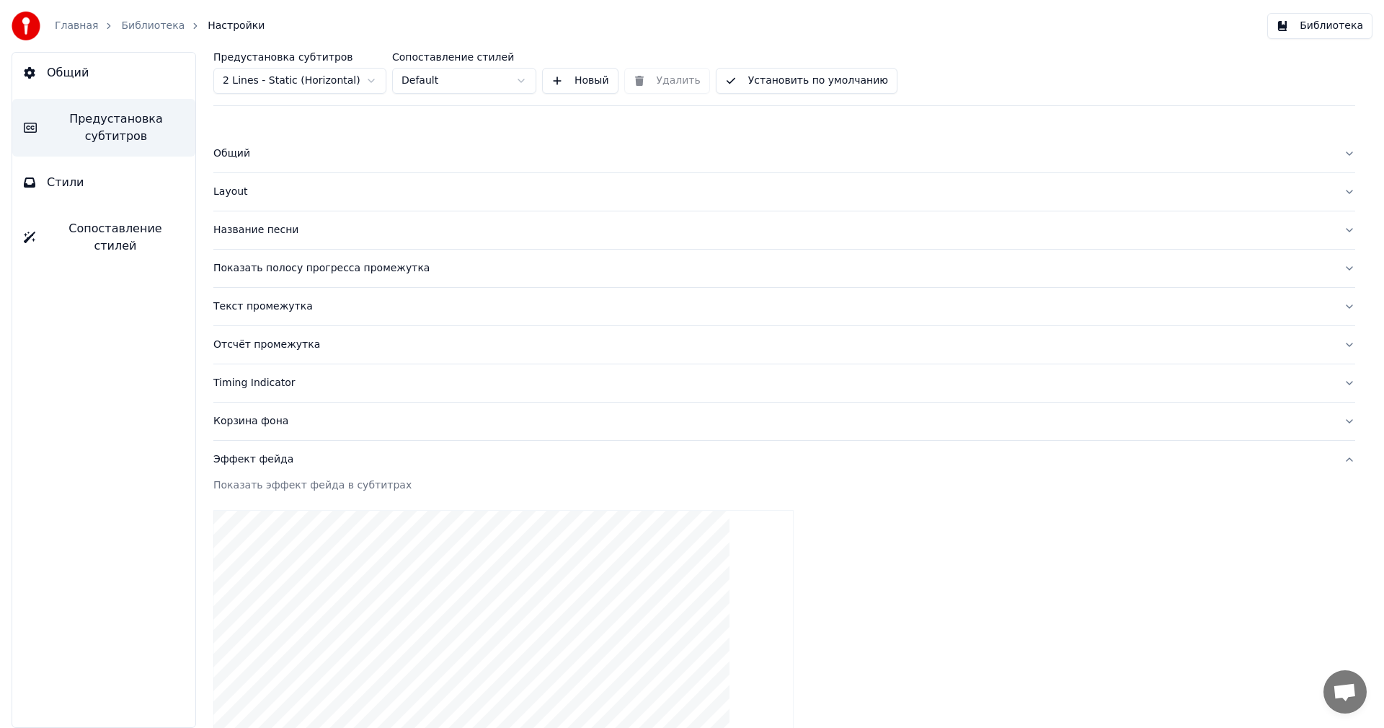
click at [825, 76] on button "Установить по умолчанию" at bounding box center [807, 81] width 182 height 26
click at [750, 79] on button "Готово" at bounding box center [755, 81] width 79 height 26
click at [1298, 21] on button "Библиотека" at bounding box center [1320, 26] width 105 height 26
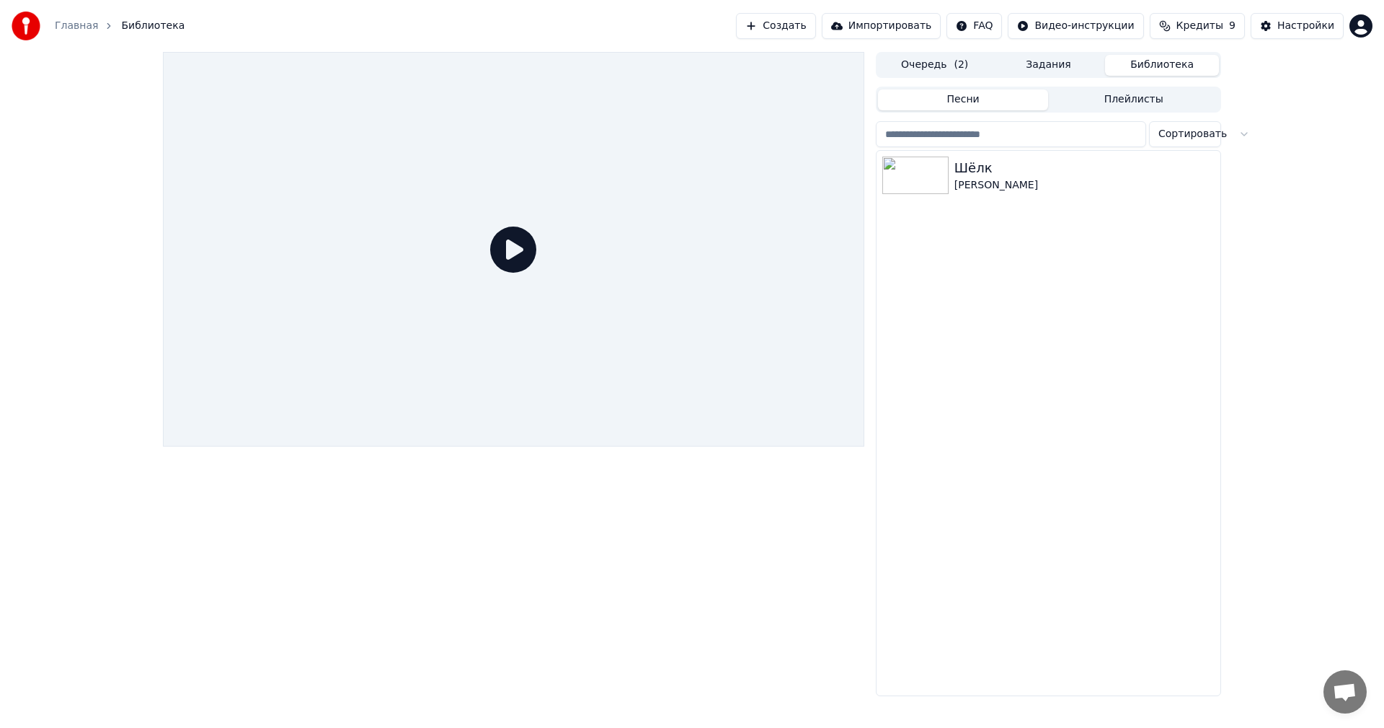
click at [493, 244] on icon at bounding box center [513, 249] width 46 height 46
click at [1025, 164] on div "Шёлк" at bounding box center [1078, 168] width 246 height 20
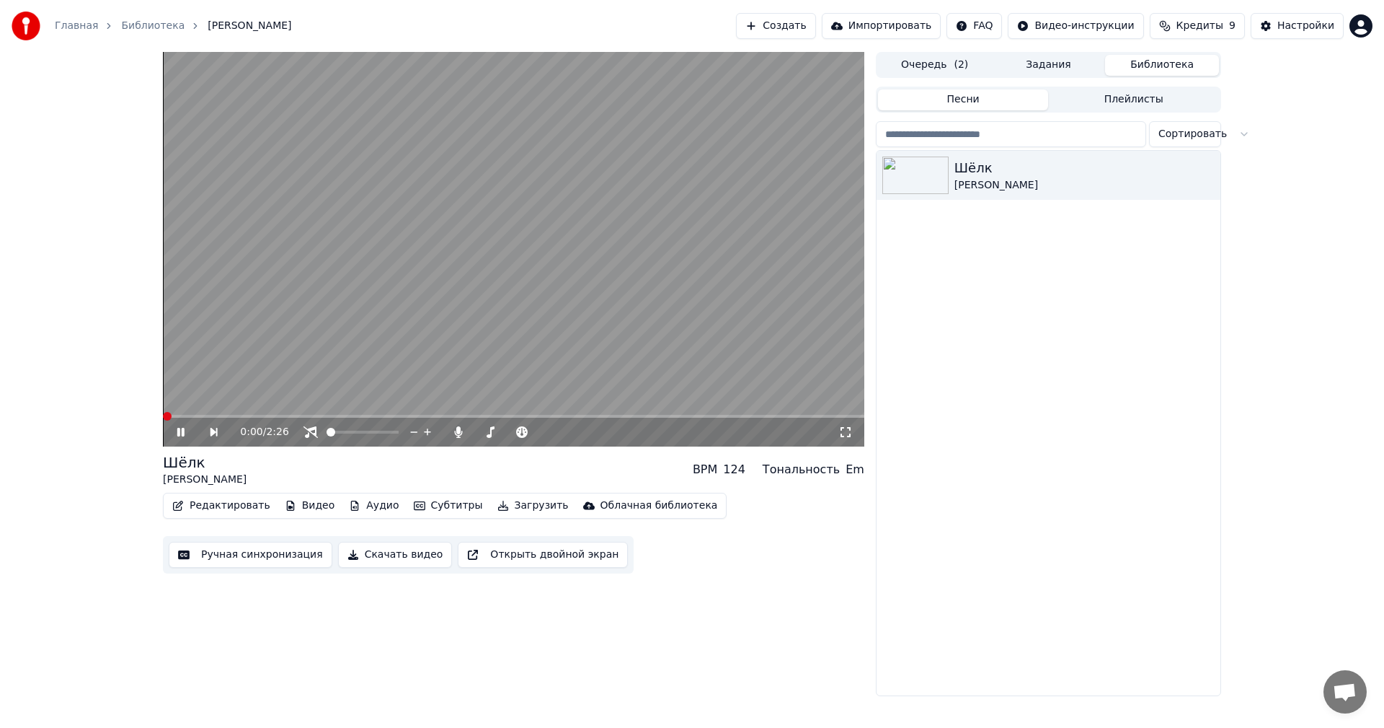
click at [523, 284] on video at bounding box center [514, 249] width 702 height 394
click at [163, 415] on span at bounding box center [167, 416] width 9 height 9
click at [247, 417] on span at bounding box center [514, 416] width 702 height 3
click at [189, 433] on icon at bounding box center [190, 432] width 33 height 12
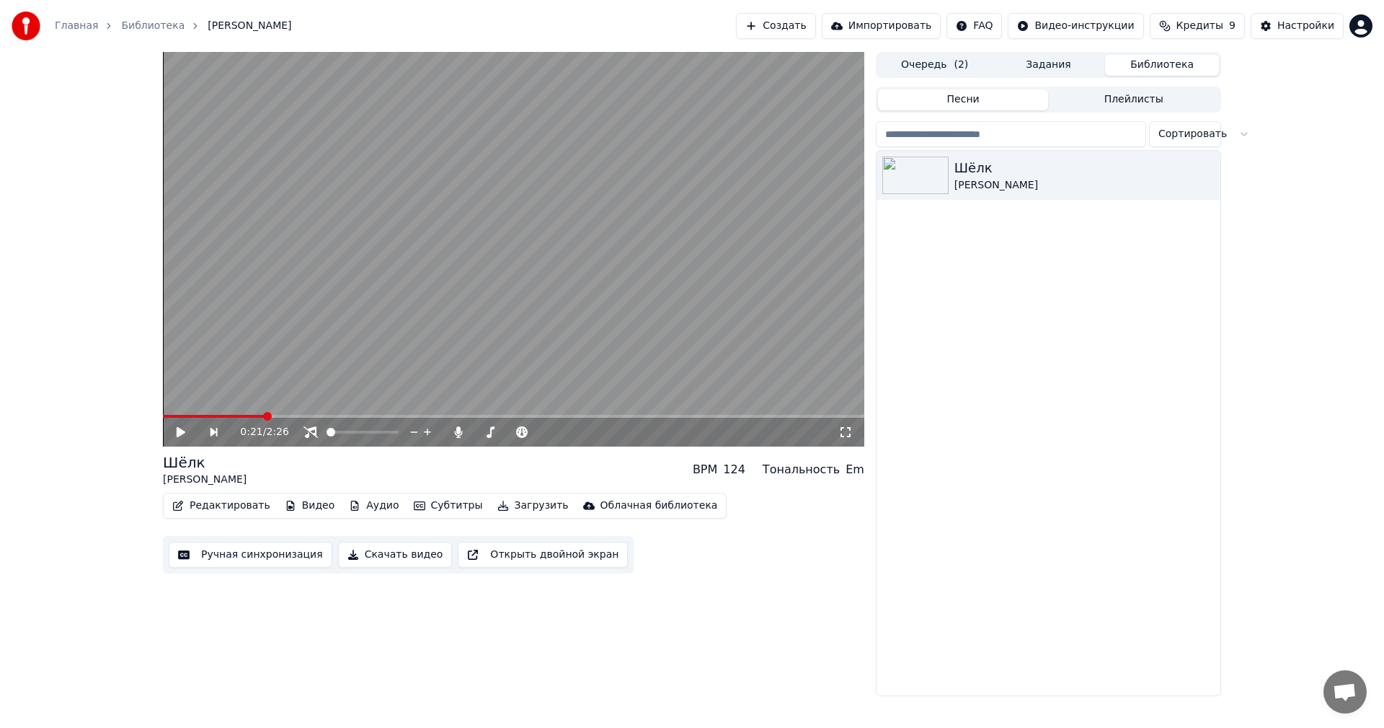
click at [189, 433] on icon at bounding box center [190, 432] width 33 height 12
click at [927, 172] on img at bounding box center [916, 174] width 66 height 37
click at [534, 348] on video at bounding box center [514, 249] width 702 height 394
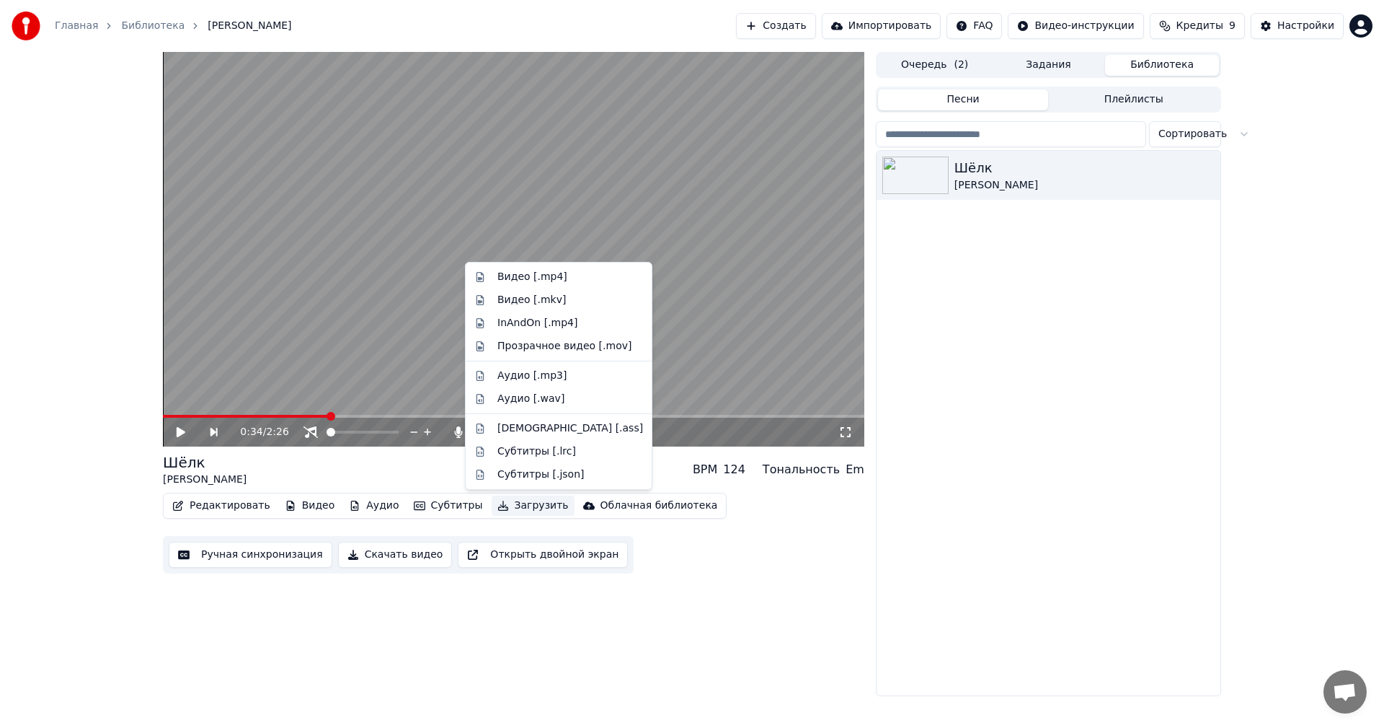
click at [508, 508] on button "Загрузить" at bounding box center [533, 505] width 83 height 20
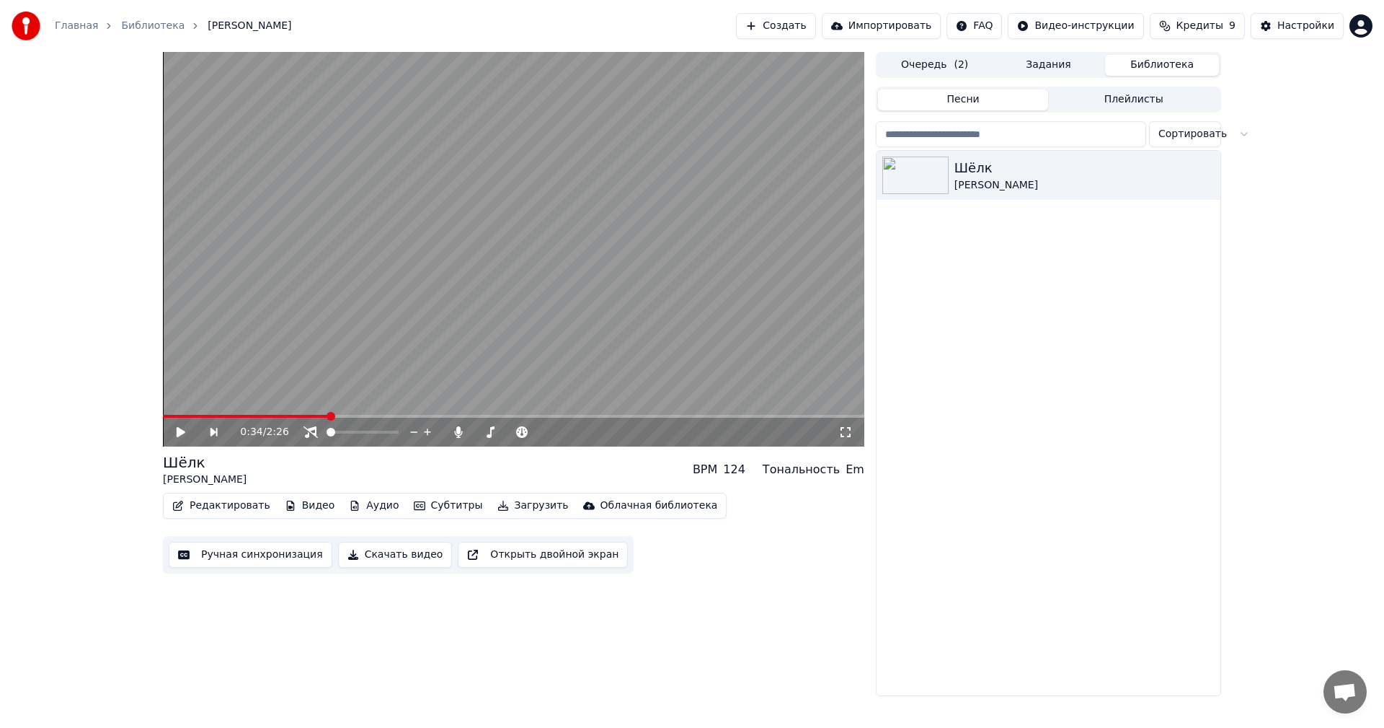
click at [396, 553] on button "Скачать видео" at bounding box center [395, 554] width 115 height 26
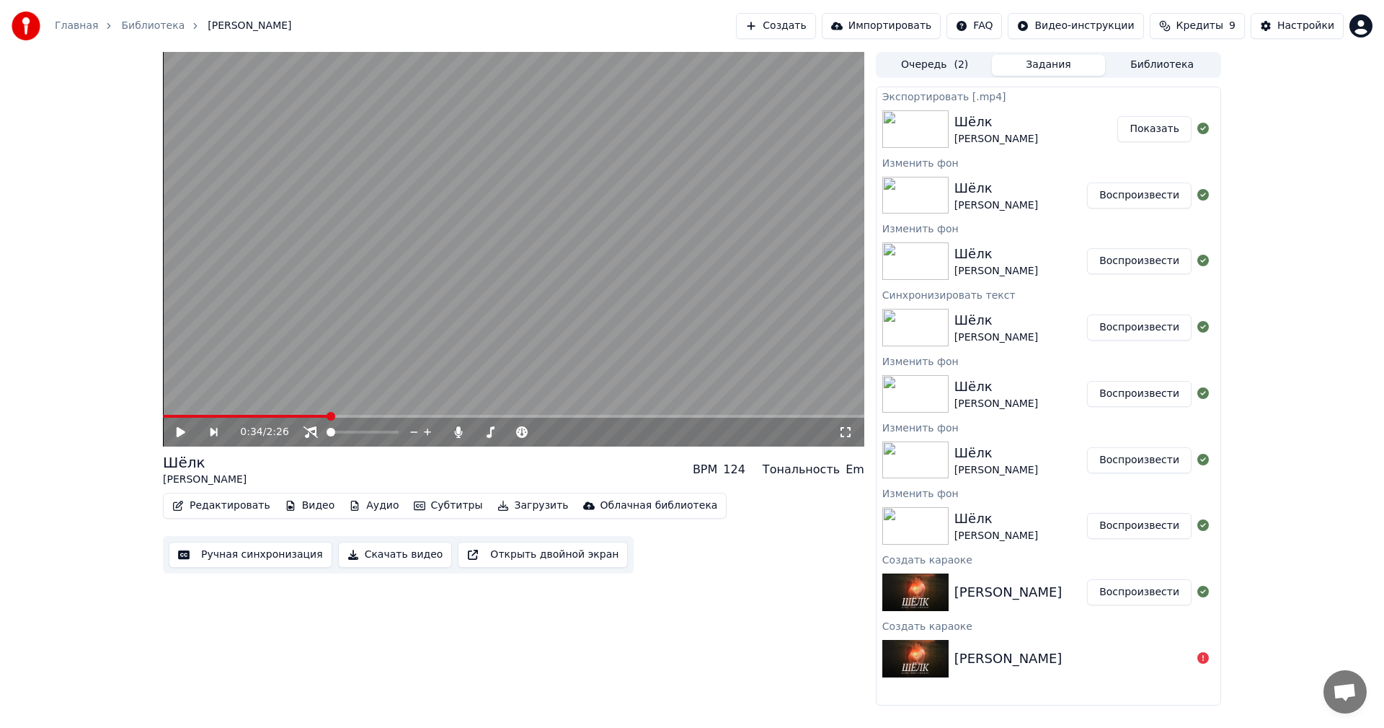
click at [815, 26] on button "Создать" at bounding box center [775, 26] width 79 height 26
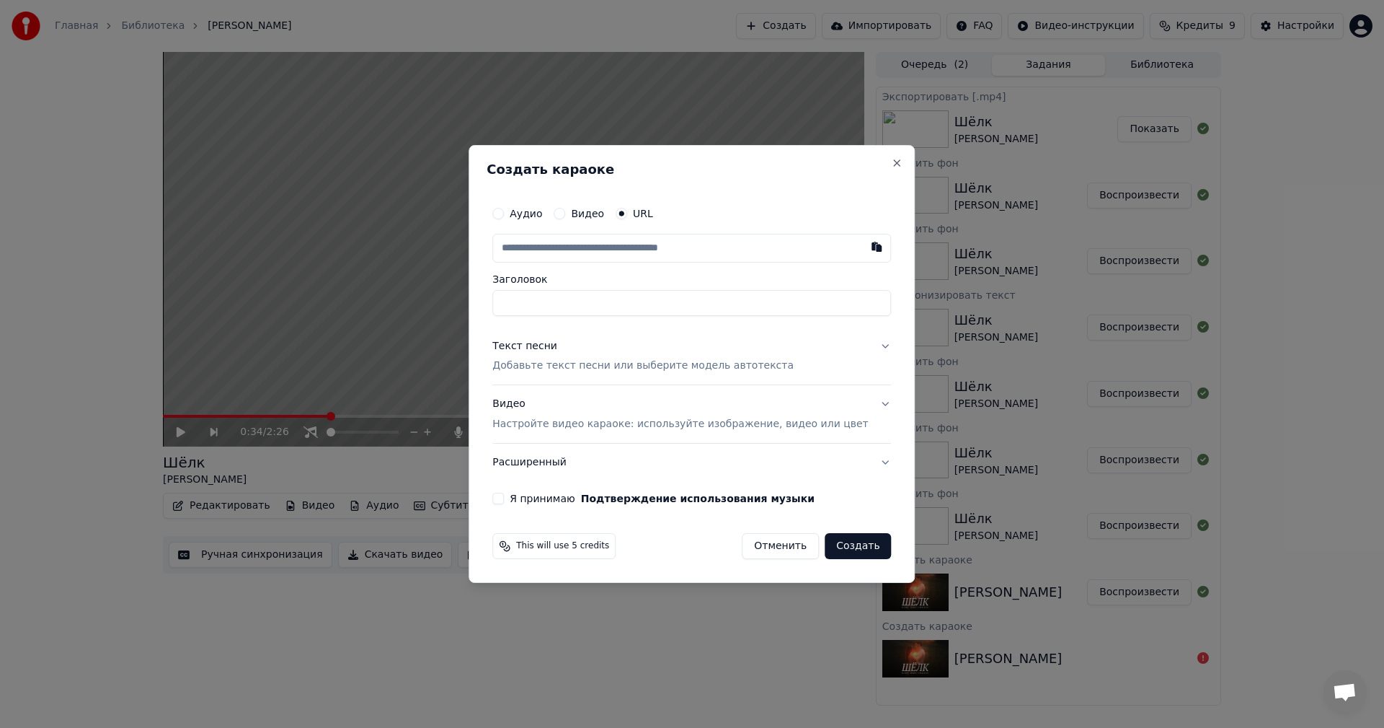
type input "**********"
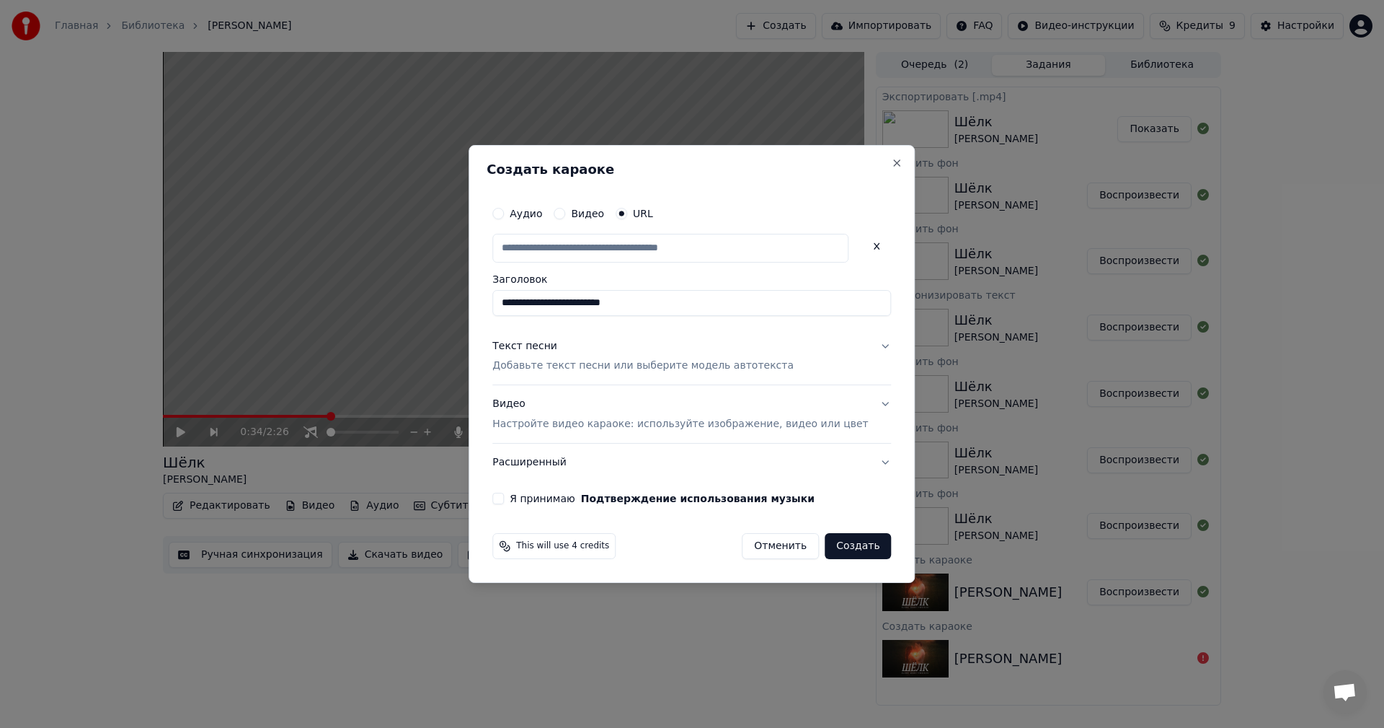
click at [865, 345] on button "Текст песни Добавьте текст песни или выберите модель автотекста" at bounding box center [691, 356] width 399 height 58
type input "**********"
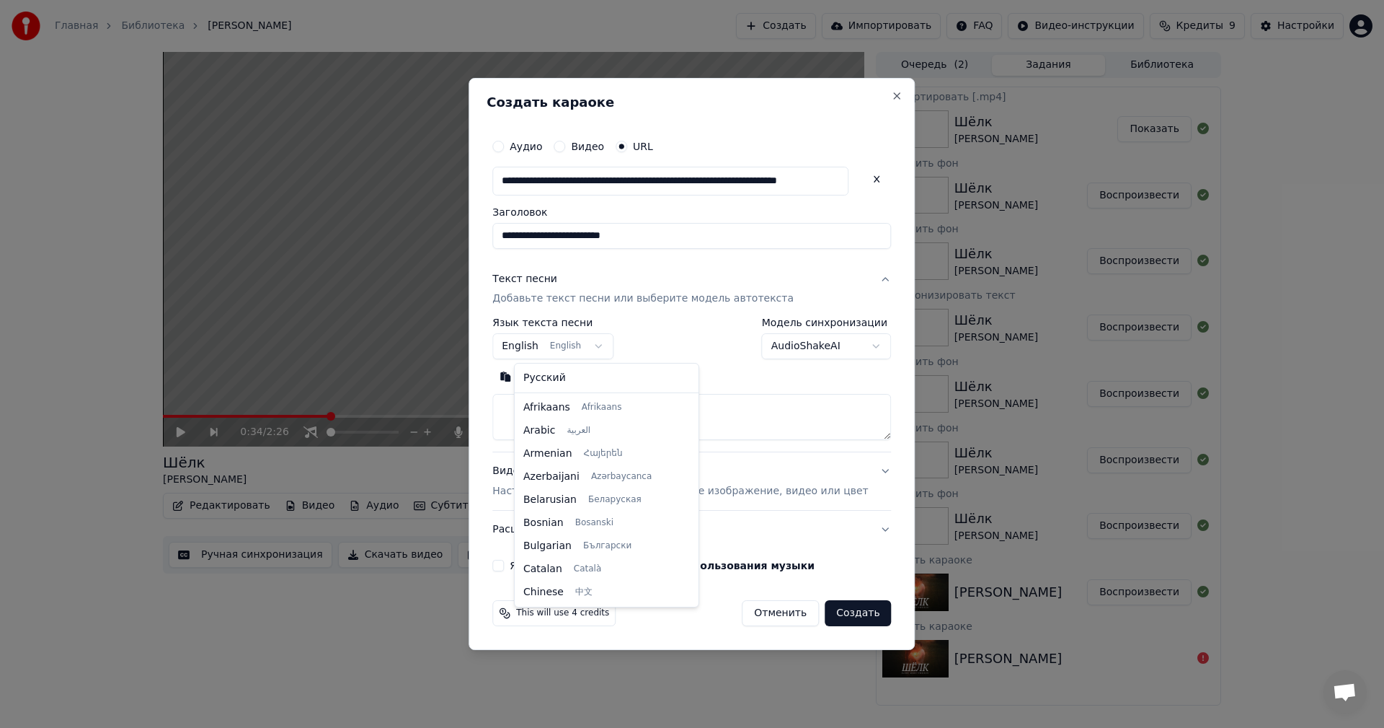
click at [593, 343] on body "Главная Библиотека [PERSON_NAME] Создать Импортировать FAQ Видео-инструкции Кре…" at bounding box center [692, 364] width 1384 height 728
select select "**"
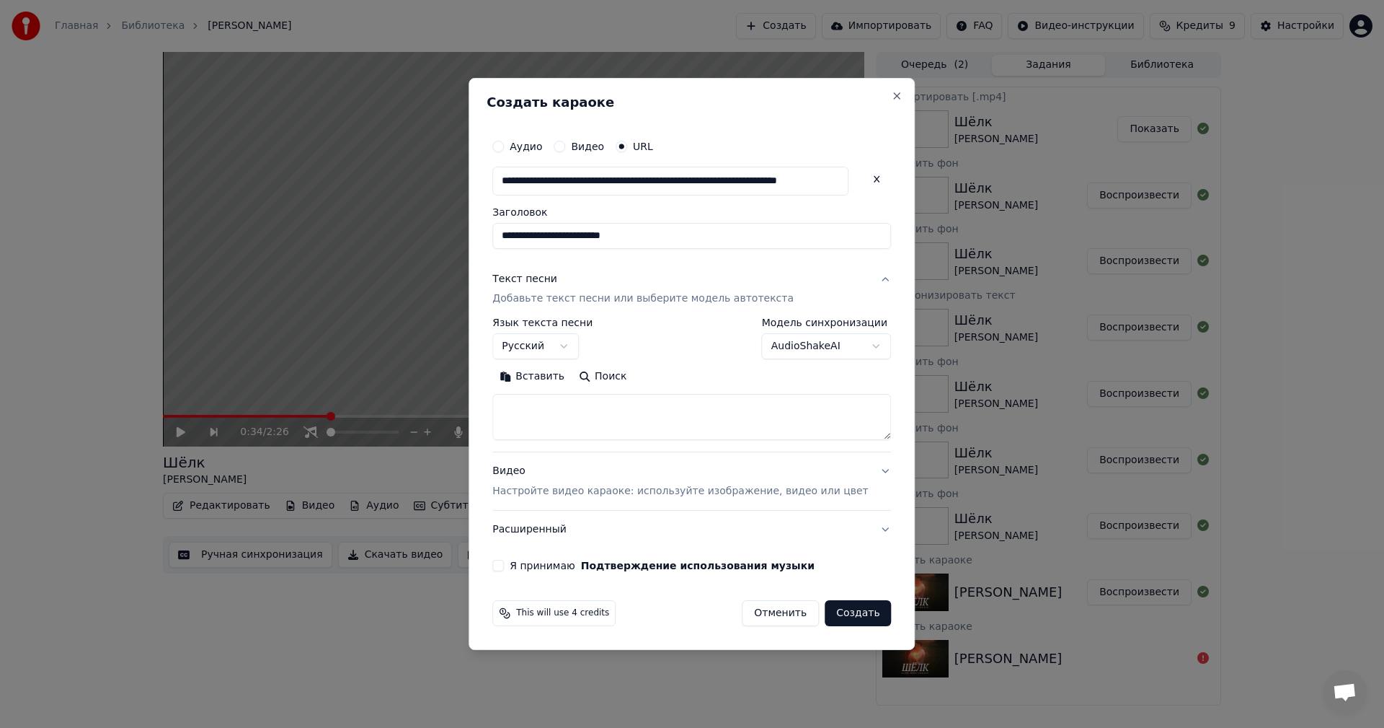
click at [554, 379] on button "Вставить" at bounding box center [531, 377] width 79 height 23
type textarea "**********"
click at [614, 374] on button "Очистить" at bounding box center [595, 377] width 81 height 23
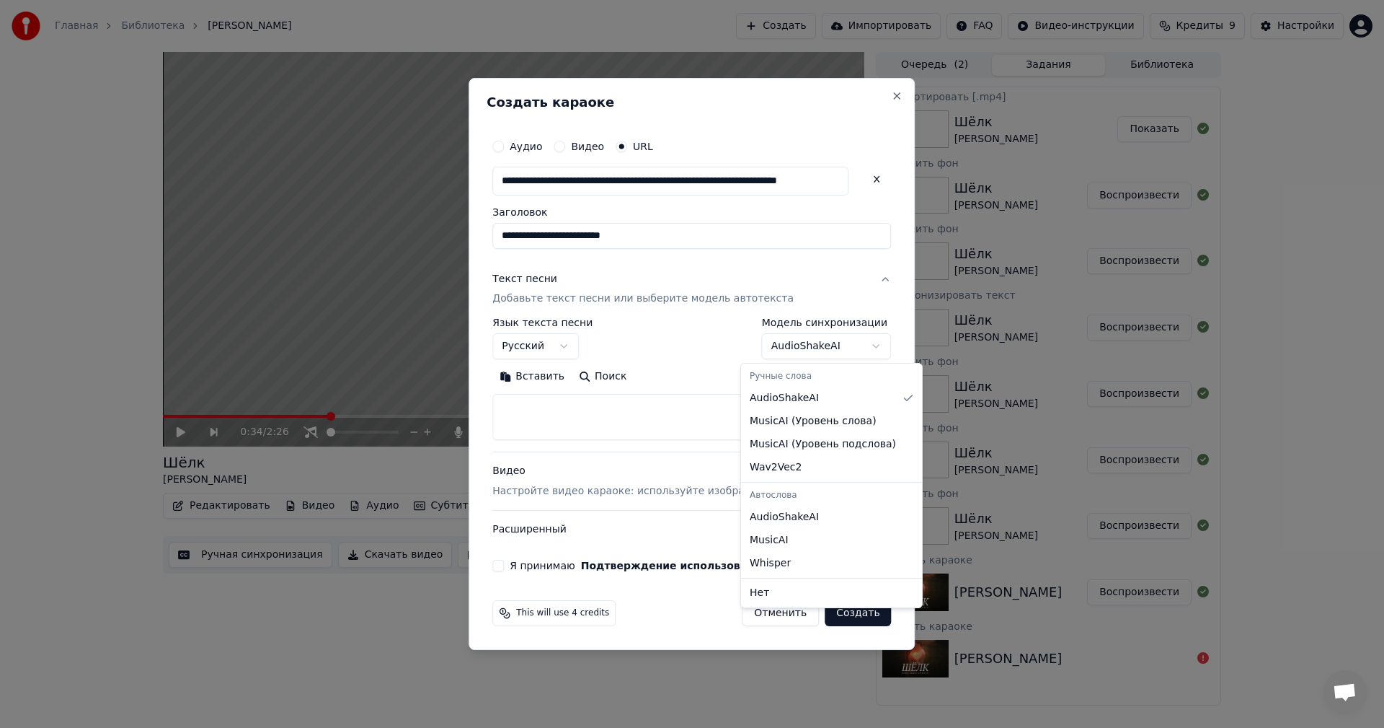
click at [839, 350] on body "Главная Библиотека [PERSON_NAME] Создать Импортировать FAQ Видео-инструкции Кре…" at bounding box center [692, 364] width 1384 height 728
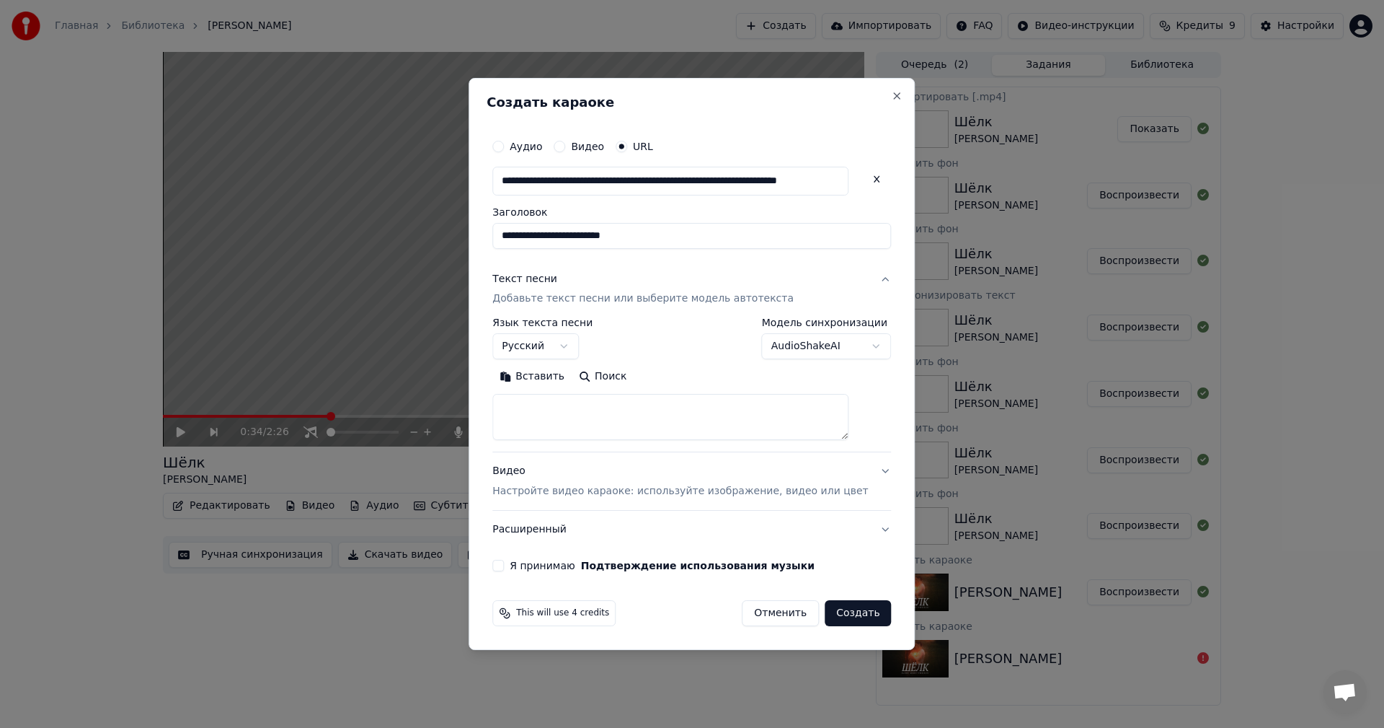
click at [693, 338] on body "Главная Библиотека [PERSON_NAME] Создать Импортировать FAQ Видео-инструкции Кре…" at bounding box center [692, 364] width 1384 height 728
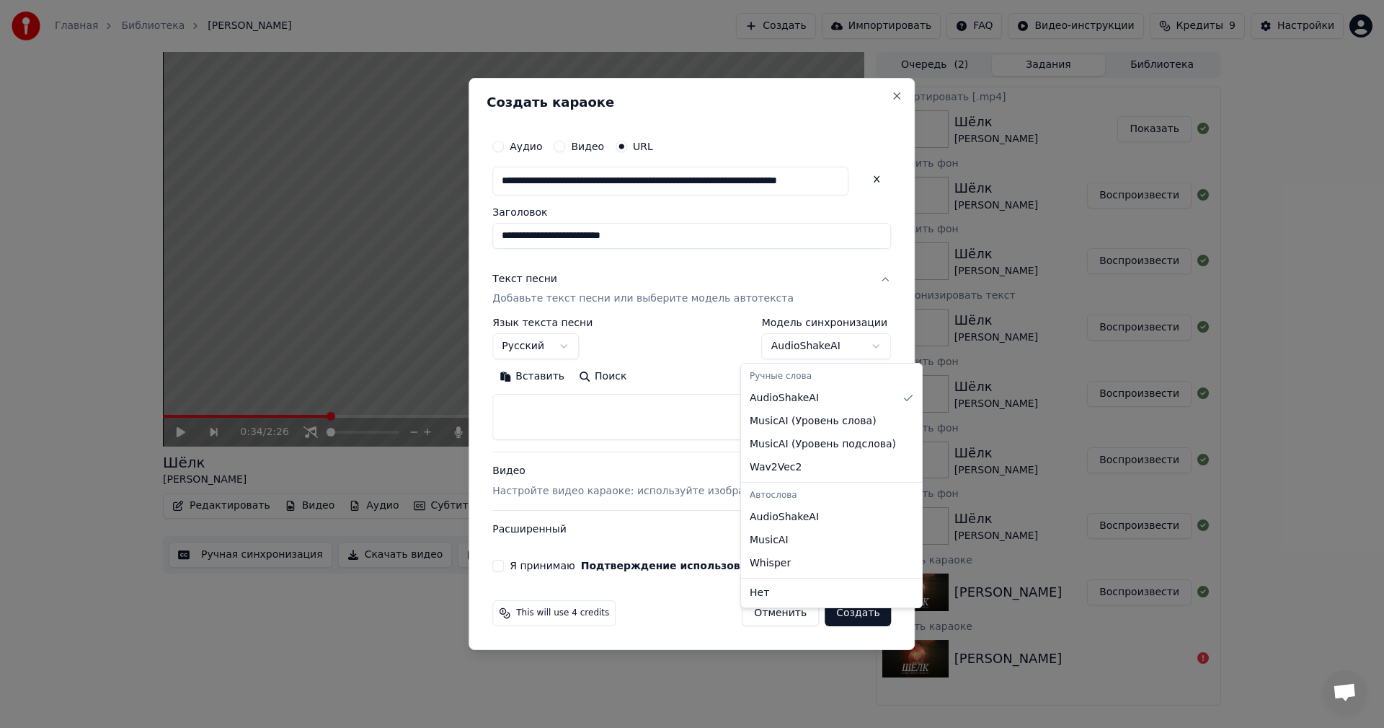
click at [779, 341] on body "Главная Библиотека [PERSON_NAME] Создать Импортировать FAQ Видео-инструкции Кре…" at bounding box center [692, 364] width 1384 height 728
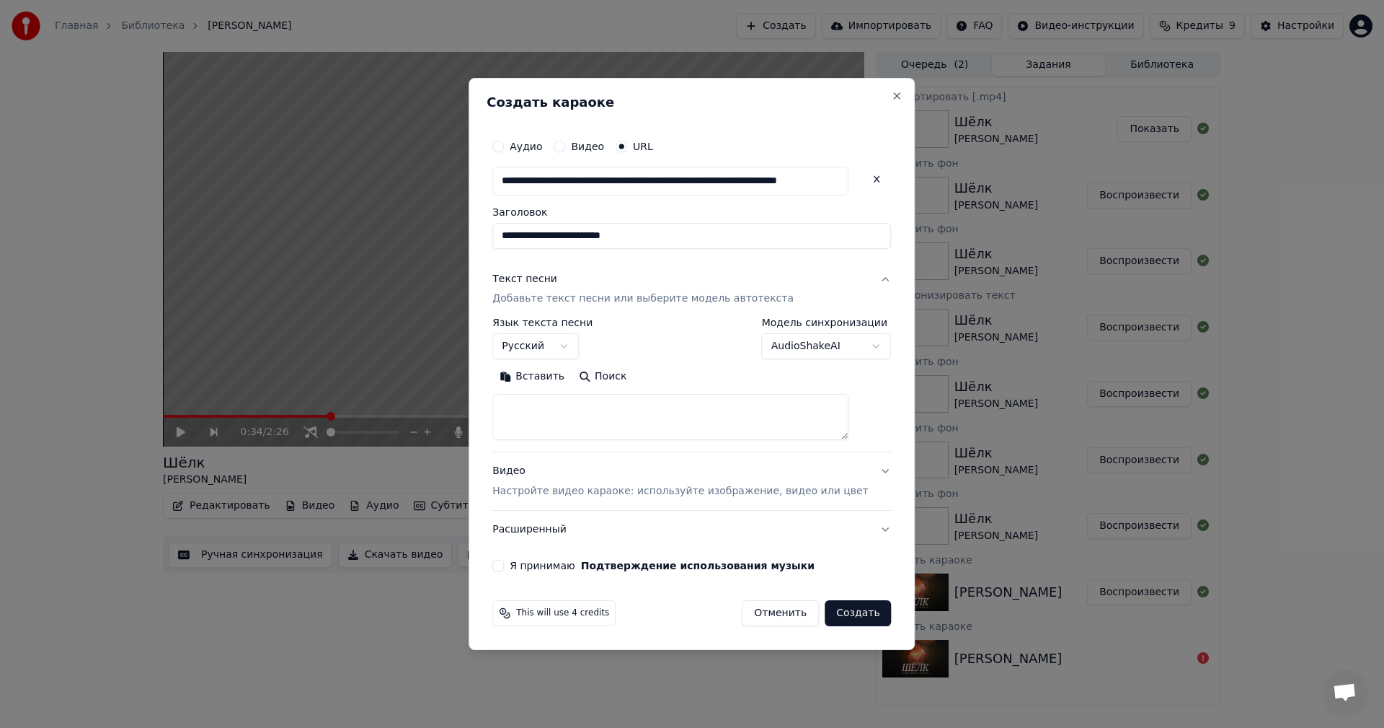
click at [616, 375] on body "Главная Библиотека [PERSON_NAME] Создать Импортировать FAQ Видео-инструкции Кре…" at bounding box center [692, 364] width 1384 height 728
click at [616, 375] on button "Поиск" at bounding box center [603, 377] width 62 height 23
type textarea "**********"
click at [504, 564] on button "Я принимаю Подтверждение использования музыки" at bounding box center [498, 566] width 12 height 12
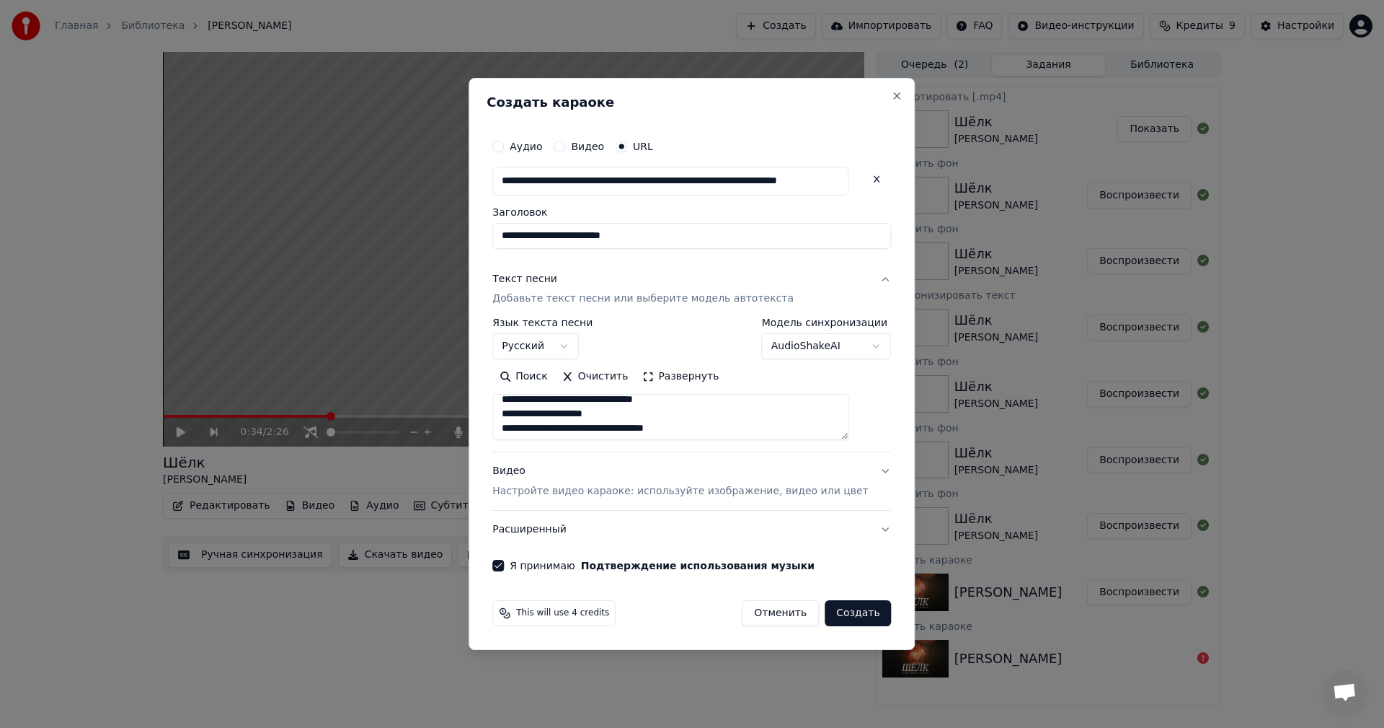
click at [841, 620] on button "Создать" at bounding box center [858, 613] width 66 height 26
select select
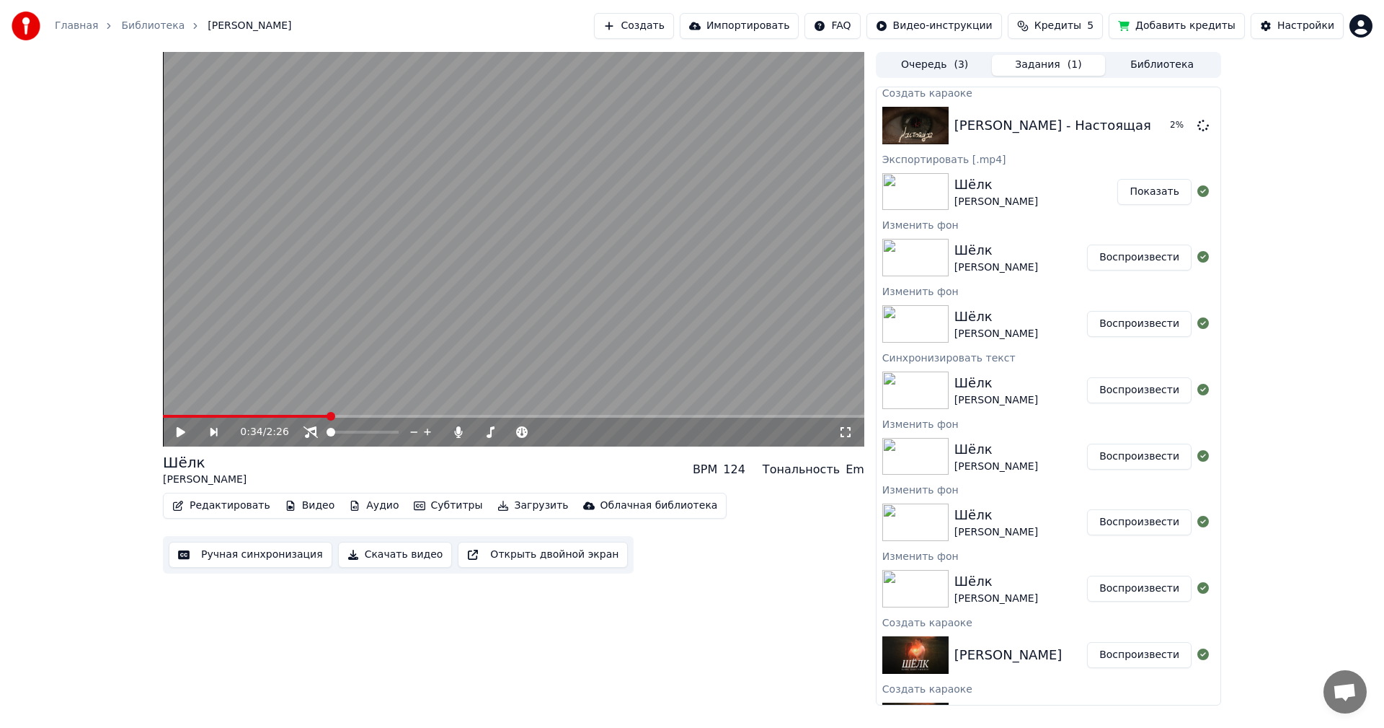
scroll to position [0, 0]
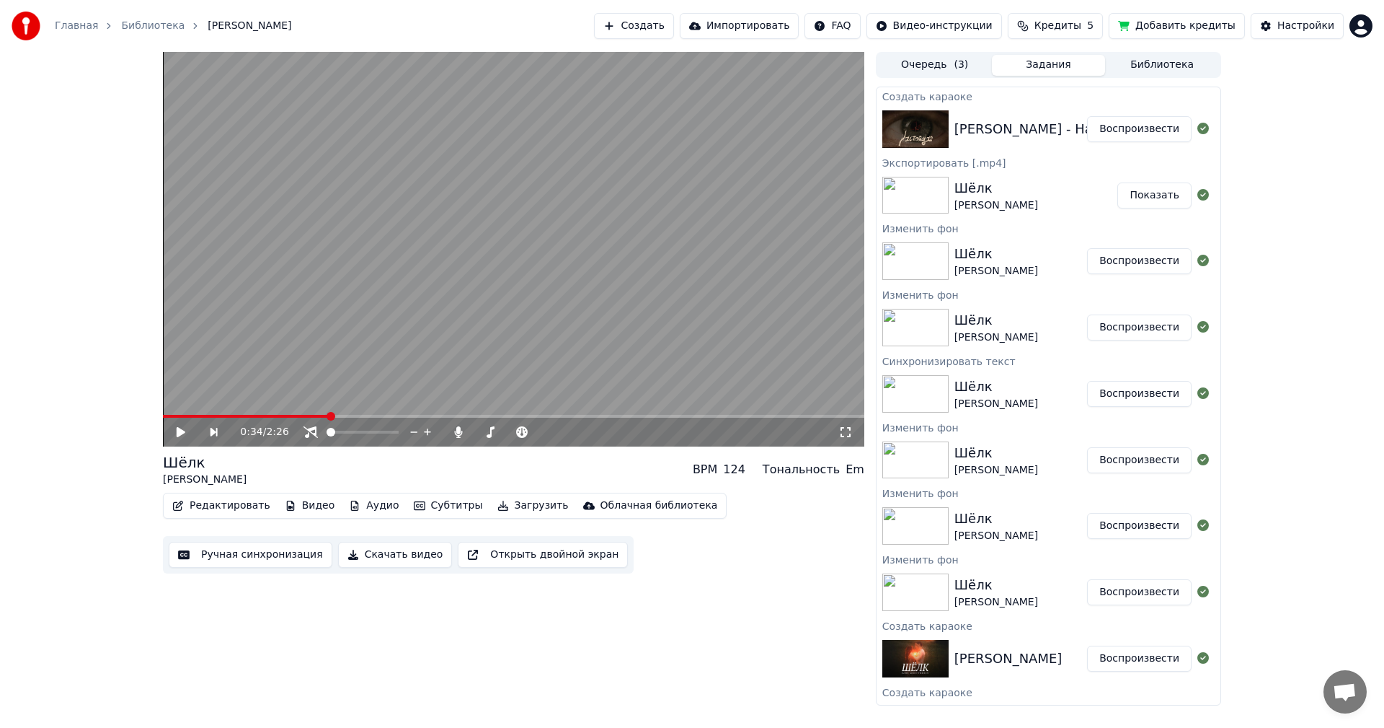
click at [1146, 123] on button "Воспроизвести" at bounding box center [1139, 129] width 105 height 26
click at [314, 432] on span at bounding box center [331, 431] width 72 height 3
click at [314, 432] on span at bounding box center [315, 432] width 9 height 9
click at [389, 289] on video at bounding box center [514, 249] width 702 height 394
click at [1133, 264] on button "Воспроизвести" at bounding box center [1139, 261] width 105 height 26
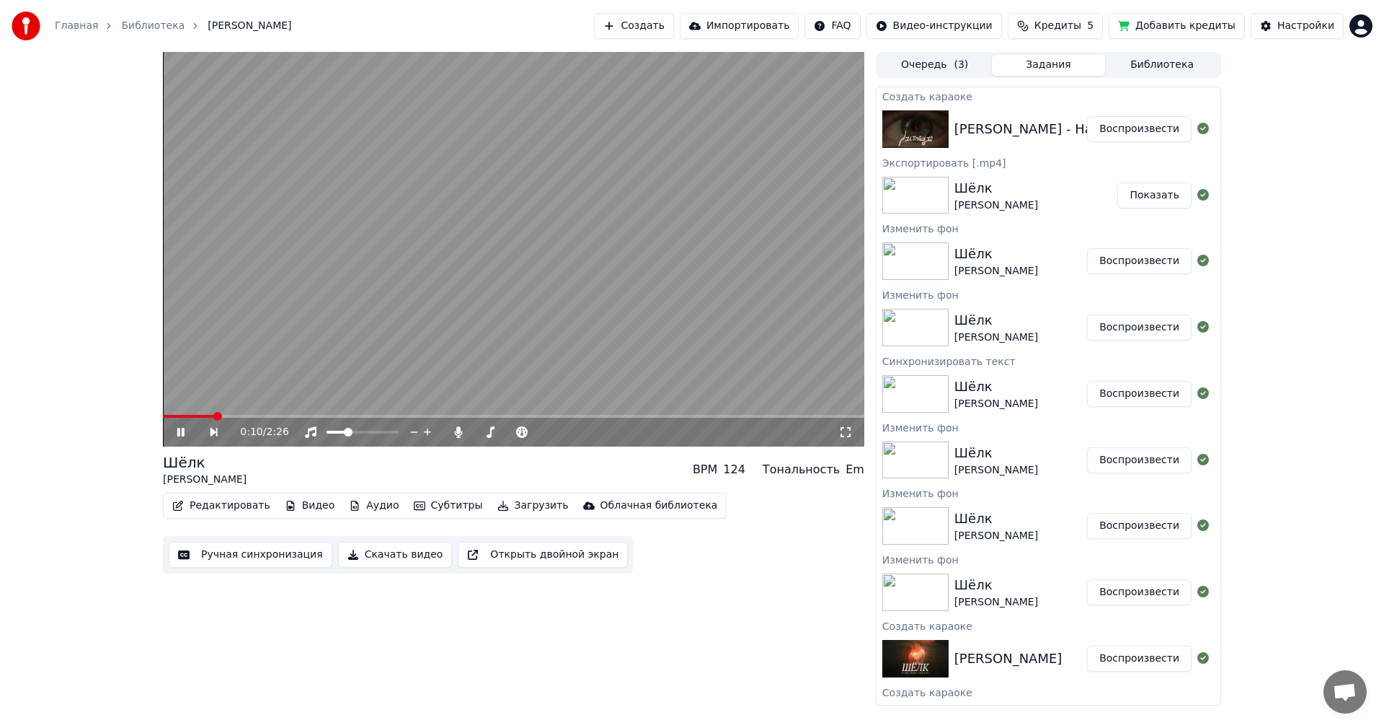
click at [1146, 123] on button "Воспроизвести" at bounding box center [1139, 129] width 105 height 26
click at [452, 430] on span at bounding box center [454, 432] width 9 height 9
click at [448, 433] on span at bounding box center [446, 431] width 6 height 3
click at [336, 433] on span at bounding box center [334, 432] width 9 height 9
click at [316, 435] on span at bounding box center [316, 432] width 9 height 9
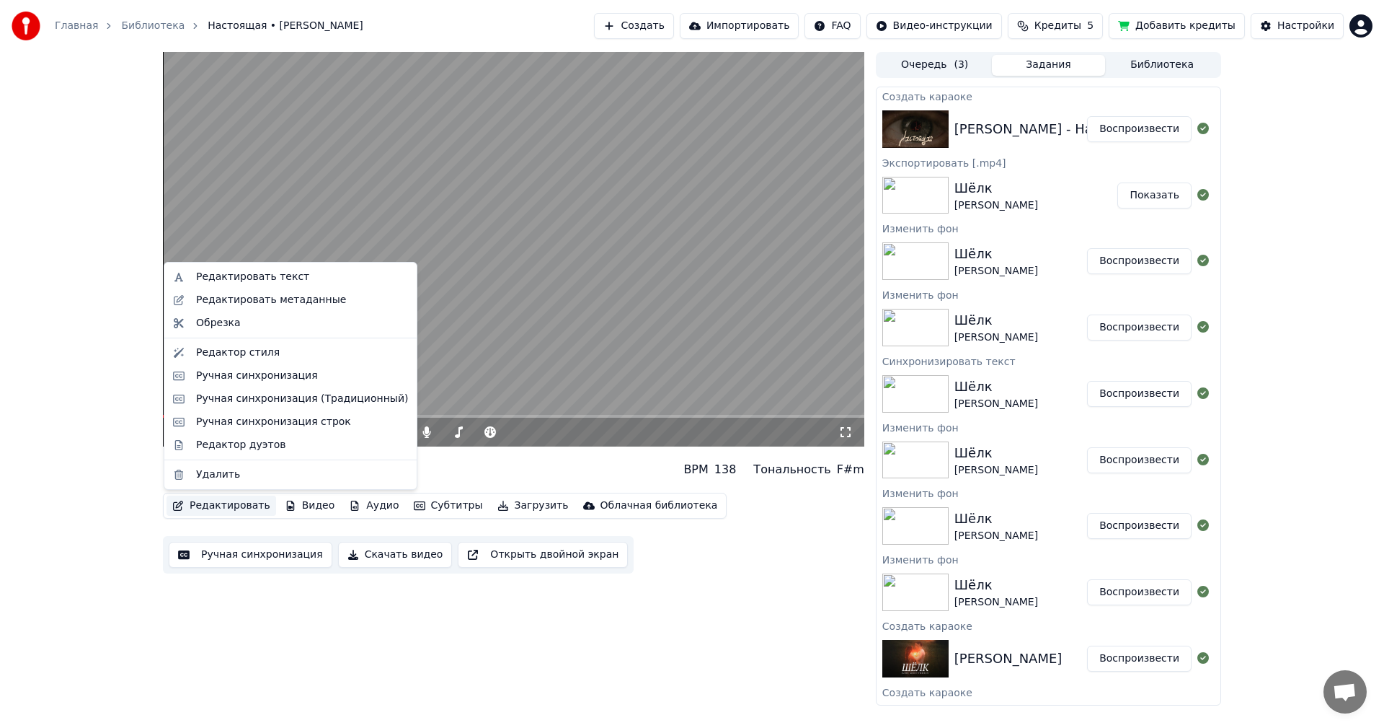
click at [224, 503] on button "Редактировать" at bounding box center [222, 505] width 110 height 20
click at [448, 430] on span at bounding box center [452, 432] width 9 height 9
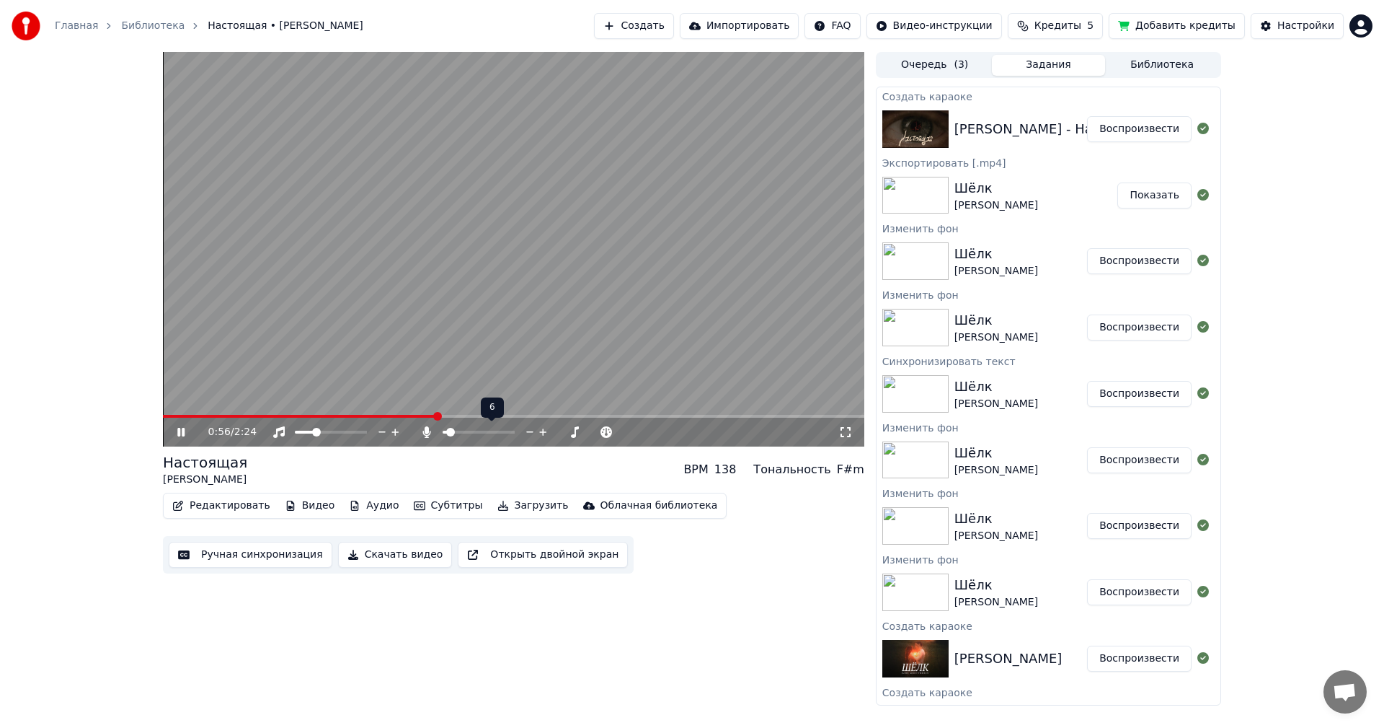
click at [447, 430] on span at bounding box center [450, 432] width 9 height 9
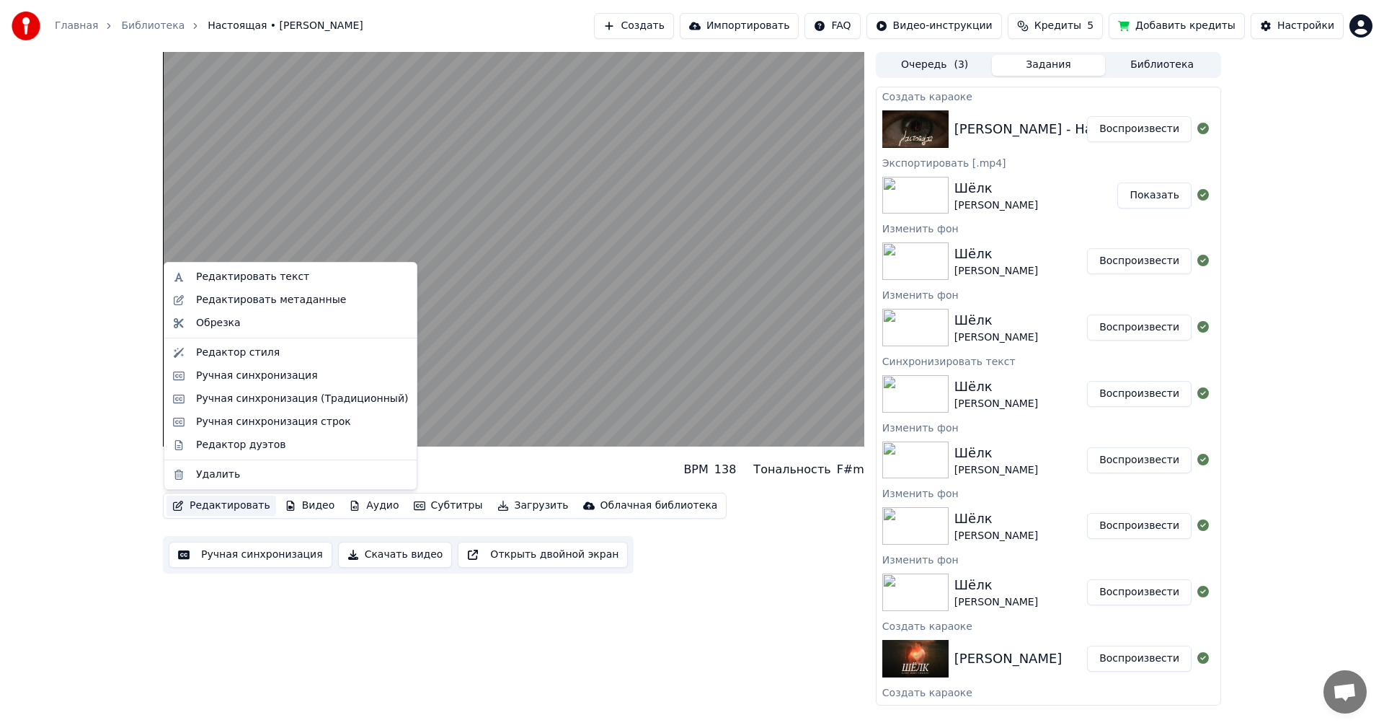
click at [216, 508] on button "Редактировать" at bounding box center [222, 505] width 110 height 20
click at [257, 358] on div "Редактор стиля" at bounding box center [238, 352] width 84 height 14
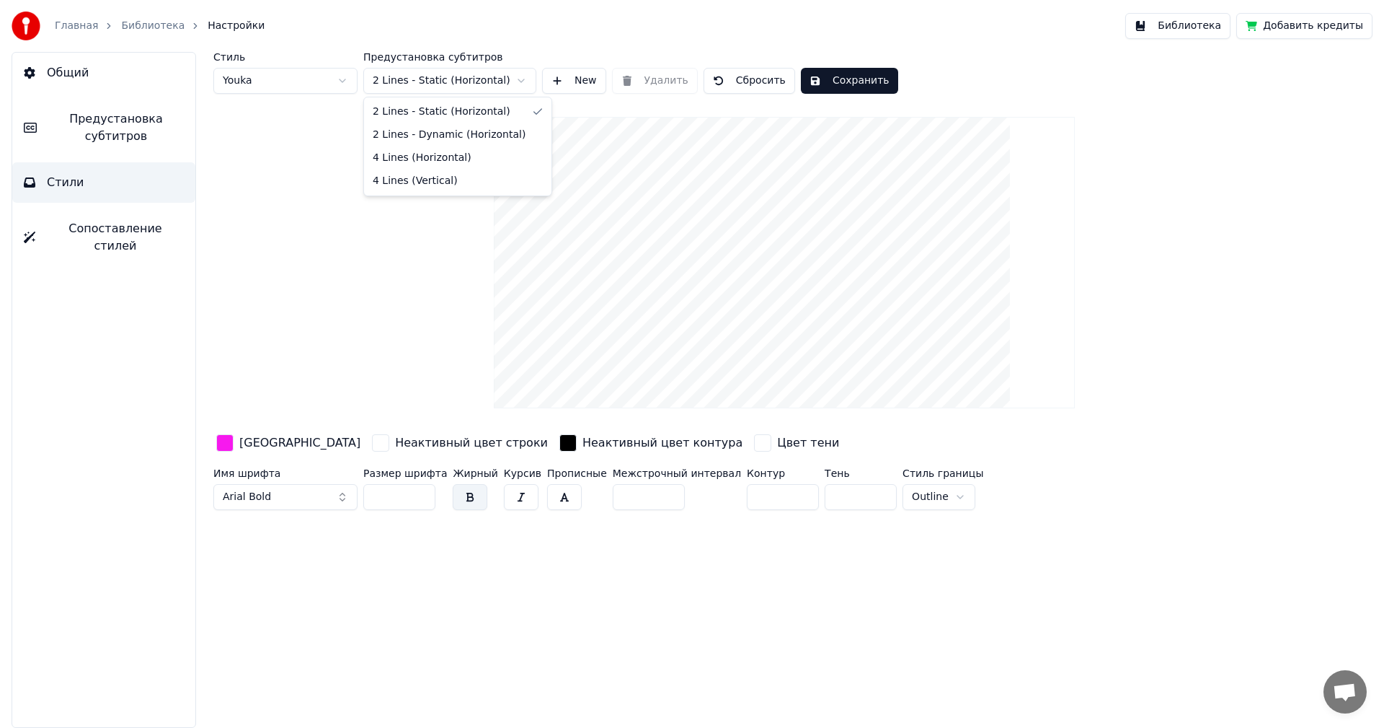
click at [521, 78] on html "Главная Библиотека Настройки Библиотека Добавить кредиты Общий Предустановка су…" at bounding box center [692, 364] width 1384 height 728
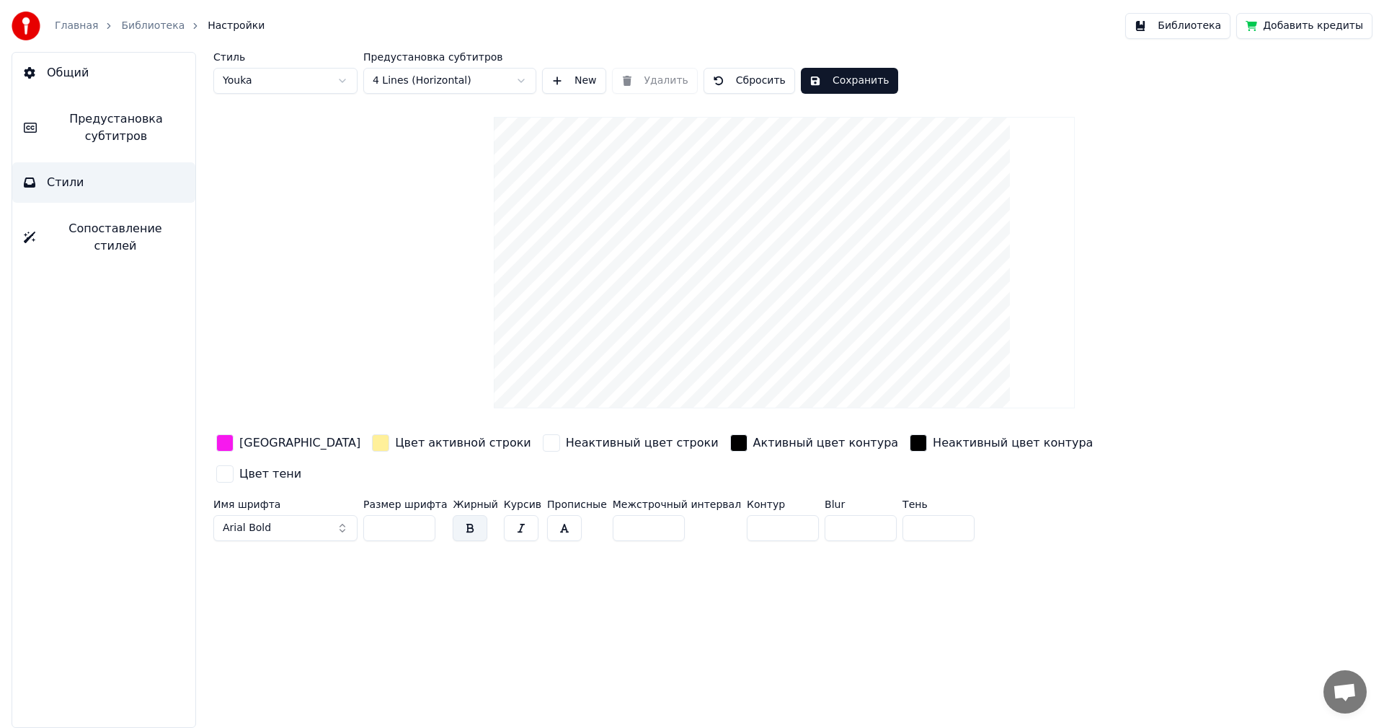
click at [372, 437] on div "button" at bounding box center [380, 442] width 17 height 17
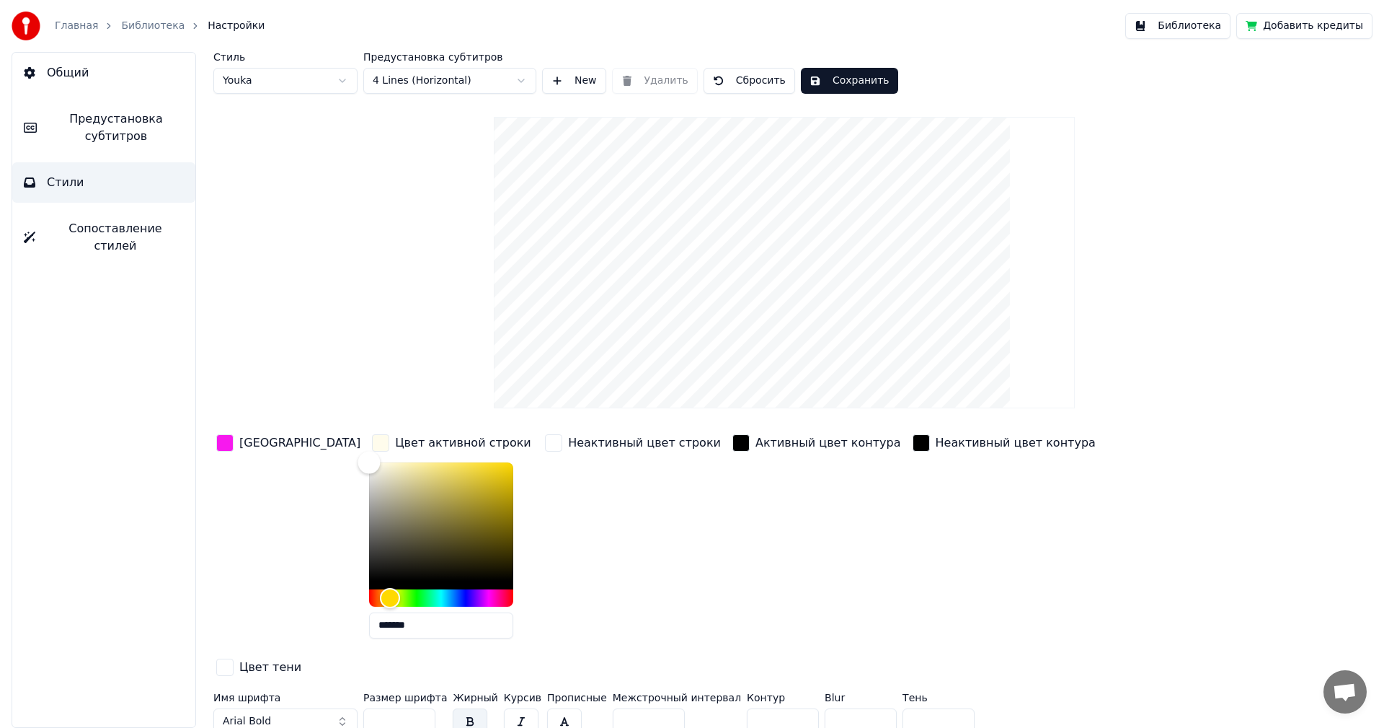
type input "*******"
drag, startPoint x: 376, startPoint y: 461, endPoint x: 314, endPoint y: 459, distance: 62.8
click at [358, 459] on div "Color" at bounding box center [369, 462] width 22 height 22
click at [823, 75] on button "Сохранить" at bounding box center [849, 81] width 97 height 26
click at [823, 75] on button "Готово" at bounding box center [839, 81] width 77 height 26
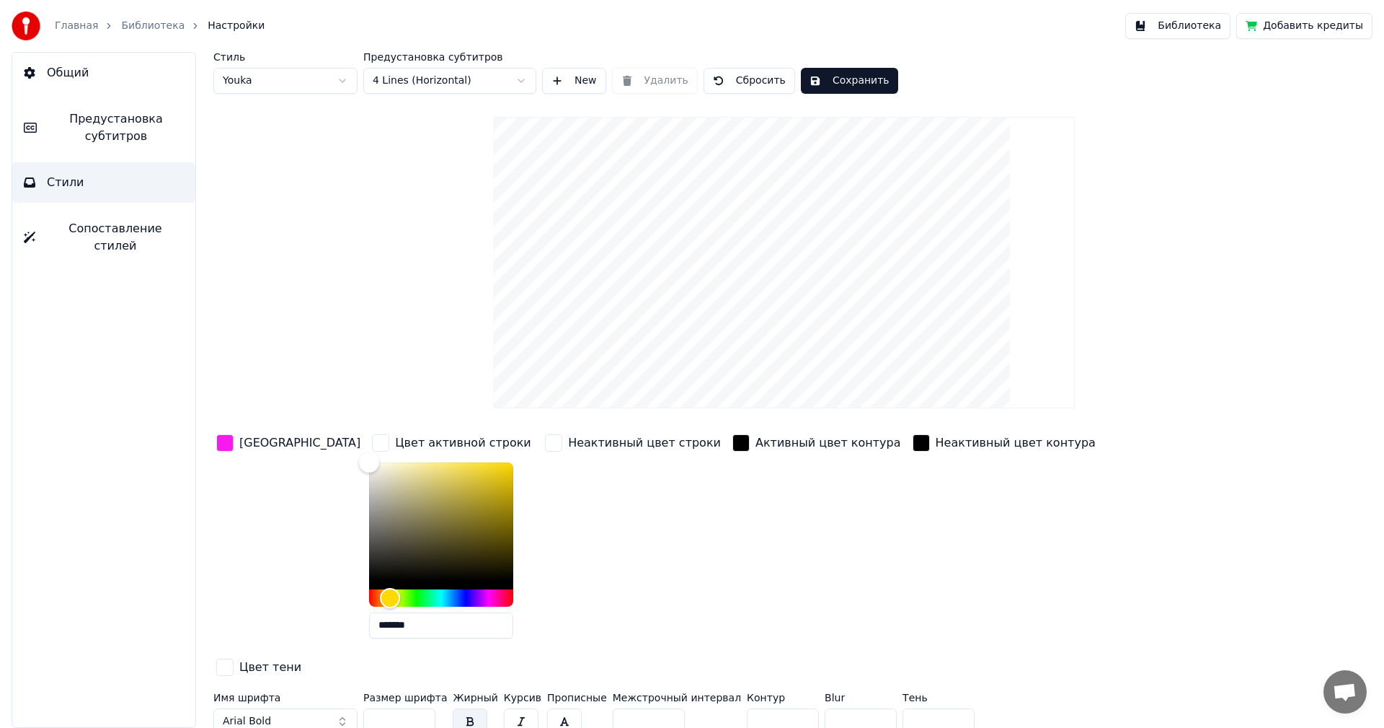
click at [853, 73] on button "Сохранить" at bounding box center [849, 81] width 97 height 26
click at [1176, 25] on button "Библиотека" at bounding box center [1178, 26] width 105 height 26
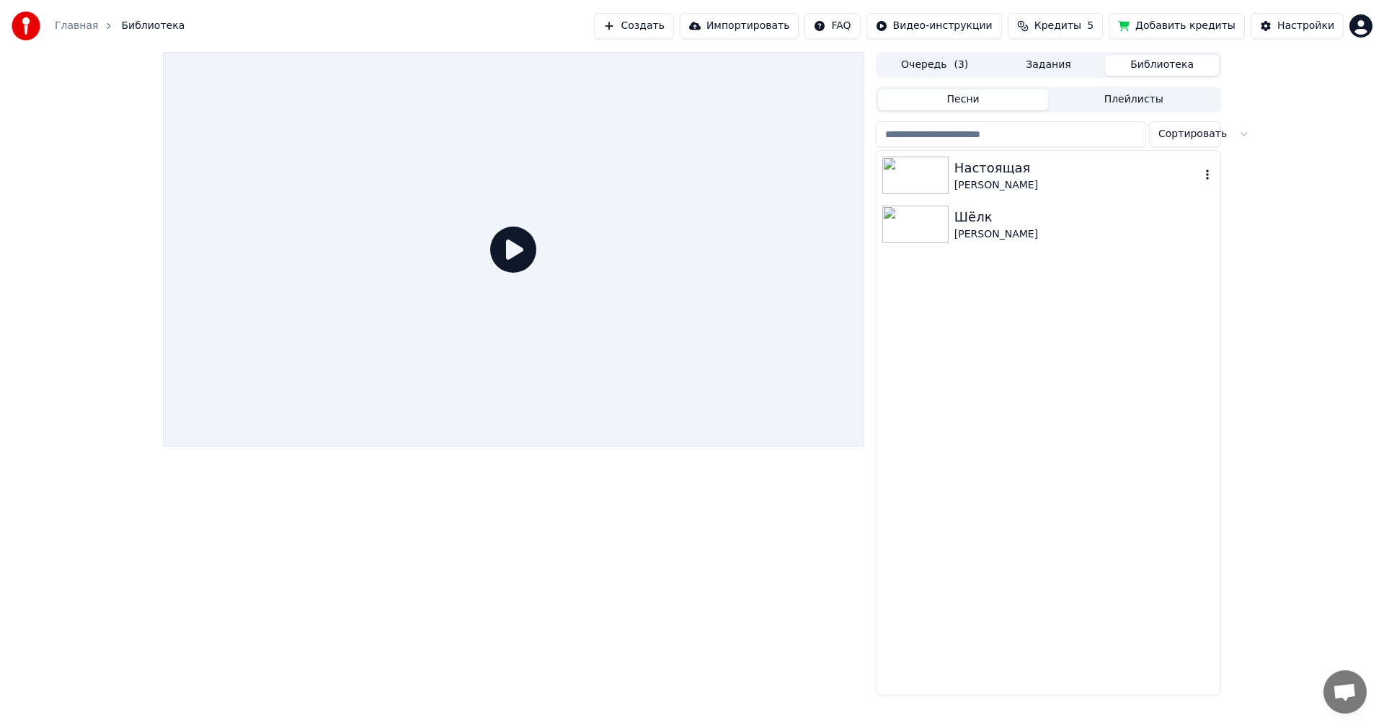
click at [1036, 167] on div "Настоящая" at bounding box center [1078, 168] width 246 height 20
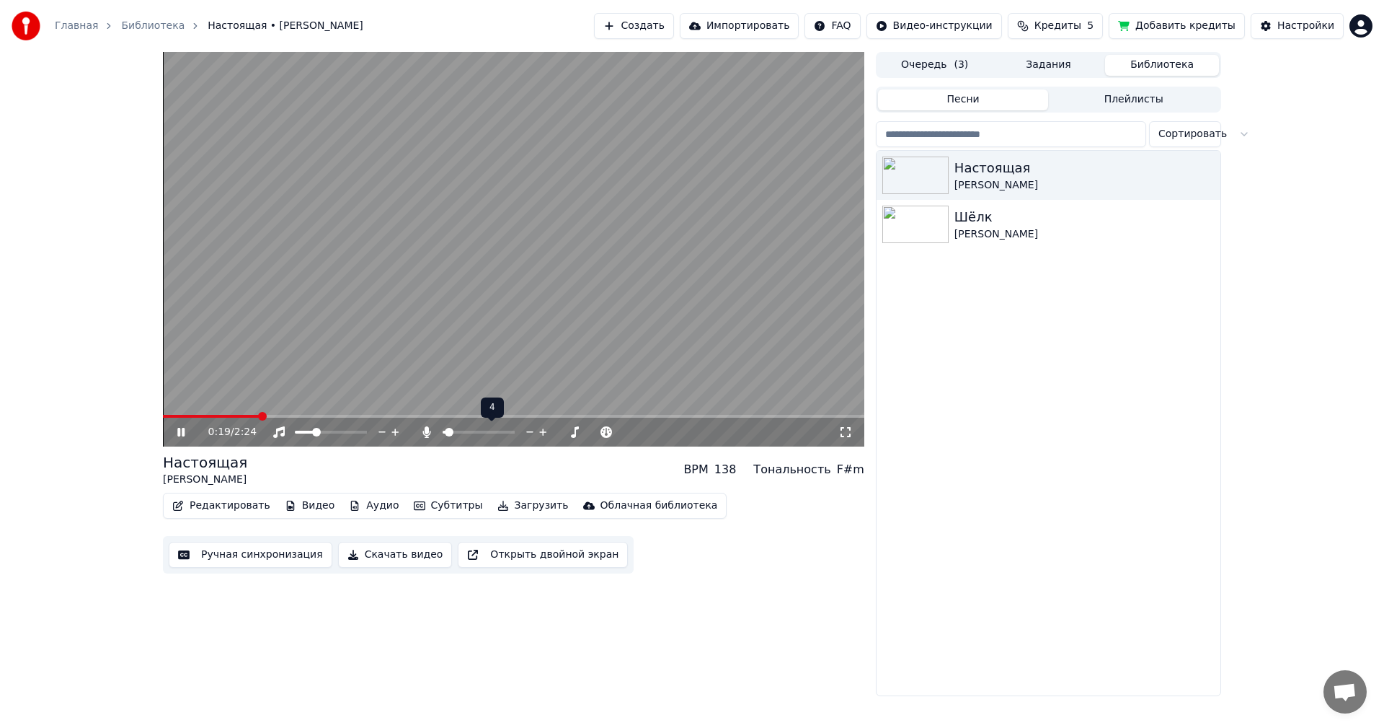
click at [446, 430] on span at bounding box center [449, 432] width 9 height 9
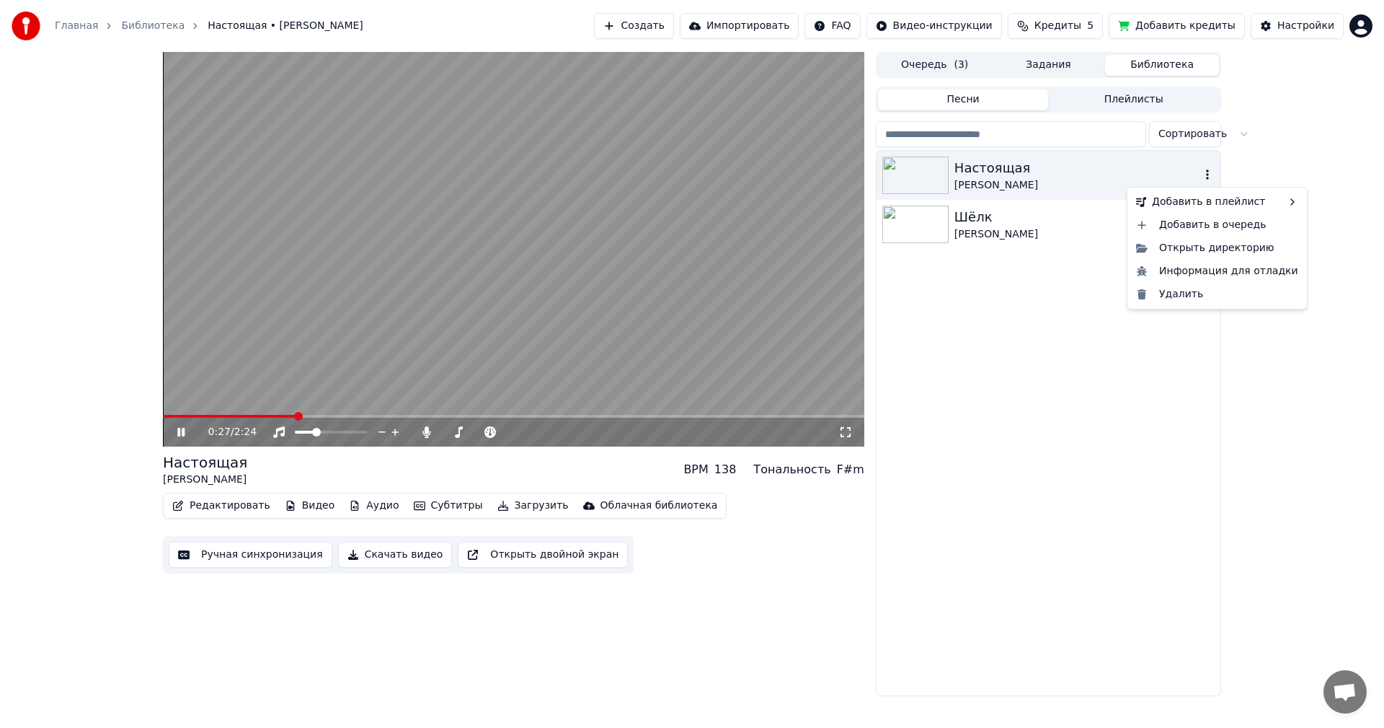
click at [1206, 175] on icon "button" at bounding box center [1207, 175] width 14 height 12
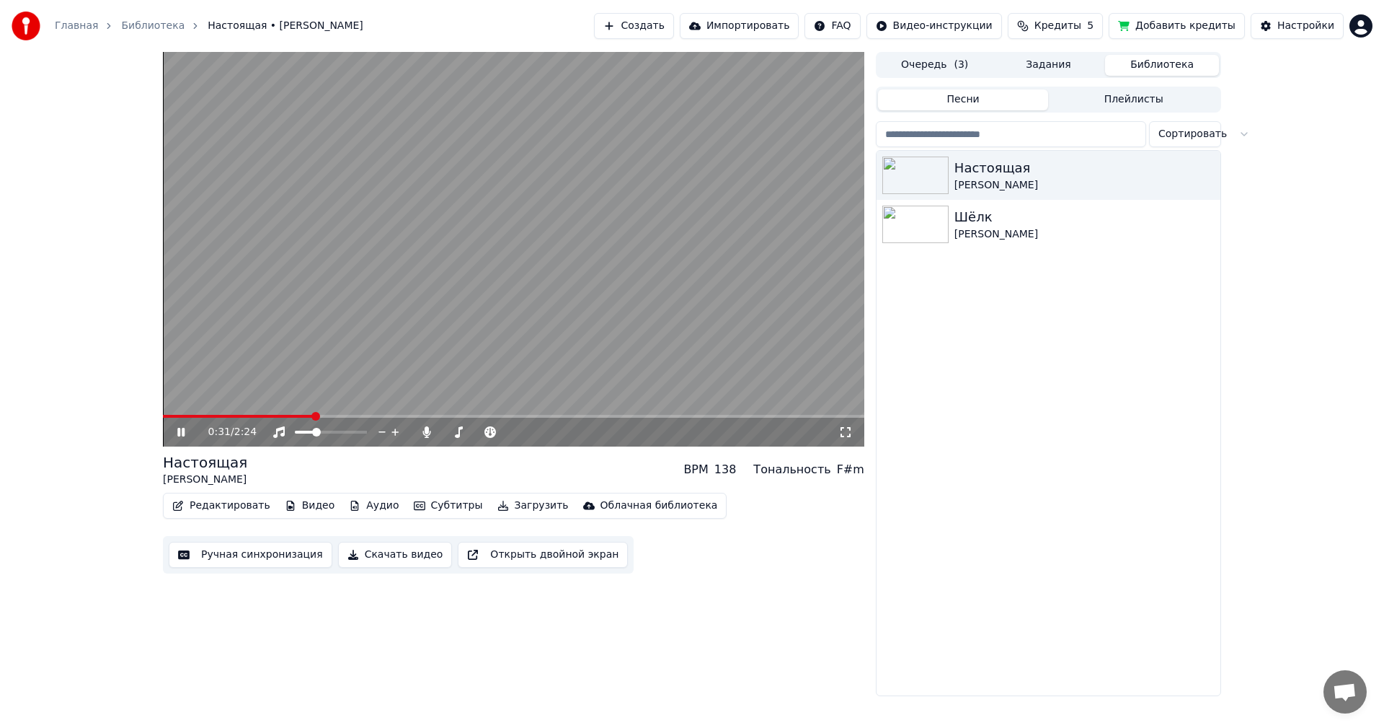
click at [364, 557] on button "Скачать видео" at bounding box center [395, 554] width 115 height 26
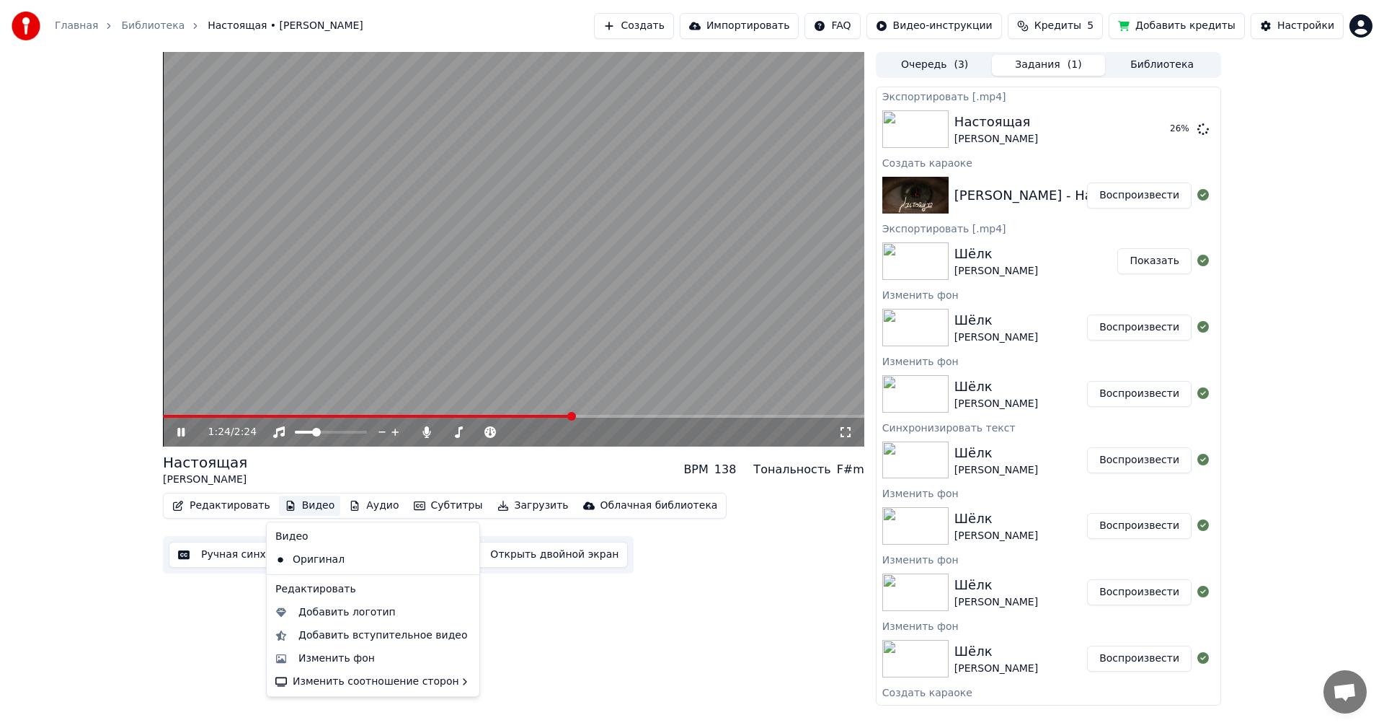
click at [309, 505] on button "Видео" at bounding box center [310, 505] width 62 height 20
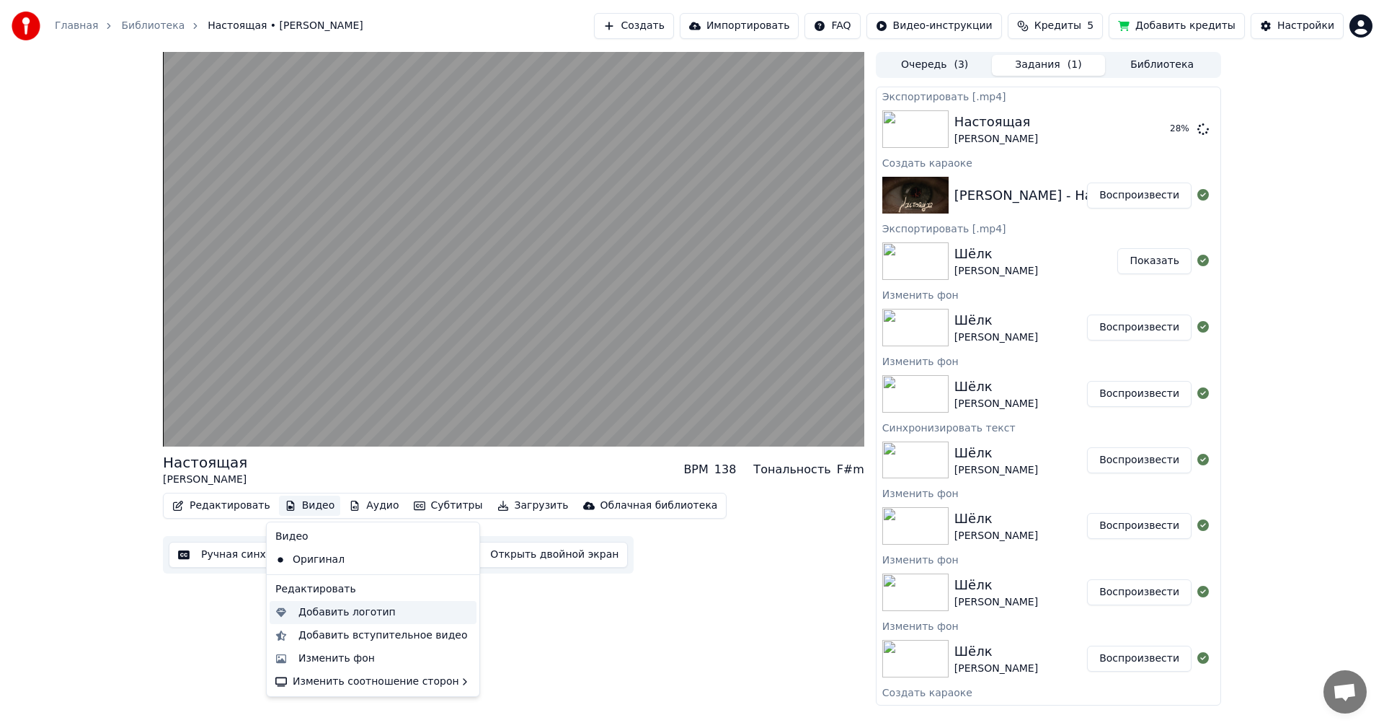
click at [327, 614] on div "Добавить логотип" at bounding box center [347, 612] width 97 height 14
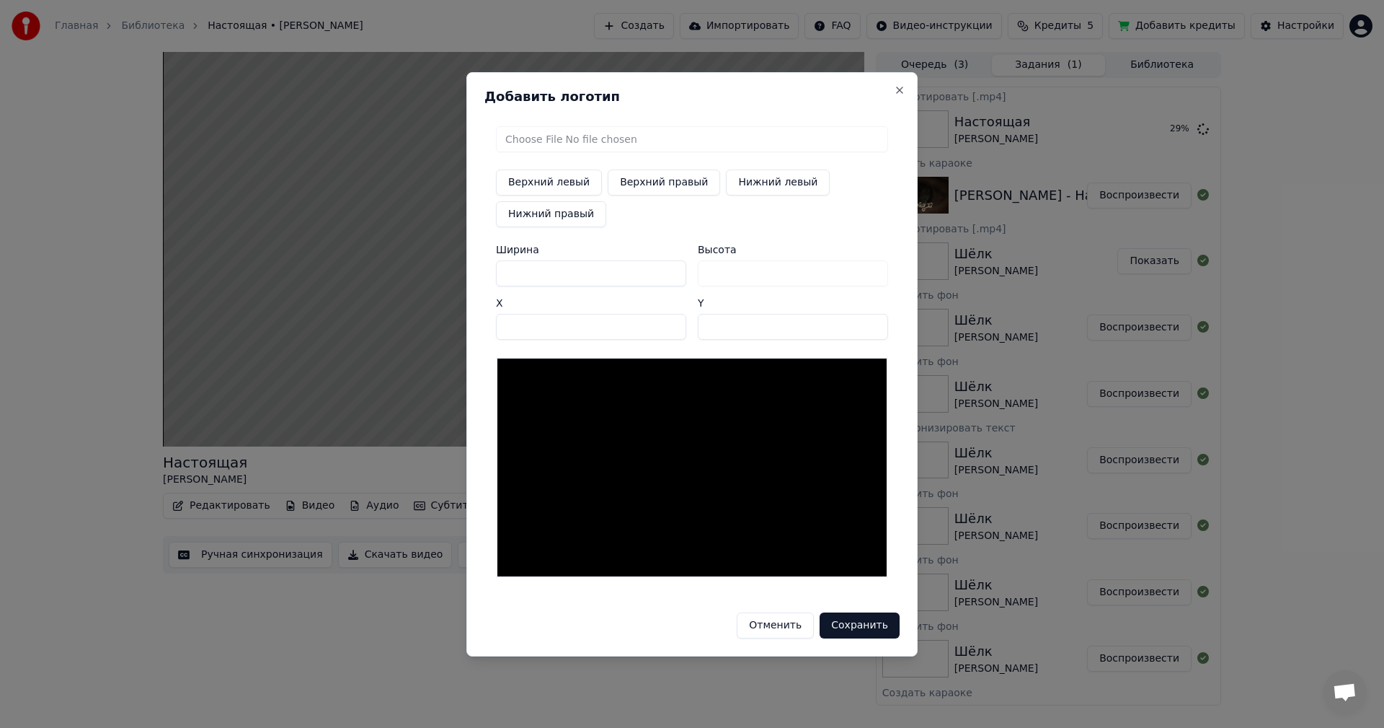
click at [682, 187] on button "Верхний правый" at bounding box center [664, 182] width 112 height 26
type input "****"
click at [646, 469] on div at bounding box center [692, 467] width 392 height 221
click at [572, 132] on input "file" at bounding box center [692, 139] width 392 height 26
type input "**********"
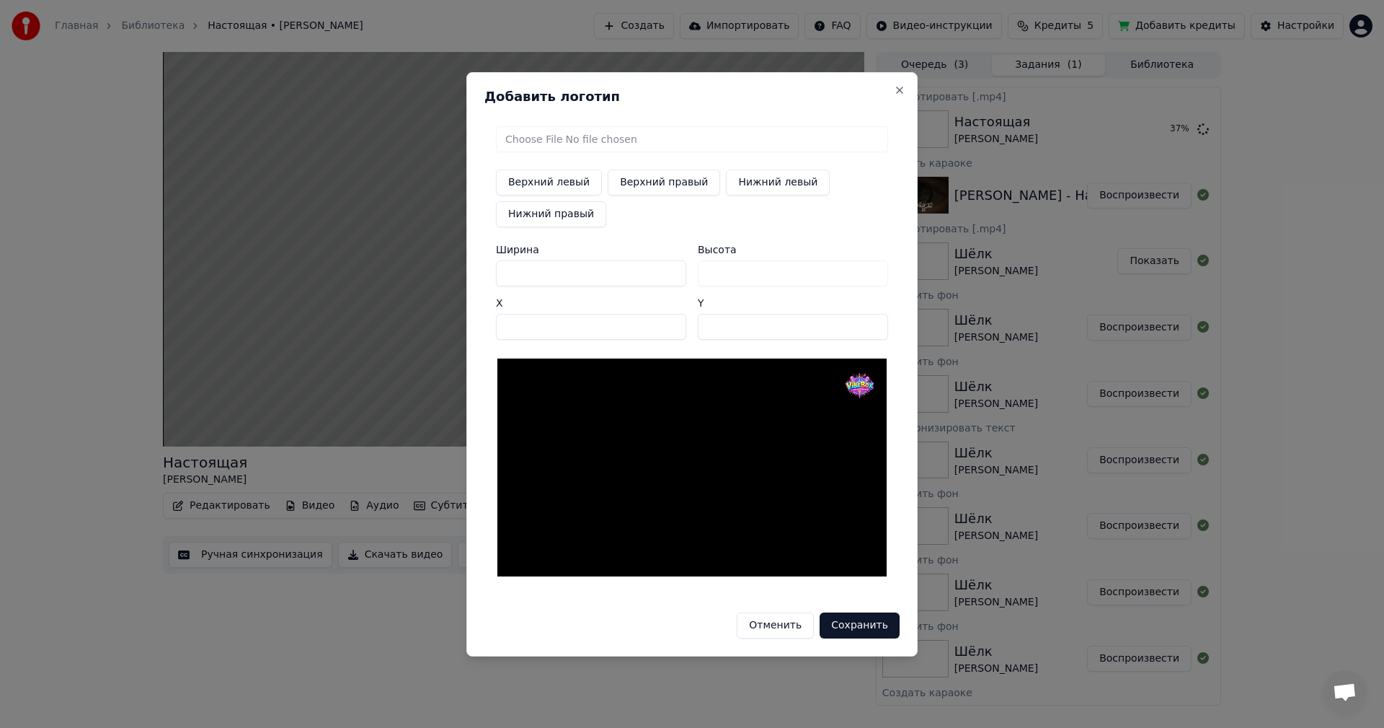
click at [865, 627] on button "Сохранить" at bounding box center [860, 625] width 80 height 26
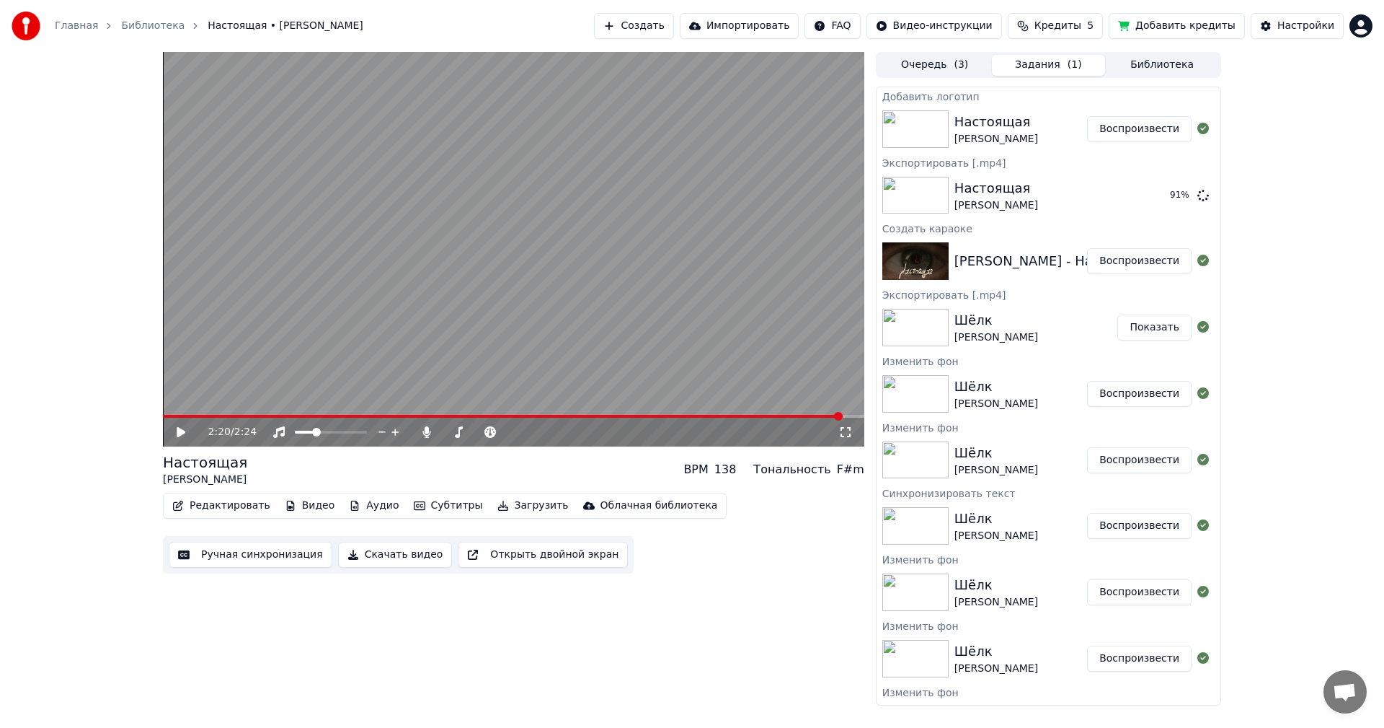
click at [1121, 123] on button "Воспроизвести" at bounding box center [1139, 129] width 105 height 26
click at [782, 244] on video at bounding box center [514, 249] width 702 height 394
click at [647, 255] on video at bounding box center [514, 249] width 702 height 394
click at [655, 217] on video at bounding box center [514, 249] width 702 height 394
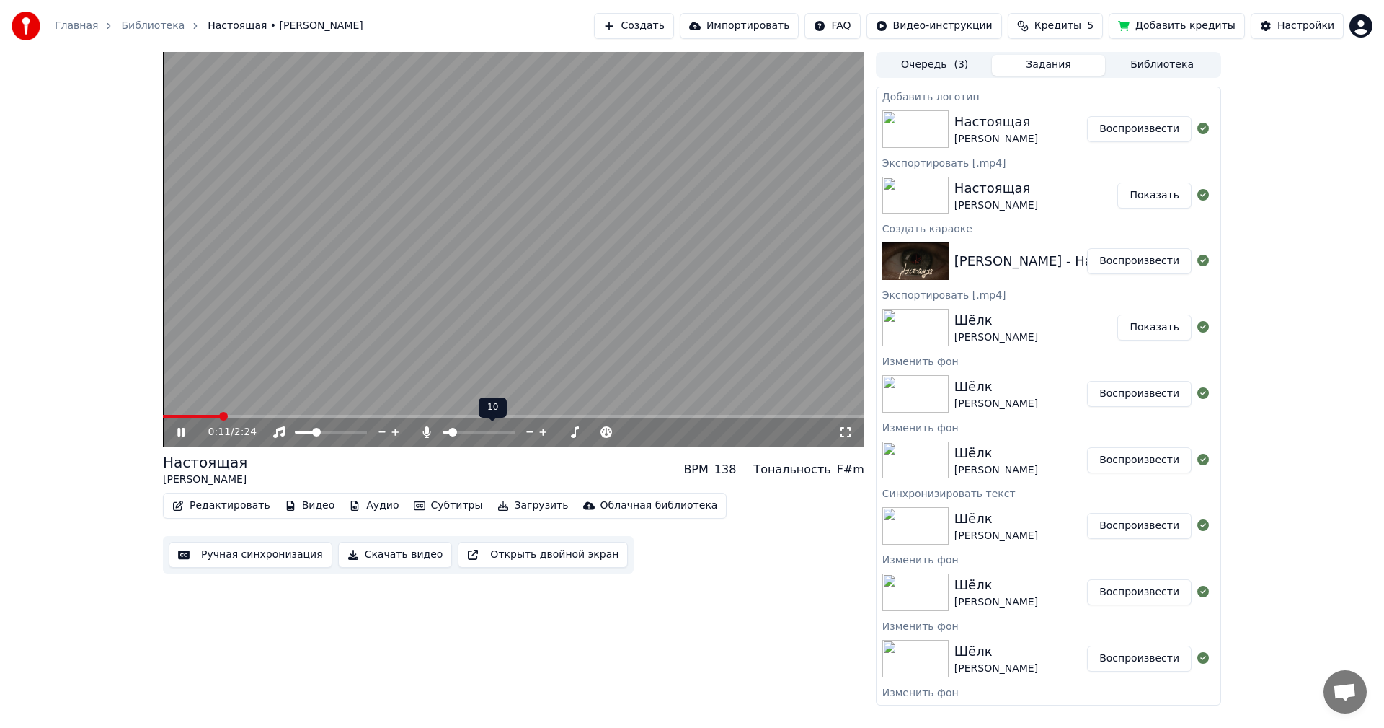
click at [450, 433] on span at bounding box center [452, 432] width 9 height 9
click at [380, 550] on button "Скачать видео" at bounding box center [395, 554] width 115 height 26
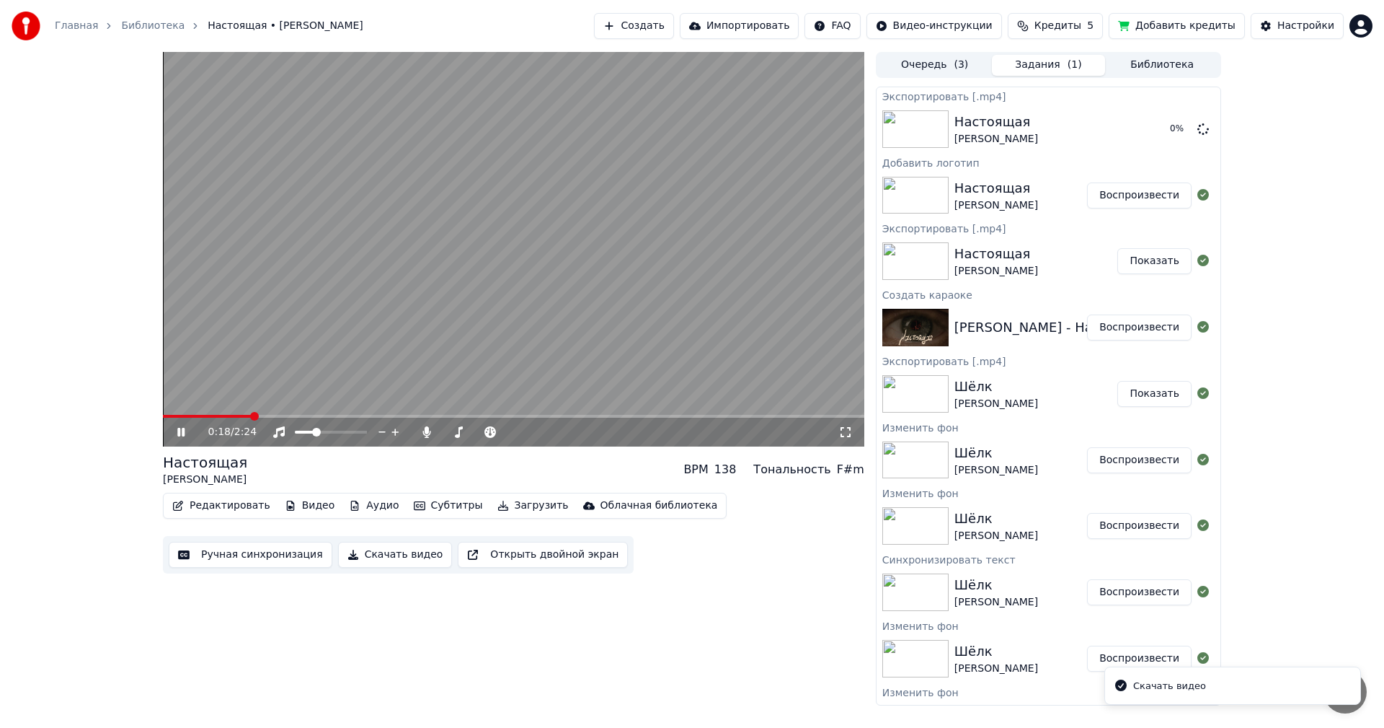
click at [1036, 255] on div "Настоящая" at bounding box center [997, 254] width 84 height 20
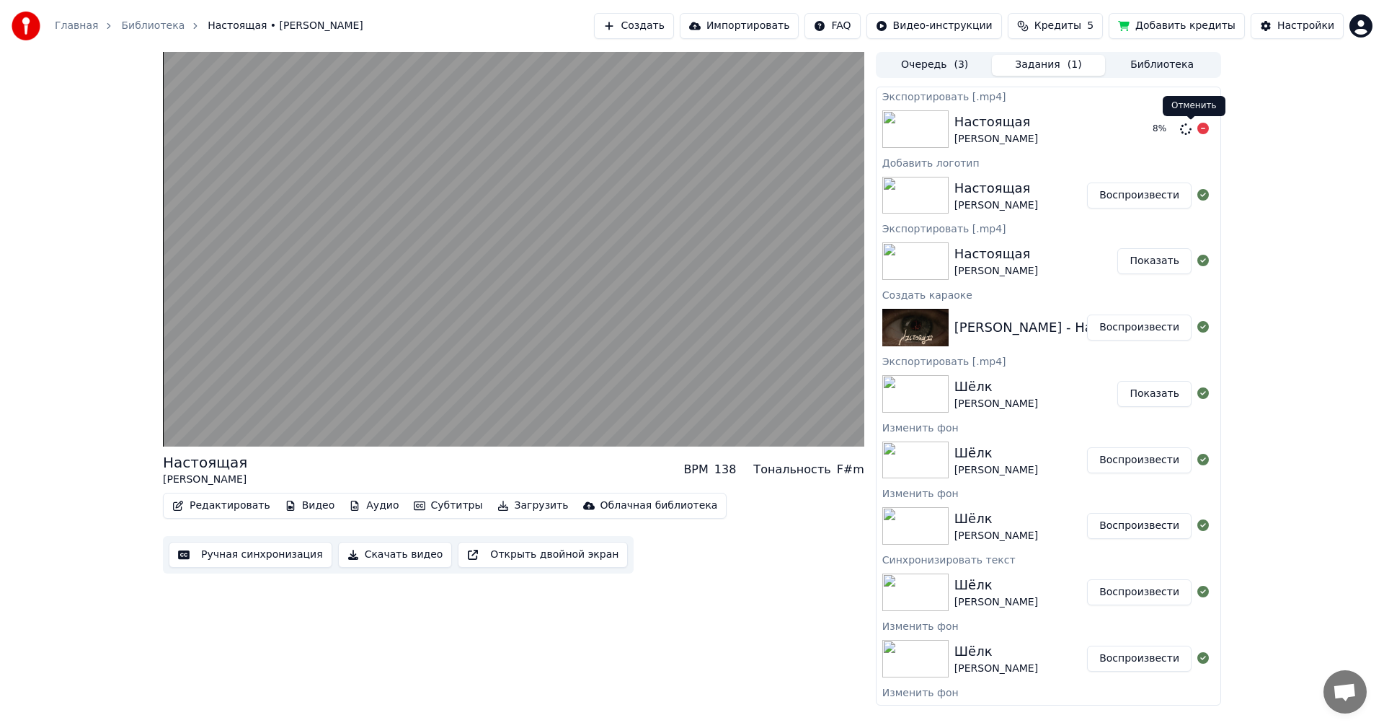
click at [1198, 131] on icon at bounding box center [1204, 129] width 12 height 12
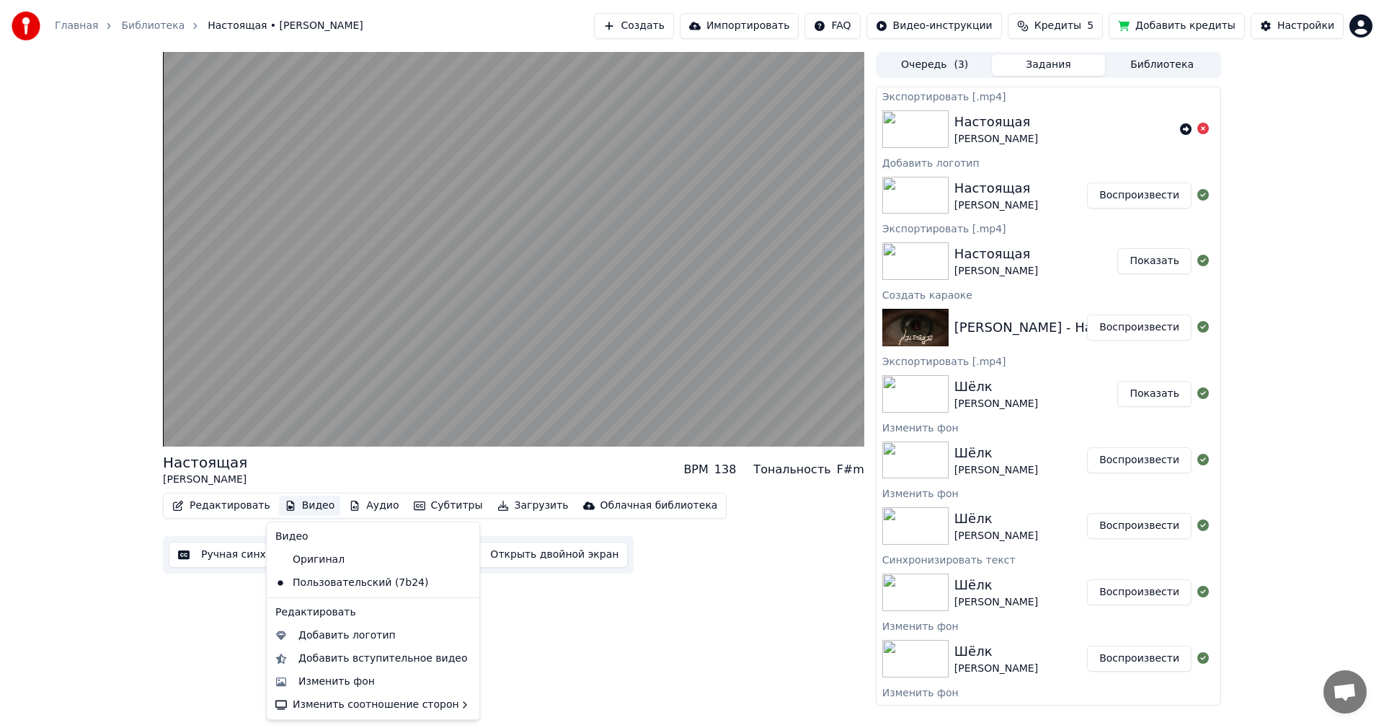
click at [306, 501] on button "Видео" at bounding box center [310, 505] width 62 height 20
click at [340, 633] on div "Добавить логотип" at bounding box center [347, 635] width 97 height 14
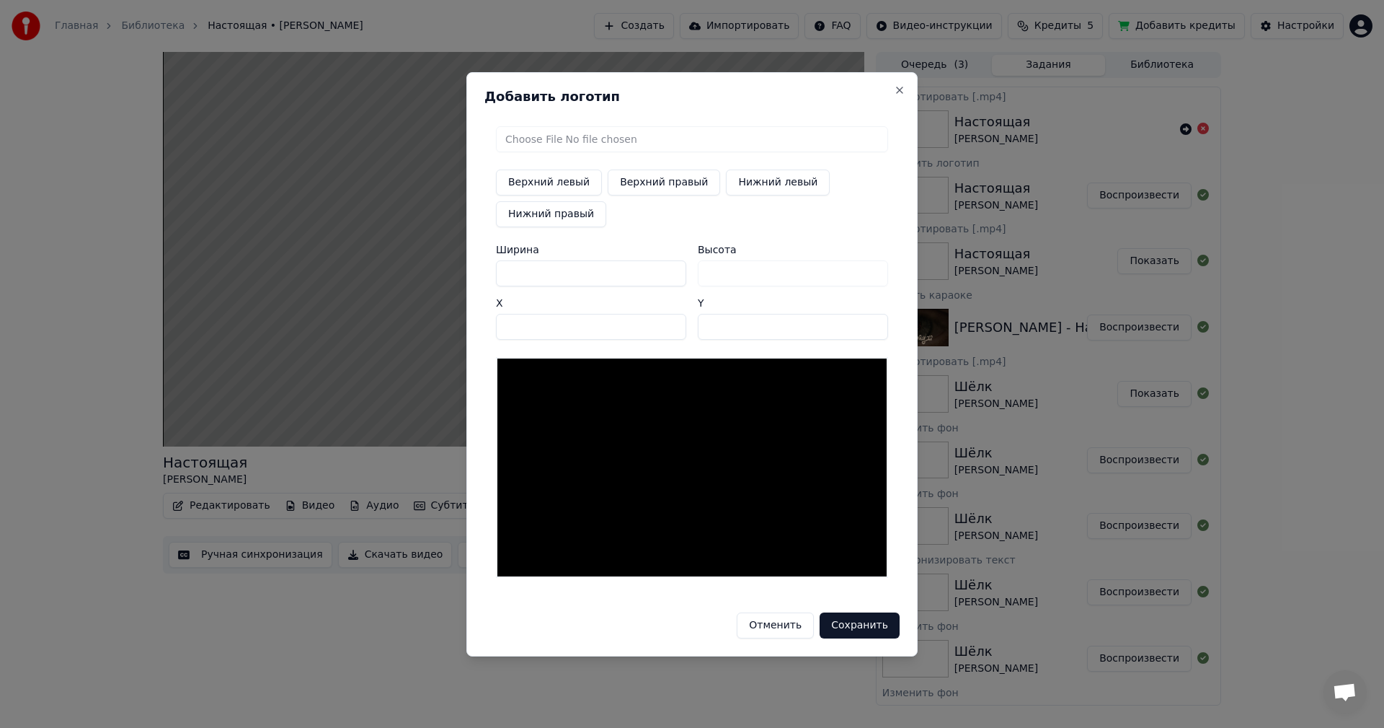
click at [586, 138] on input "file" at bounding box center [692, 139] width 392 height 26
type input "**********"
click at [564, 187] on button "Верхний левый" at bounding box center [549, 182] width 106 height 26
drag, startPoint x: 567, startPoint y: 182, endPoint x: 542, endPoint y: 391, distance: 210.5
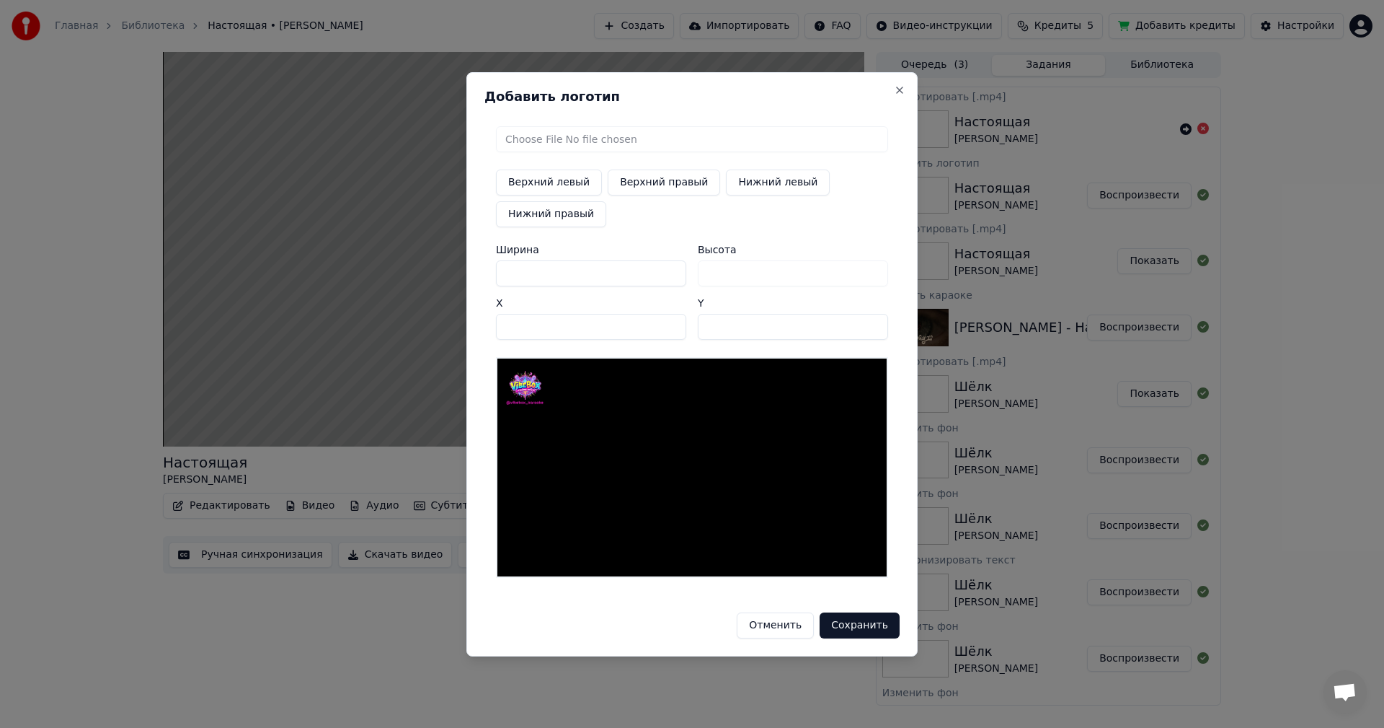
click at [542, 391] on div "Верхний левый Верхний правый Нижний левый Нижний правый Ширина *** Высота *** X…" at bounding box center [692, 352] width 415 height 474
click at [554, 186] on button "Верхний левый" at bounding box center [549, 182] width 106 height 26
click at [656, 184] on button "Верхний правый" at bounding box center [664, 182] width 112 height 26
type input "****"
click at [862, 631] on button "Сохранить" at bounding box center [860, 625] width 80 height 26
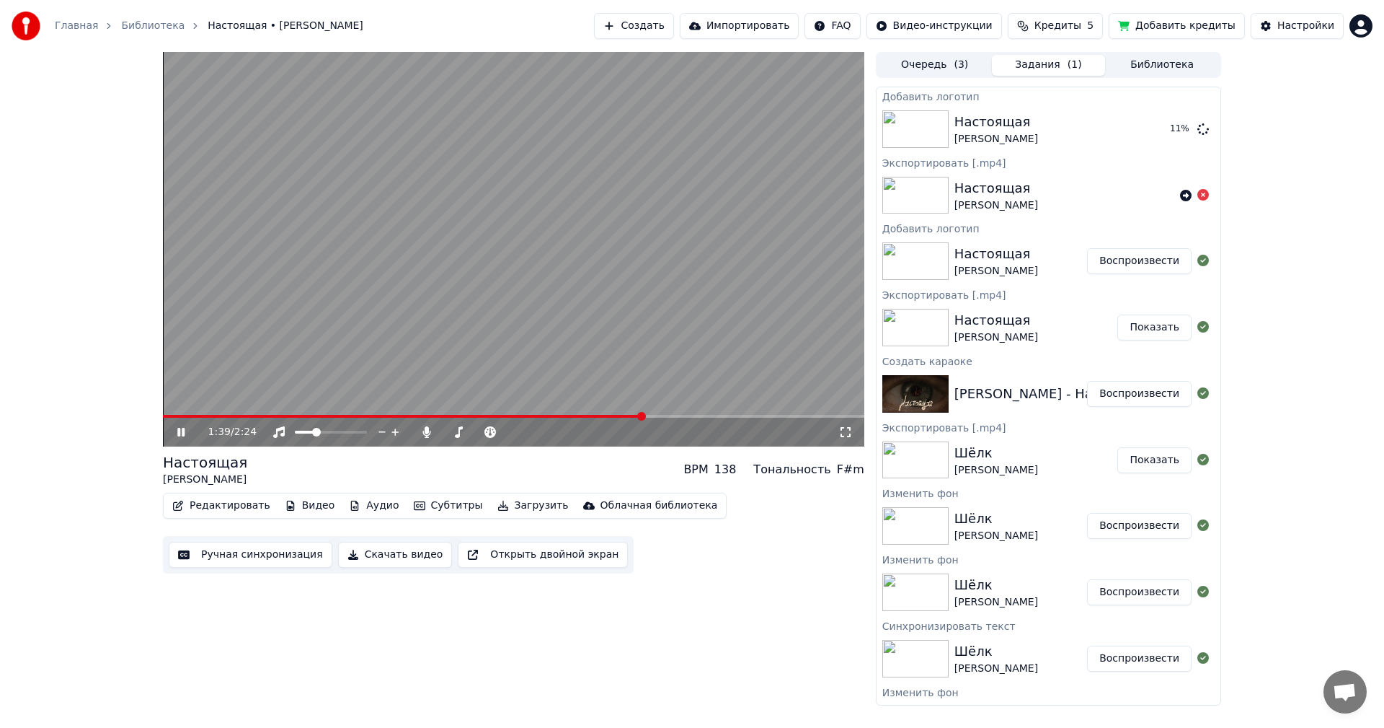
click at [185, 429] on icon at bounding box center [180, 432] width 7 height 9
click at [0, 386] on div "1:39 / 2:24 Настоящая [PERSON_NAME] BPM 138 Тональность F#m Редактировать Видео…" at bounding box center [692, 378] width 1384 height 653
click at [1149, 126] on button "Воспроизвести" at bounding box center [1139, 129] width 105 height 26
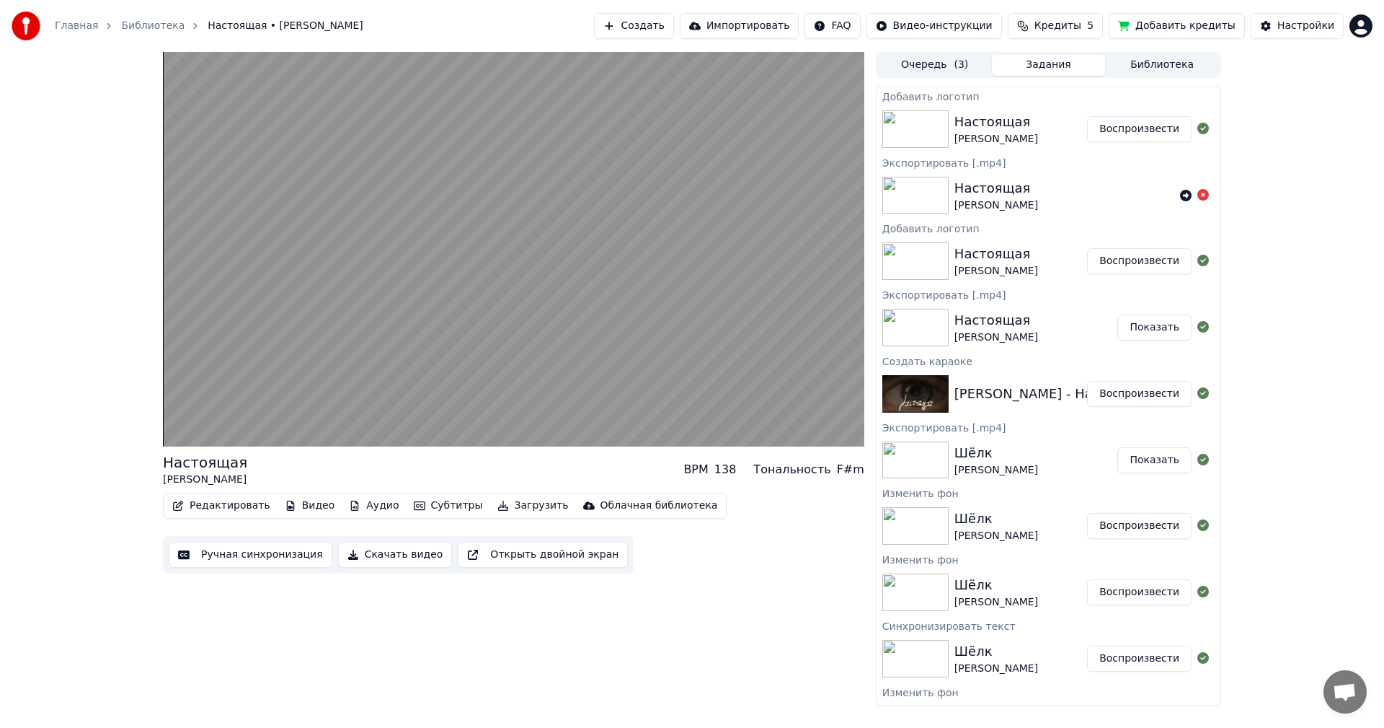
click at [355, 561] on button "Скачать видео" at bounding box center [395, 554] width 115 height 26
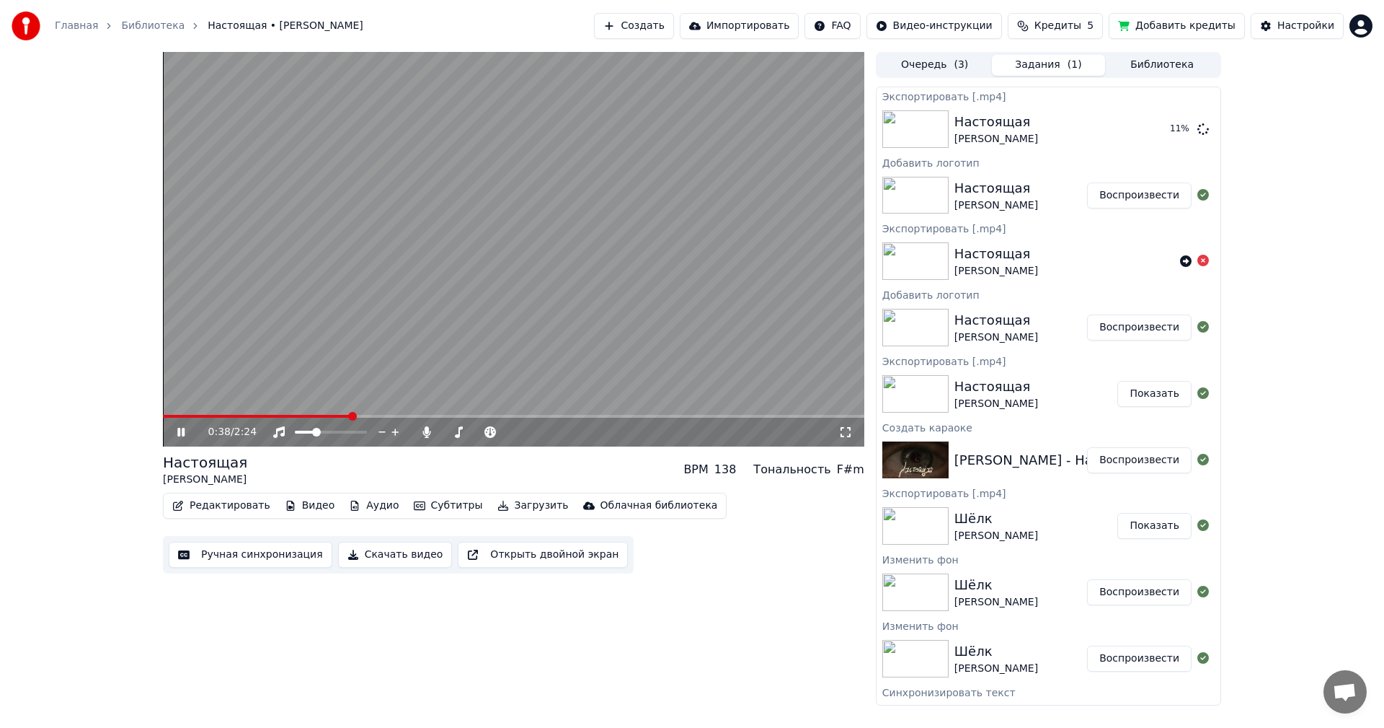
click at [603, 191] on video at bounding box center [514, 249] width 702 height 394
click at [826, 543] on div "Редактировать Видео Аудио Субтитры Загрузить Облачная библиотека Ручная синхрон…" at bounding box center [514, 532] width 702 height 81
click at [684, 676] on div "0:39 / 2:24 Настоящая [PERSON_NAME] BPM 138 Тональность F#m Редактировать Видео…" at bounding box center [514, 378] width 702 height 653
click at [1133, 138] on button "Показать" at bounding box center [1155, 129] width 74 height 26
click at [1306, 426] on div "0:39 / 2:24 Настоящая [PERSON_NAME] BPM 138 Тональность F#m Редактировать Видео…" at bounding box center [692, 378] width 1384 height 653
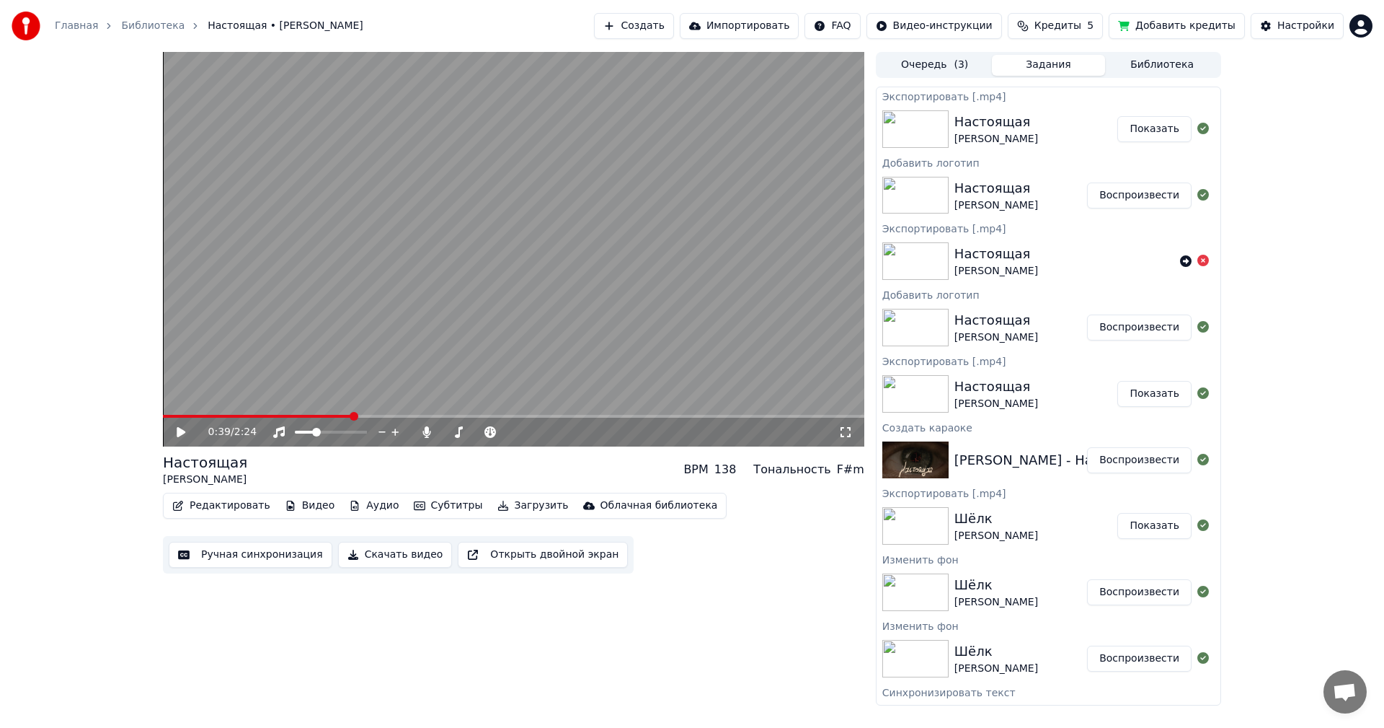
click at [1137, 197] on button "Воспроизвести" at bounding box center [1139, 195] width 105 height 26
click at [203, 416] on span at bounding box center [514, 416] width 702 height 3
click at [471, 415] on span at bounding box center [514, 416] width 702 height 3
click at [601, 239] on video at bounding box center [514, 249] width 702 height 394
click at [673, 34] on button "Создать" at bounding box center [633, 26] width 79 height 26
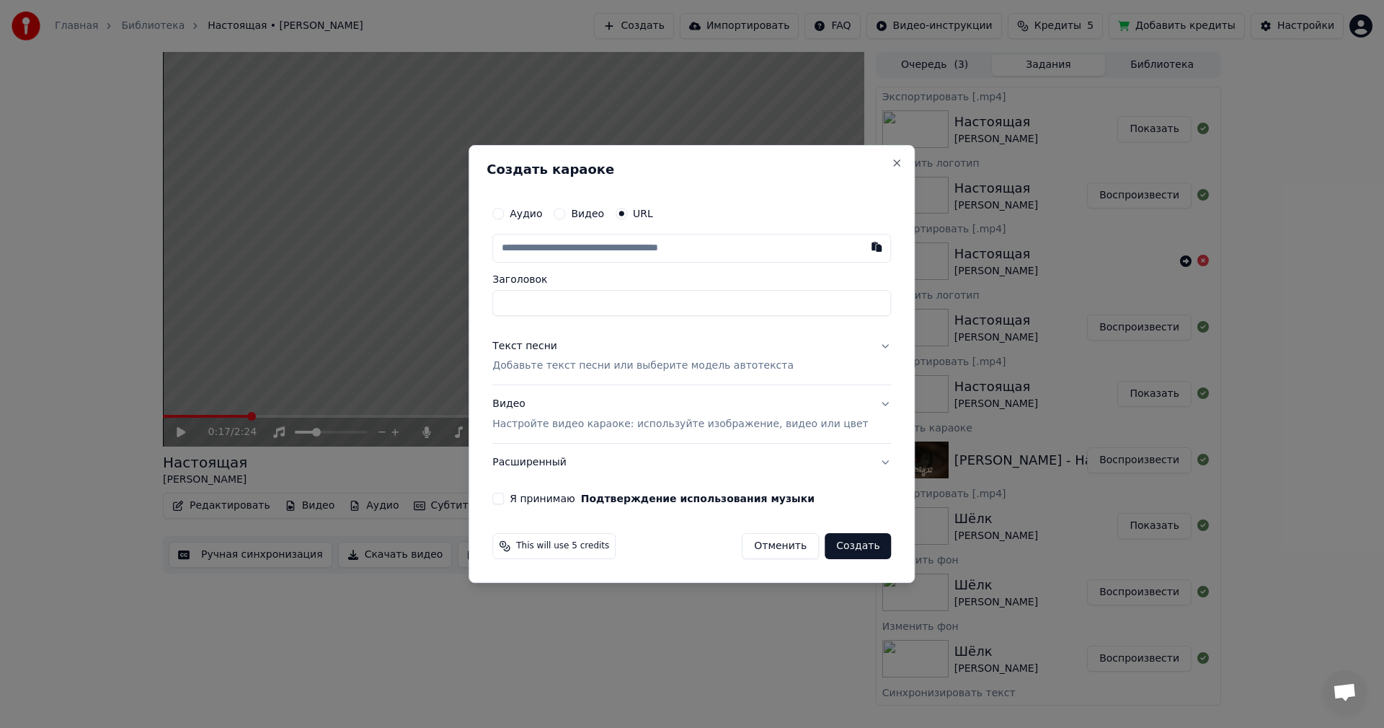
paste input "**********"
type input "**********"
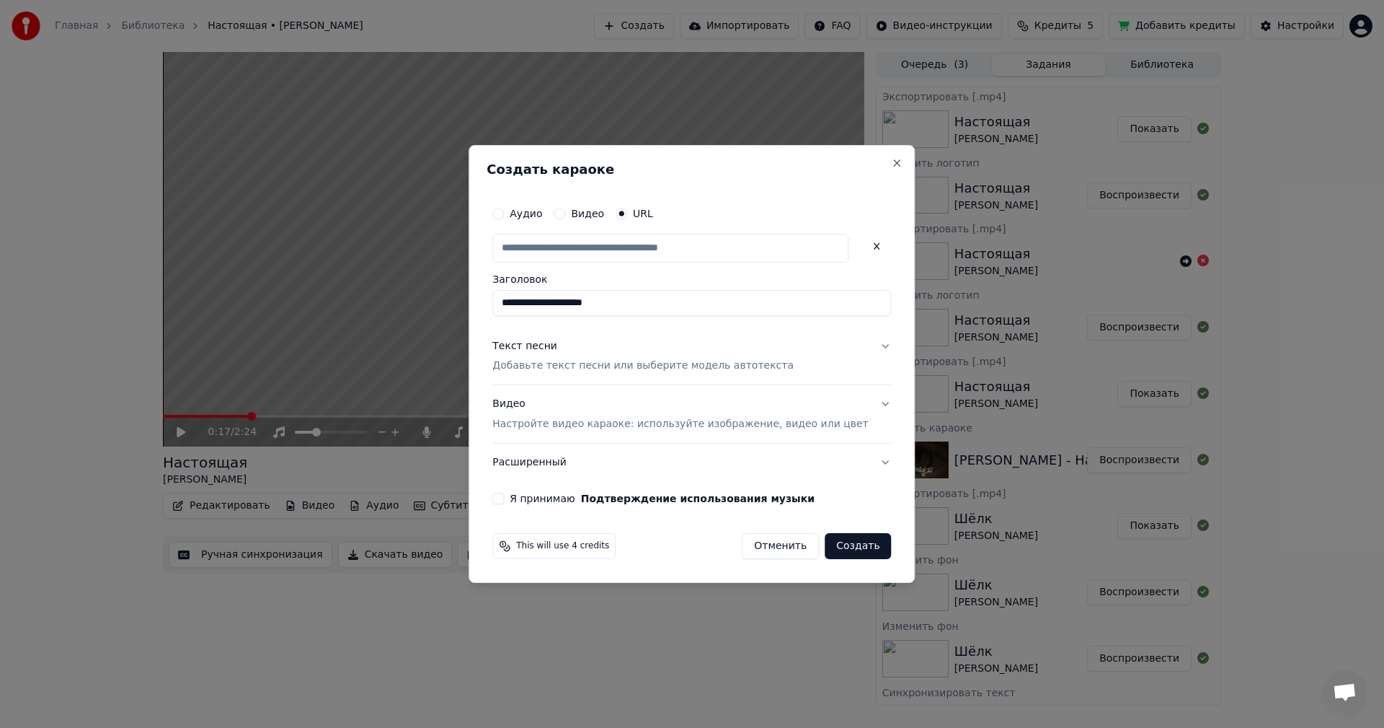
scroll to position [0, 0]
click at [857, 348] on button "Текст песни Добавьте текст песни или выберите модель автотекста" at bounding box center [691, 356] width 399 height 58
type input "**********"
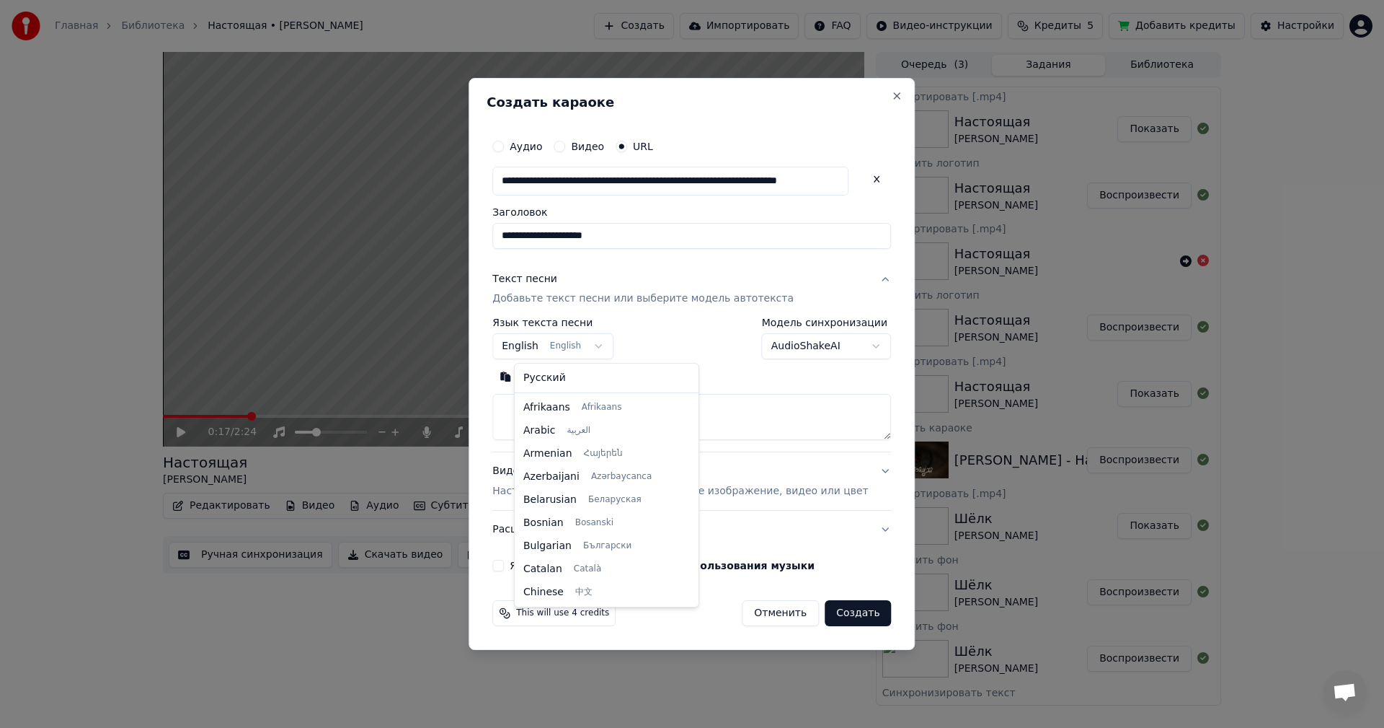
click at [570, 351] on body "Главная Библиотека Настоящая • [PERSON_NAME] Создать Импортировать FAQ Видео-ин…" at bounding box center [692, 364] width 1384 height 728
select select "**"
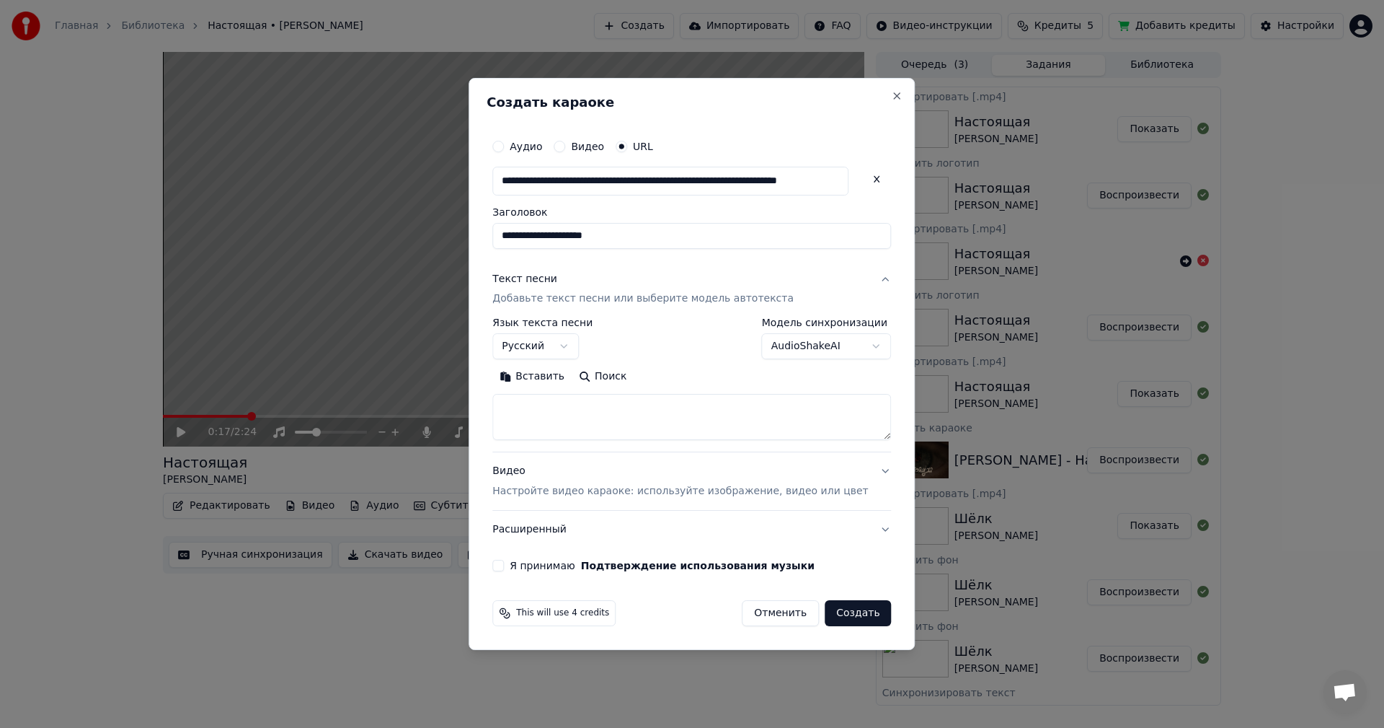
click at [614, 372] on button "Поиск" at bounding box center [603, 377] width 62 height 23
type textarea "**********"
click at [512, 570] on div "**********" at bounding box center [692, 351] width 410 height 451
click at [504, 567] on button "Я принимаю Подтверждение использования музыки" at bounding box center [498, 566] width 12 height 12
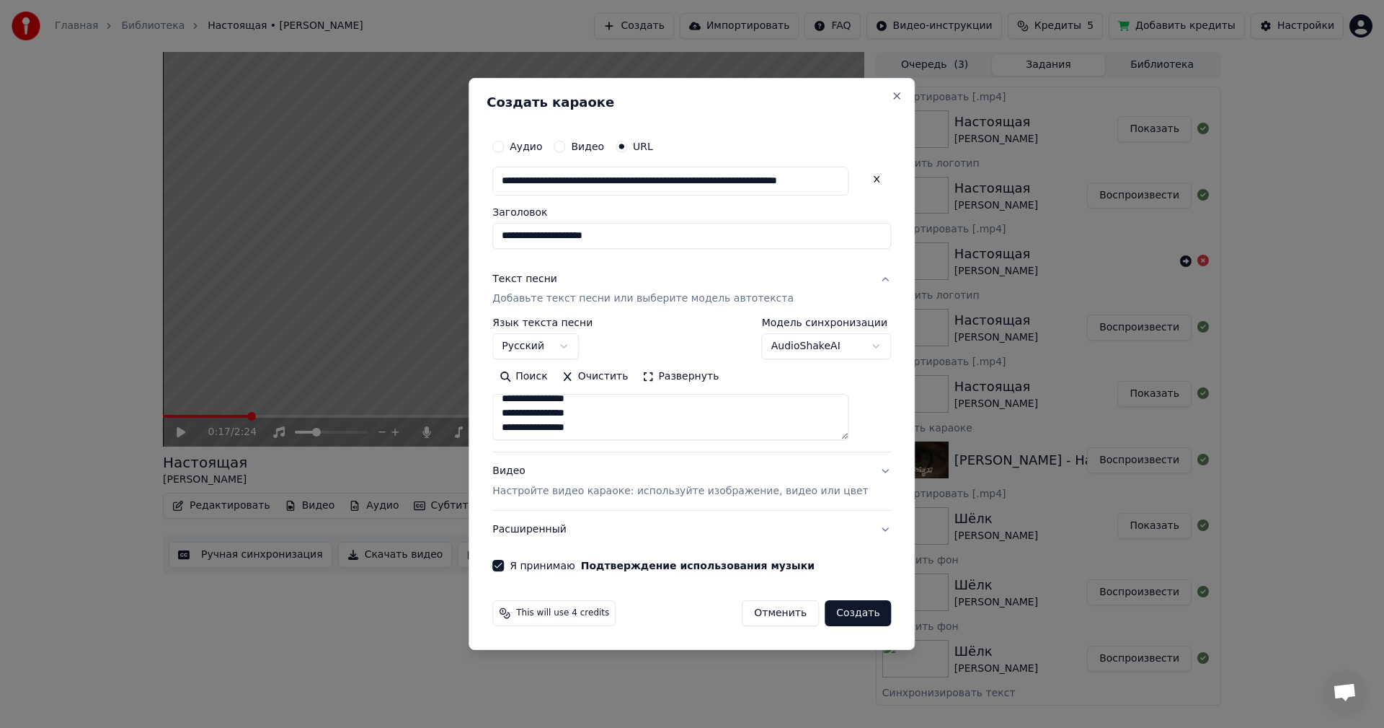
click at [849, 618] on button "Создать" at bounding box center [858, 613] width 66 height 26
select select
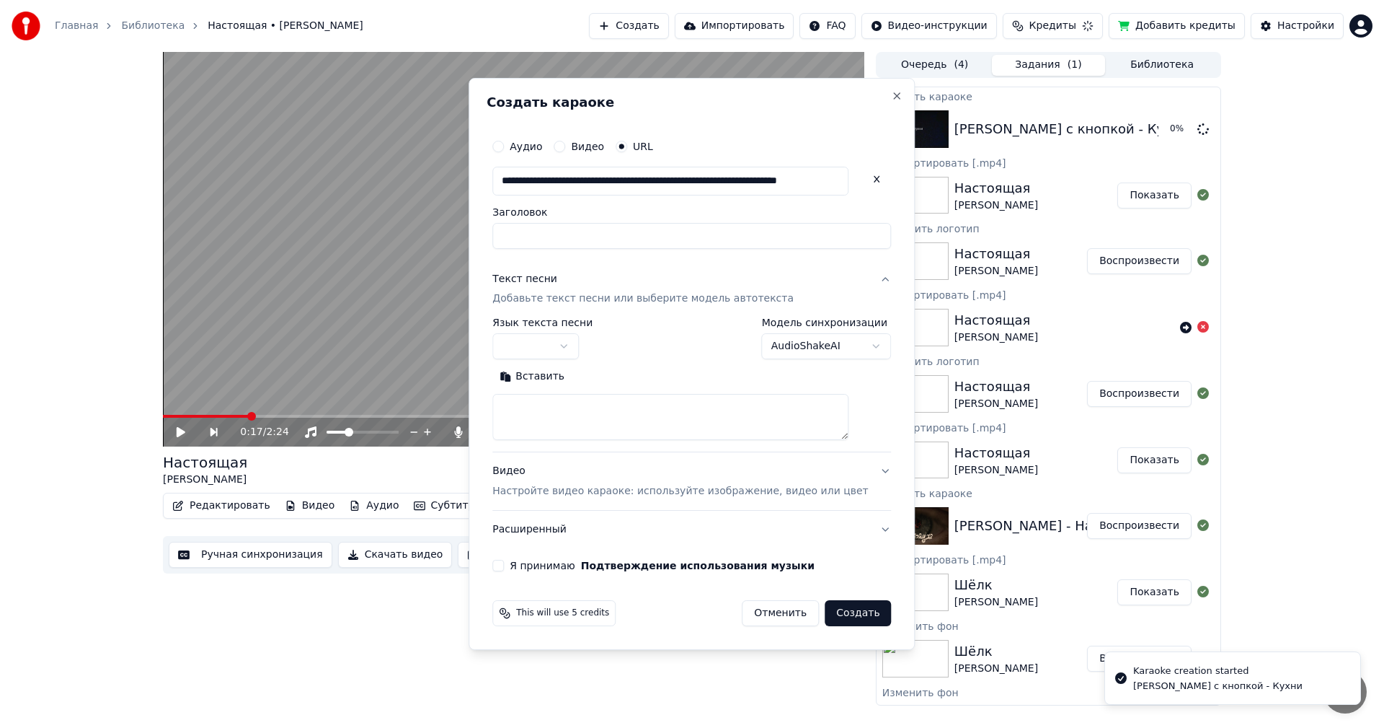
scroll to position [0, 0]
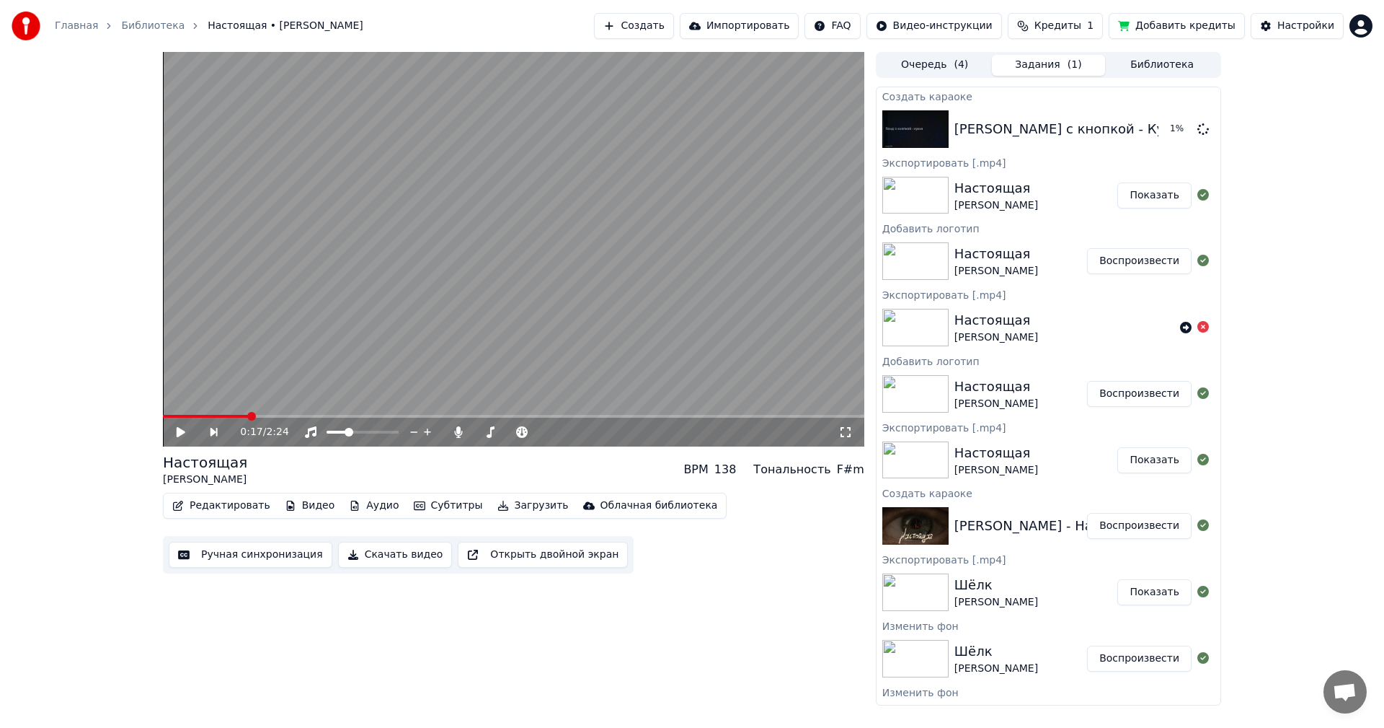
click at [659, 234] on video at bounding box center [514, 249] width 702 height 394
click at [730, 312] on video at bounding box center [514, 249] width 702 height 394
click at [163, 412] on span at bounding box center [167, 416] width 9 height 9
click at [1130, 127] on button "Воспроизвести" at bounding box center [1139, 129] width 105 height 26
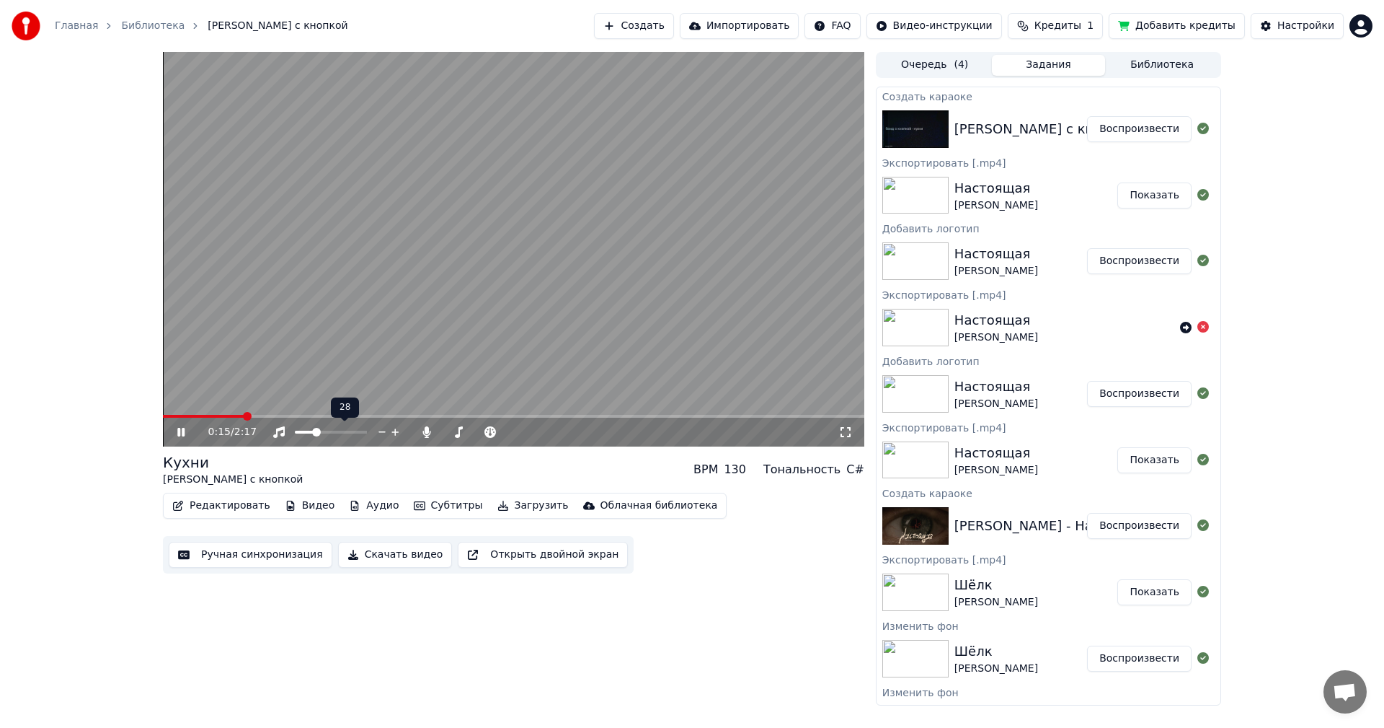
click at [348, 429] on div at bounding box center [344, 432] width 116 height 14
click at [341, 436] on span at bounding box center [339, 432] width 9 height 9
click at [315, 433] on span at bounding box center [316, 432] width 9 height 9
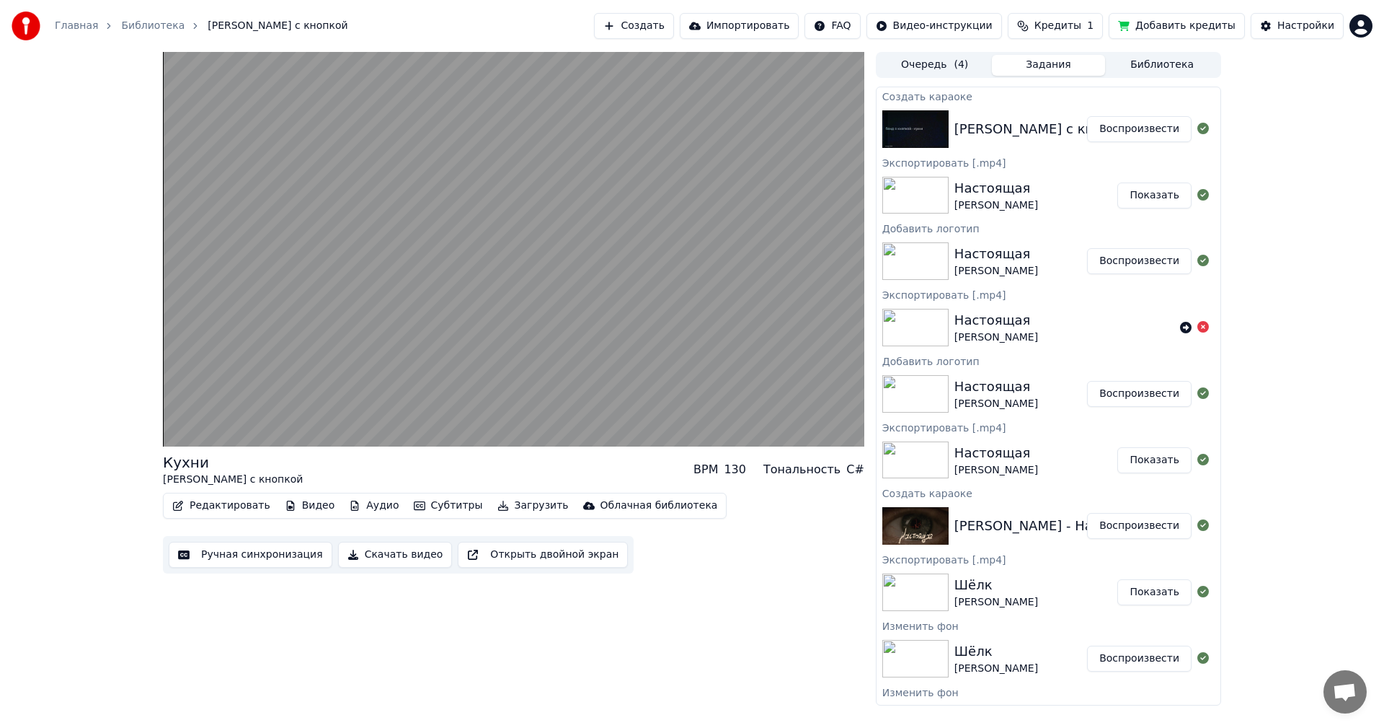
click at [293, 507] on button "Видео" at bounding box center [310, 505] width 62 height 20
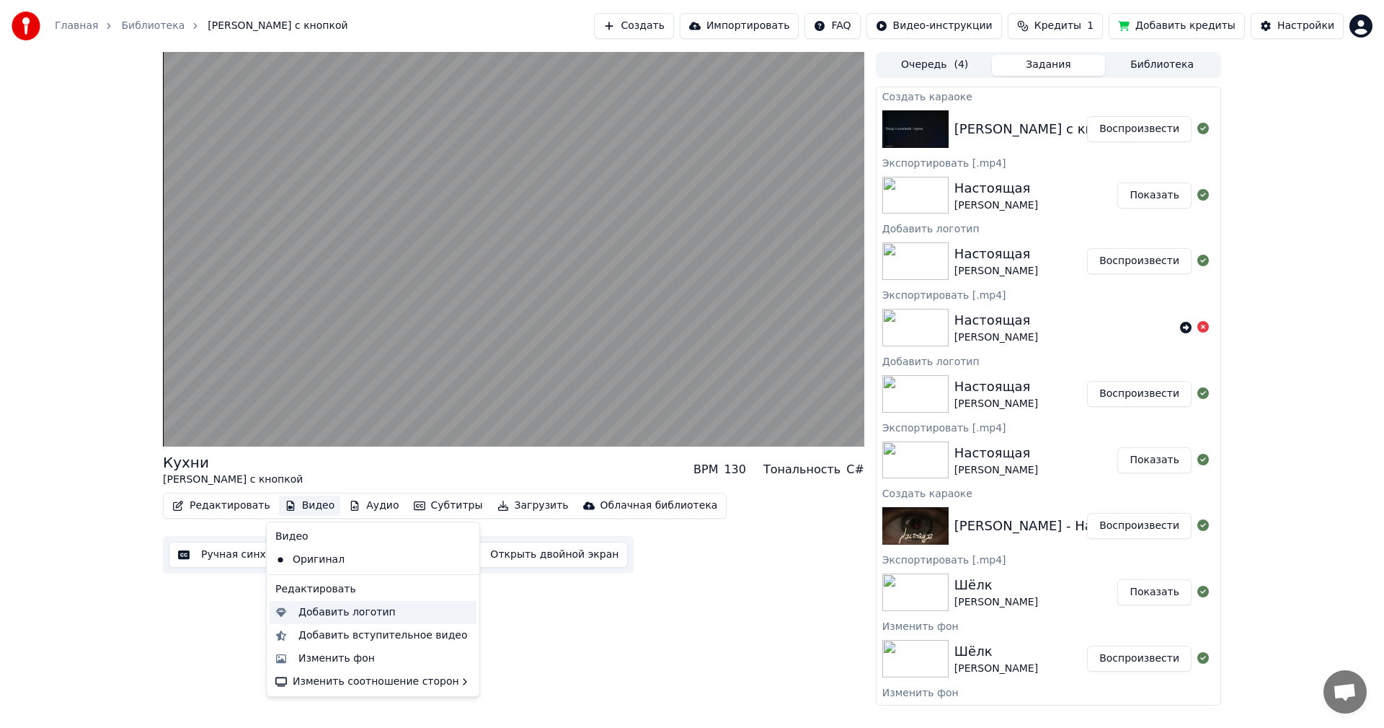
click at [319, 619] on div "Добавить логотип" at bounding box center [347, 612] width 97 height 14
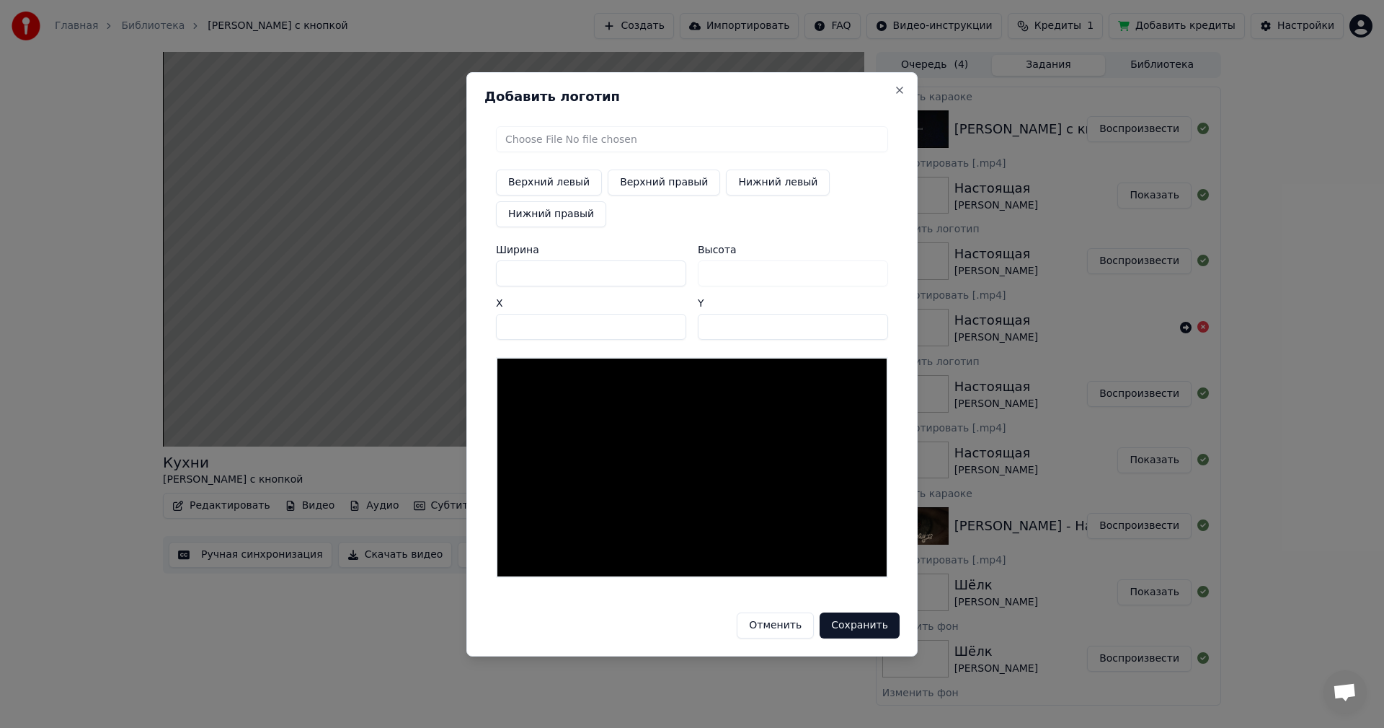
click at [603, 135] on input "file" at bounding box center [692, 139] width 392 height 26
click at [899, 89] on button "Close" at bounding box center [900, 90] width 12 height 12
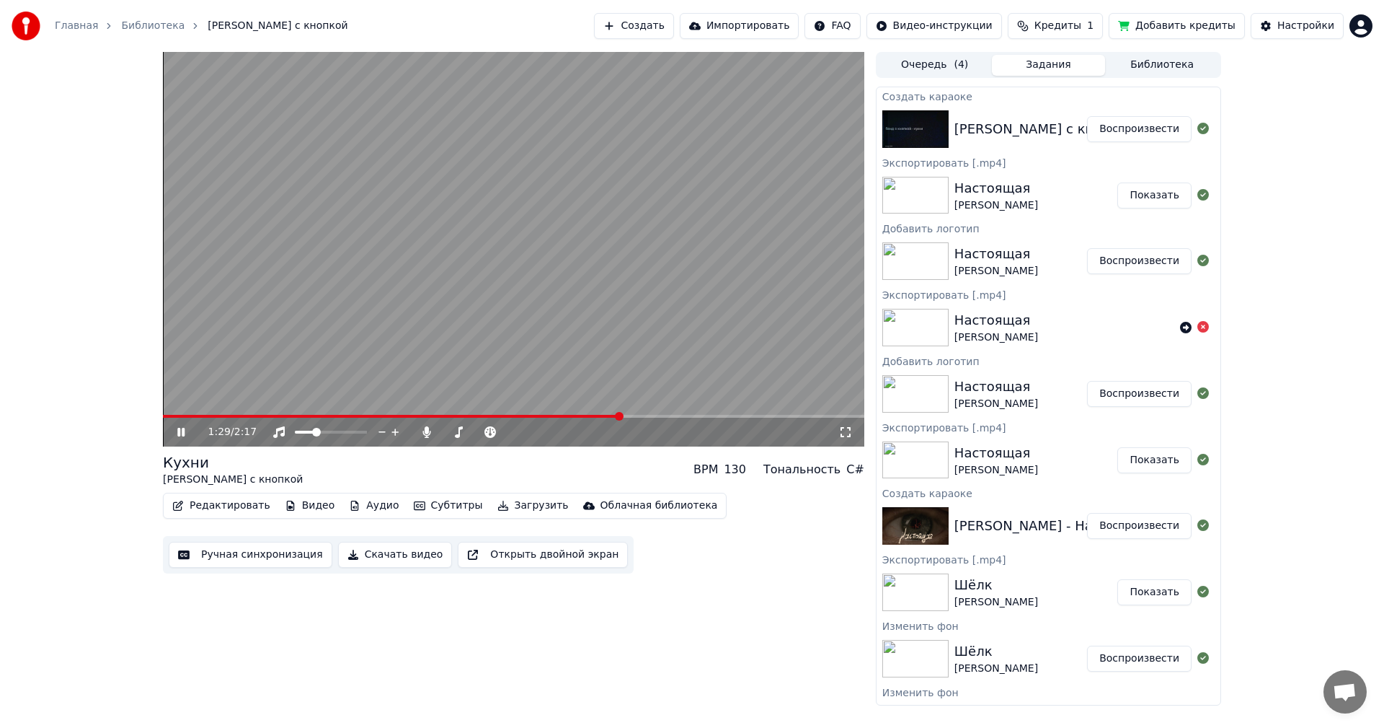
click at [490, 254] on video at bounding box center [514, 249] width 702 height 394
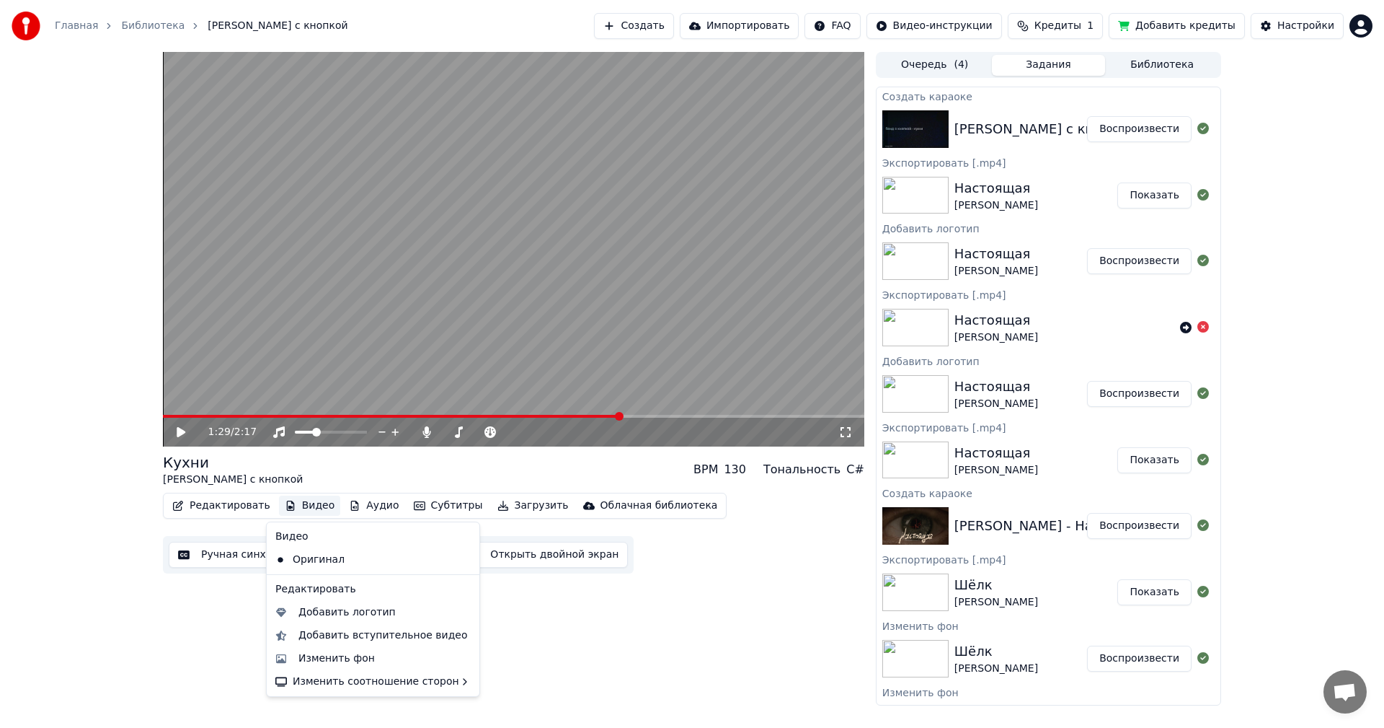
click at [315, 499] on button "Видео" at bounding box center [310, 505] width 62 height 20
click at [358, 614] on div "Добавить логотип" at bounding box center [347, 612] width 97 height 14
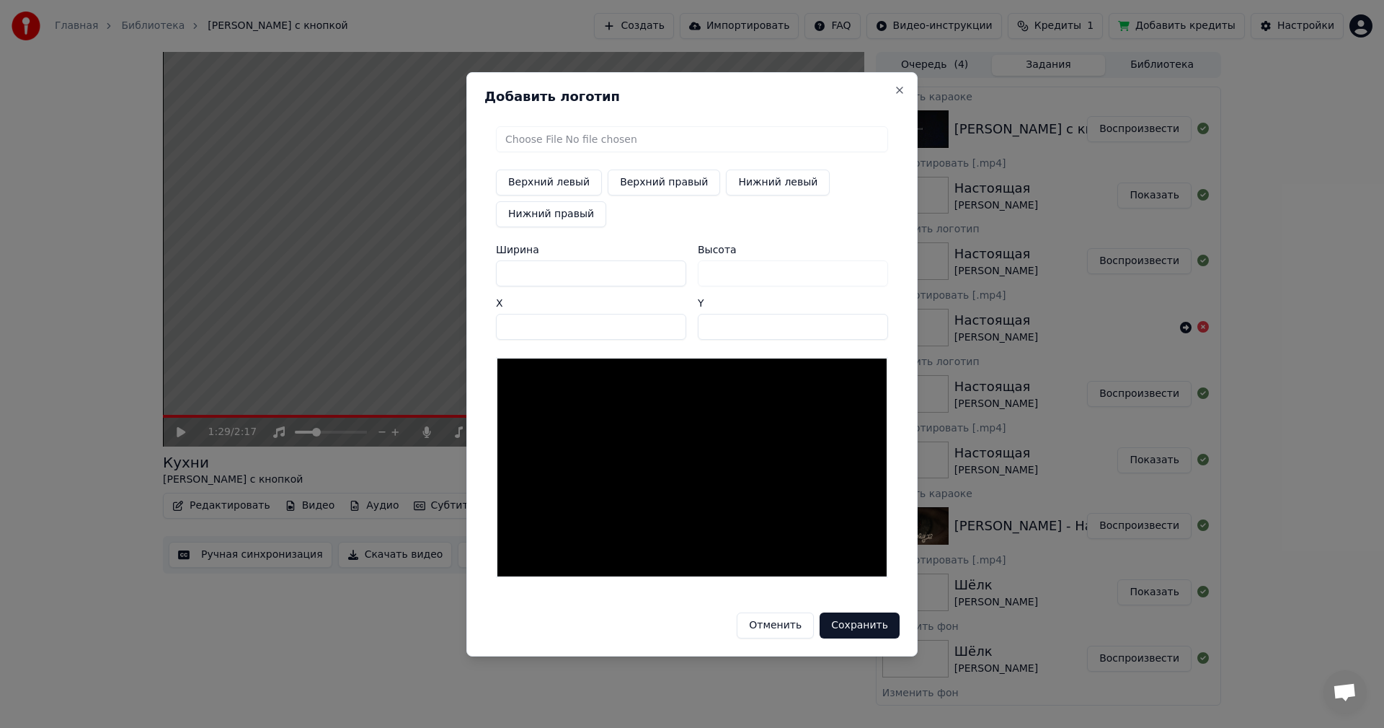
click at [662, 174] on button "Верхний правый" at bounding box center [664, 182] width 112 height 26
type input "****"
click at [620, 137] on input "file" at bounding box center [692, 139] width 392 height 26
type input "**********"
type input "***"
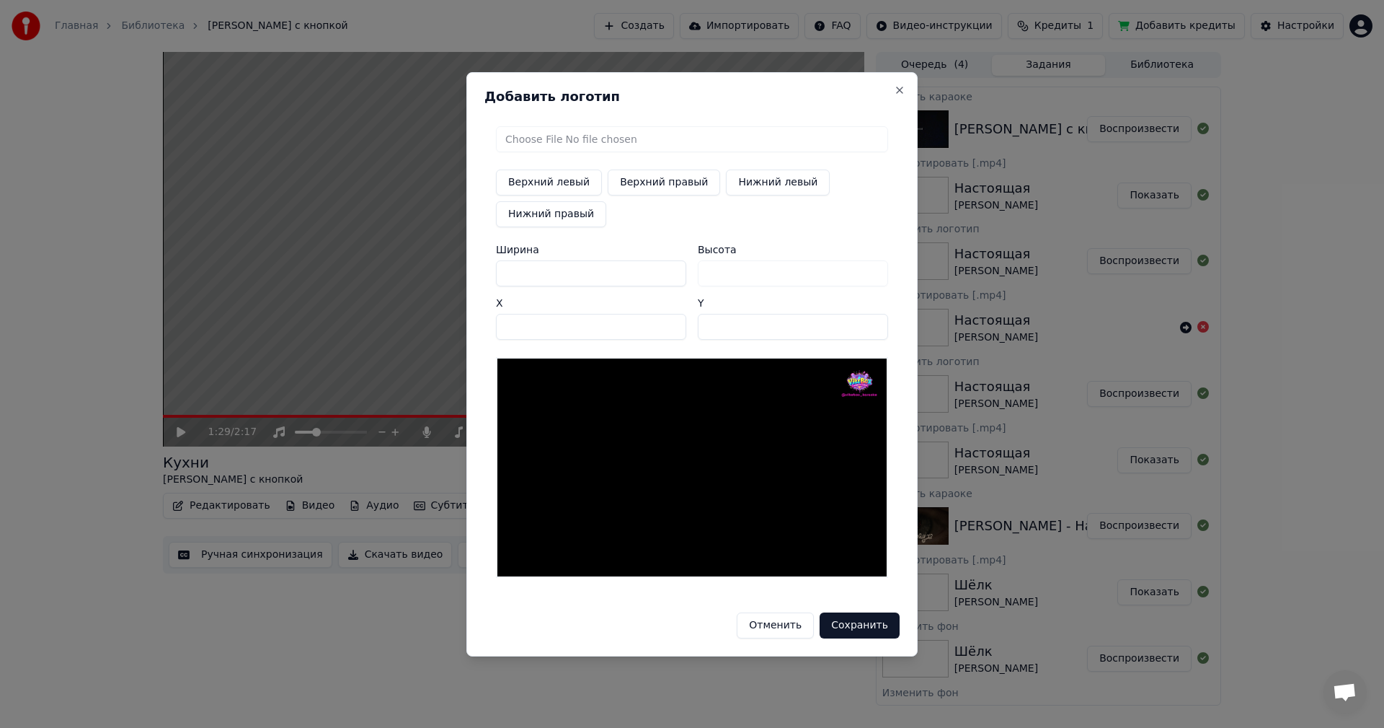
click at [870, 629] on button "Сохранить" at bounding box center [860, 625] width 80 height 26
